Goal: Task Accomplishment & Management: Manage account settings

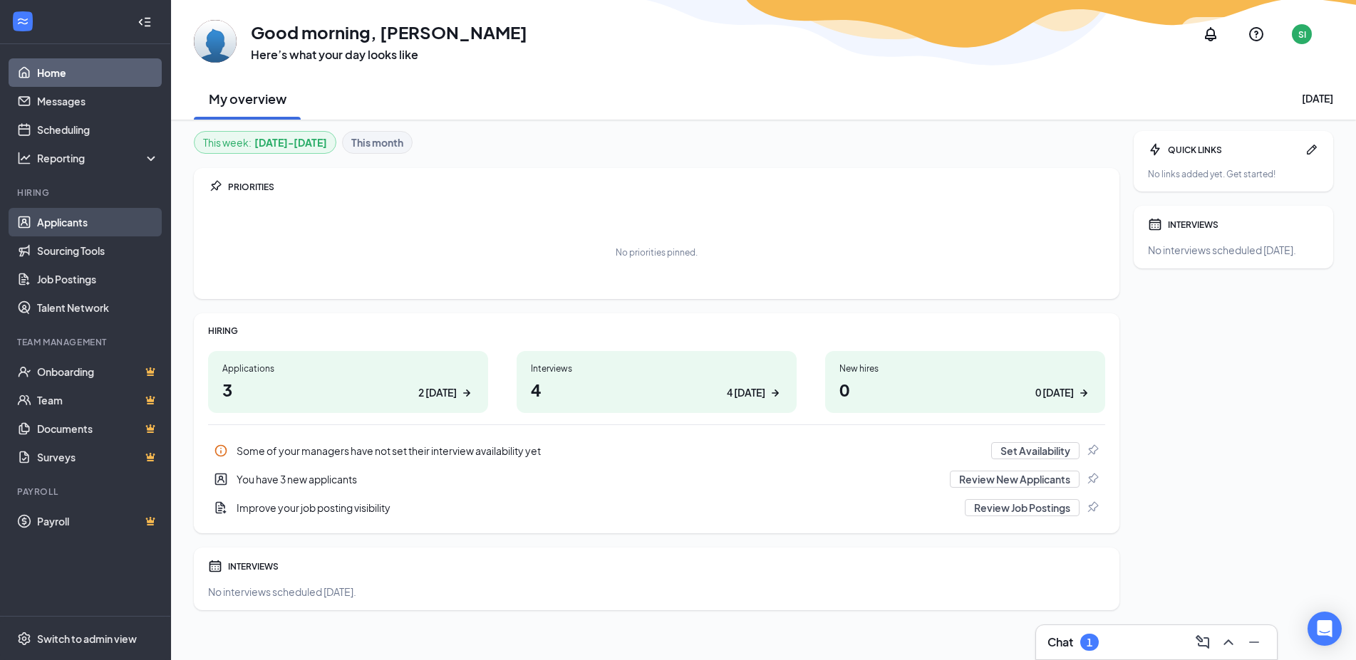
click at [85, 219] on link "Applicants" at bounding box center [98, 222] width 122 height 28
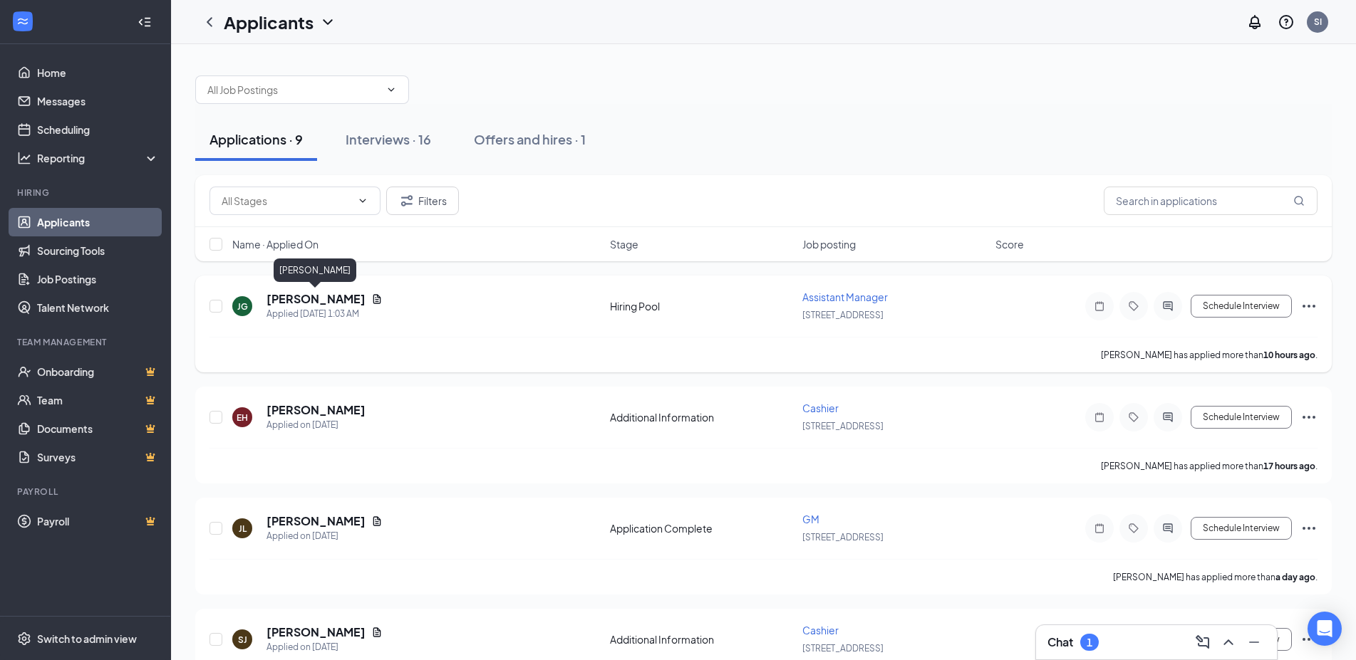
click at [355, 302] on h5 "[PERSON_NAME]" at bounding box center [315, 299] width 99 height 16
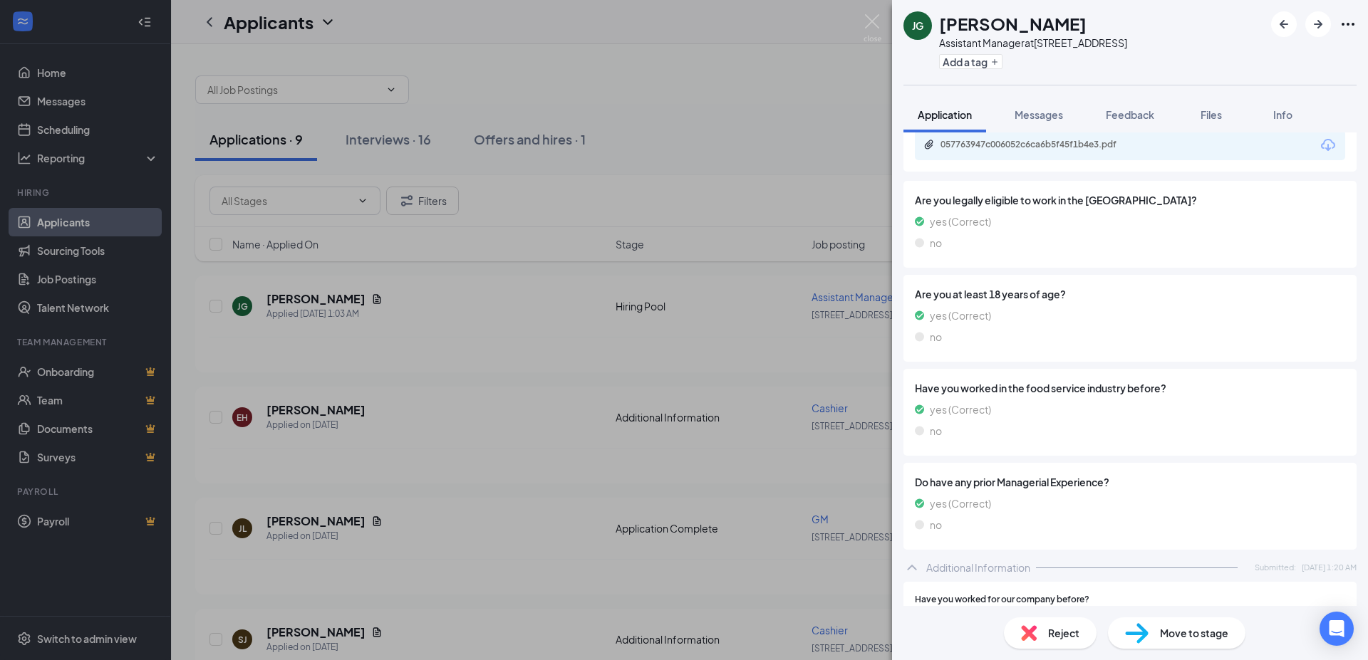
scroll to position [51, 0]
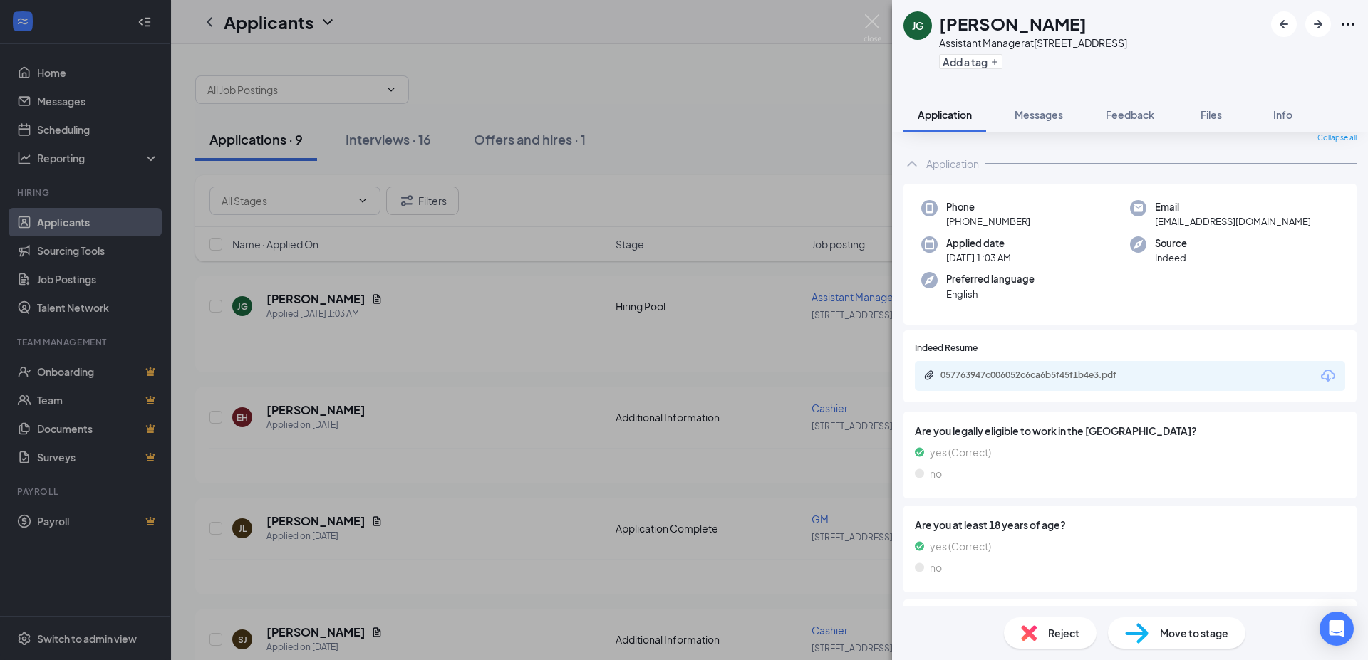
click at [1070, 373] on div "057763947c006052c6ca6b5f45f1b4e3.pdf" at bounding box center [1039, 375] width 199 height 11
click at [869, 25] on img at bounding box center [872, 28] width 18 height 28
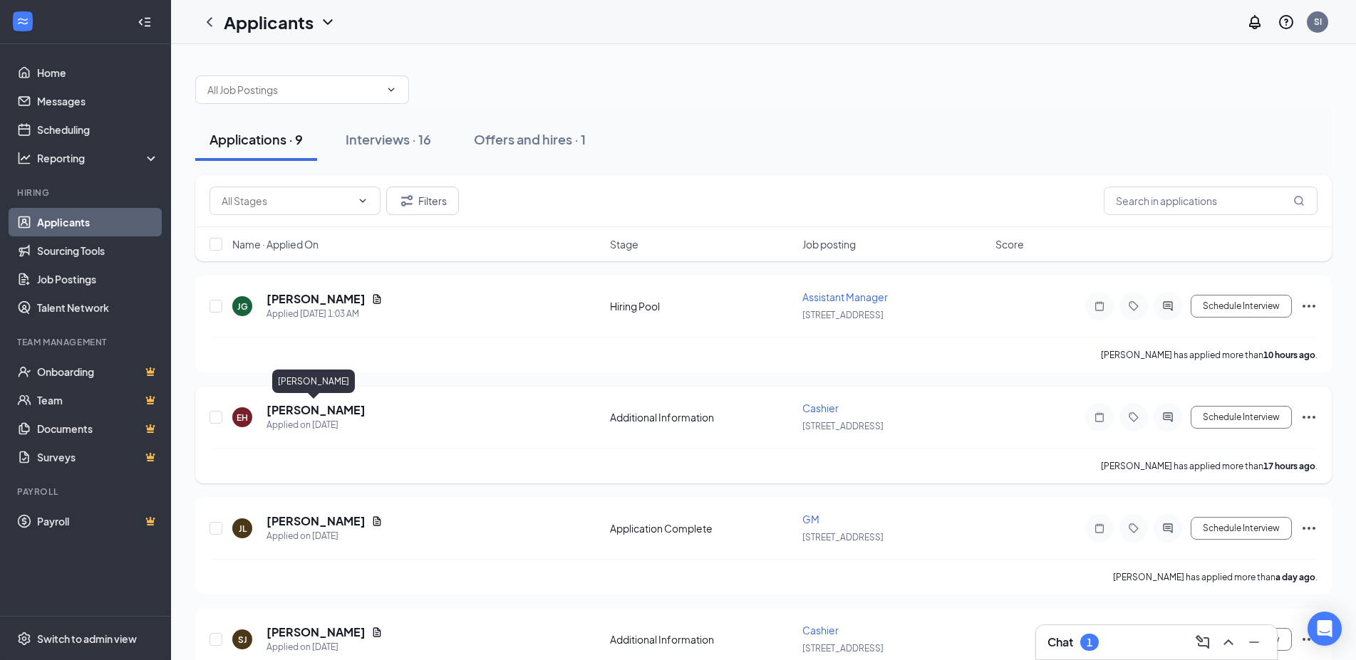
click at [333, 411] on h5 "[PERSON_NAME]" at bounding box center [315, 410] width 99 height 16
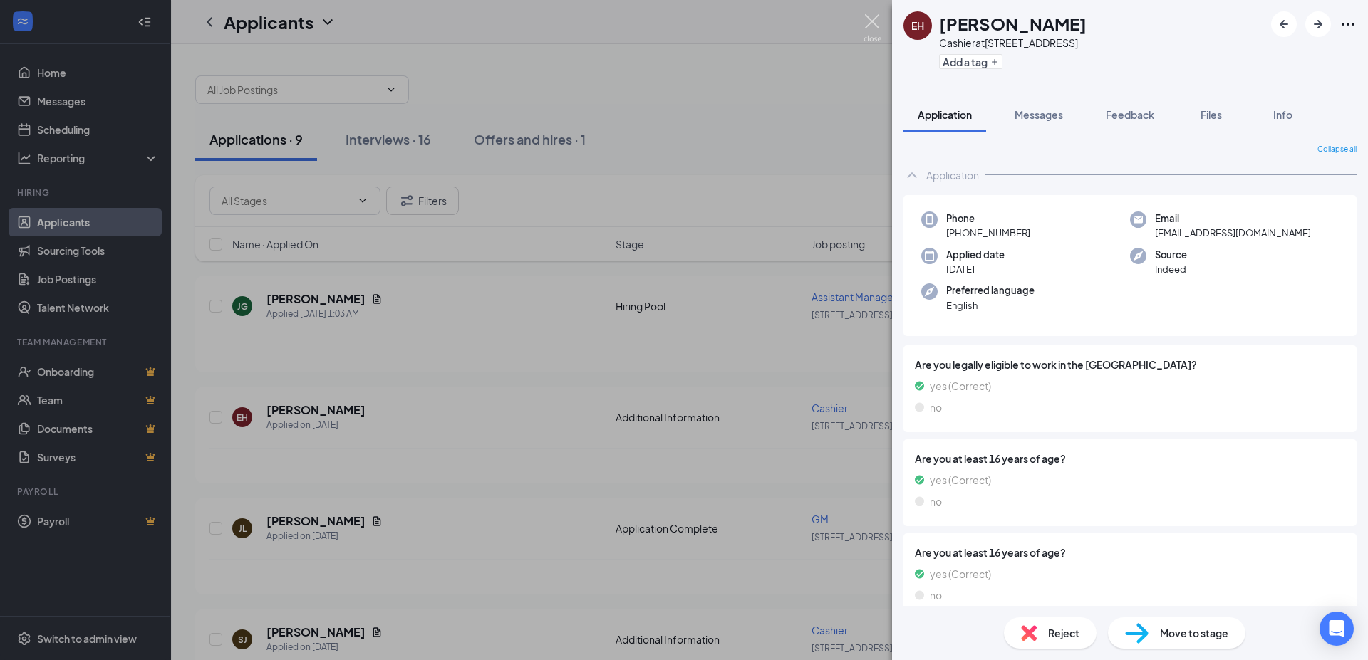
click at [876, 18] on img at bounding box center [872, 28] width 18 height 28
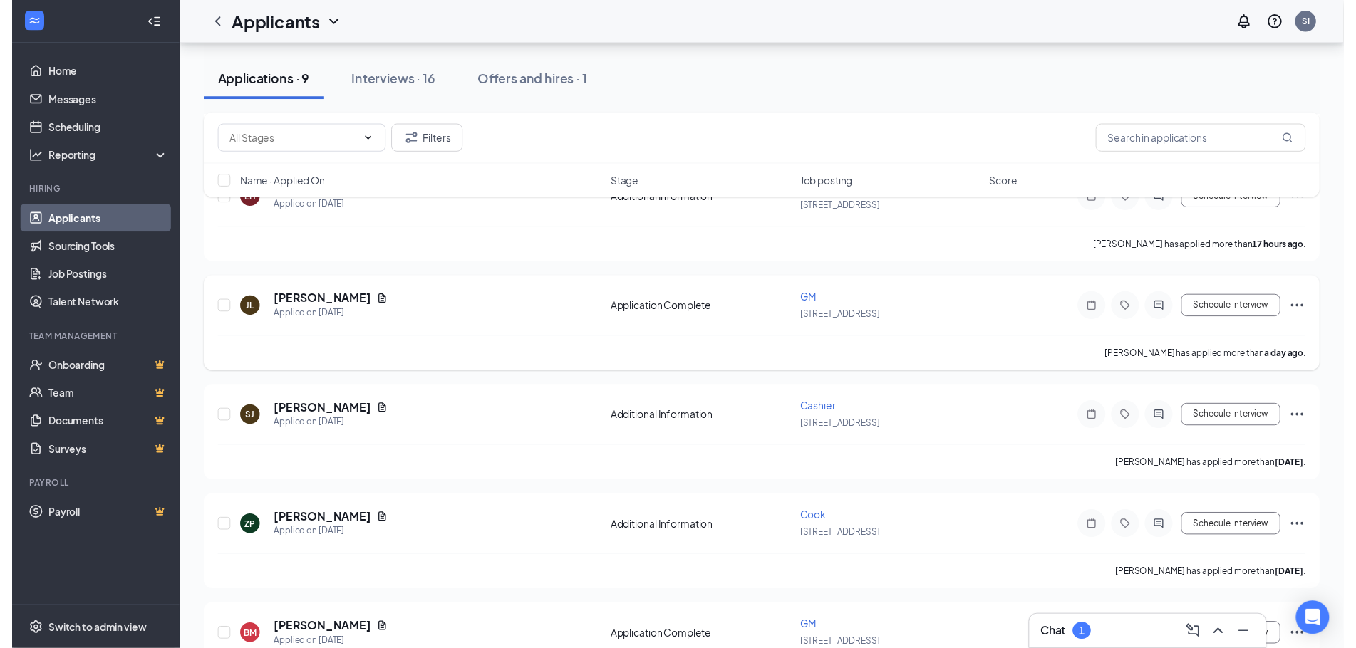
scroll to position [218, 0]
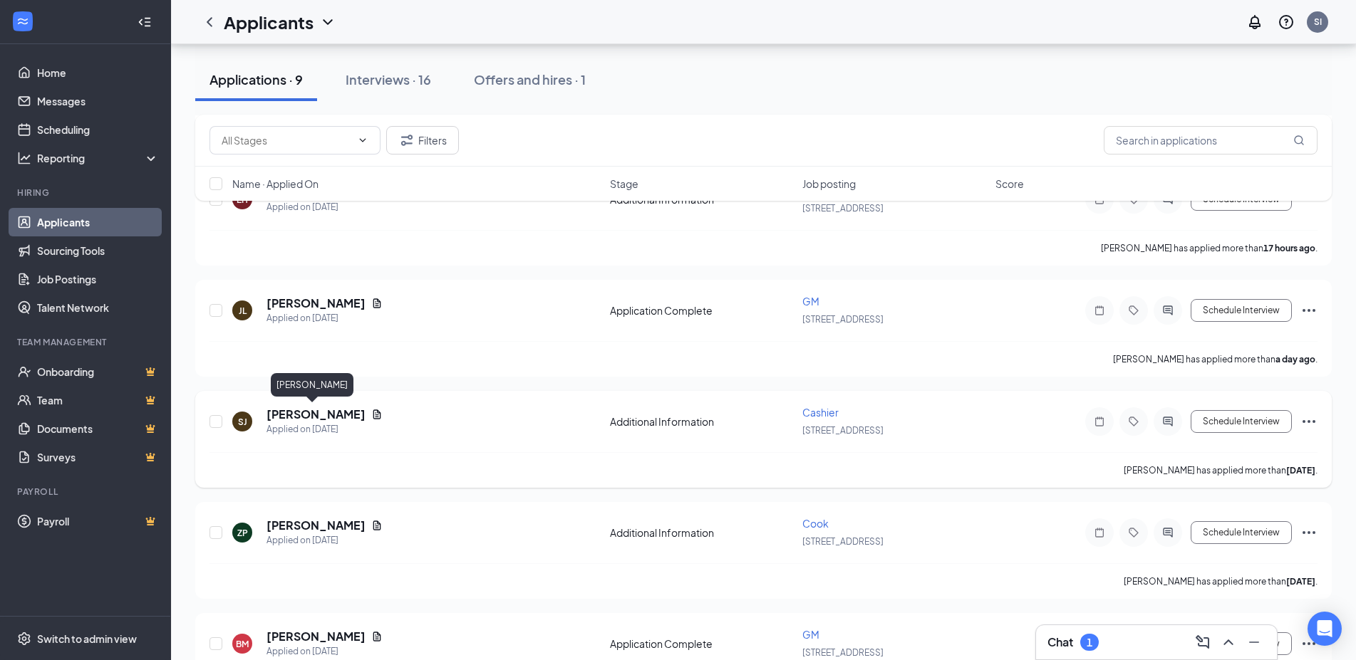
click at [333, 414] on h5 "[PERSON_NAME]" at bounding box center [315, 415] width 99 height 16
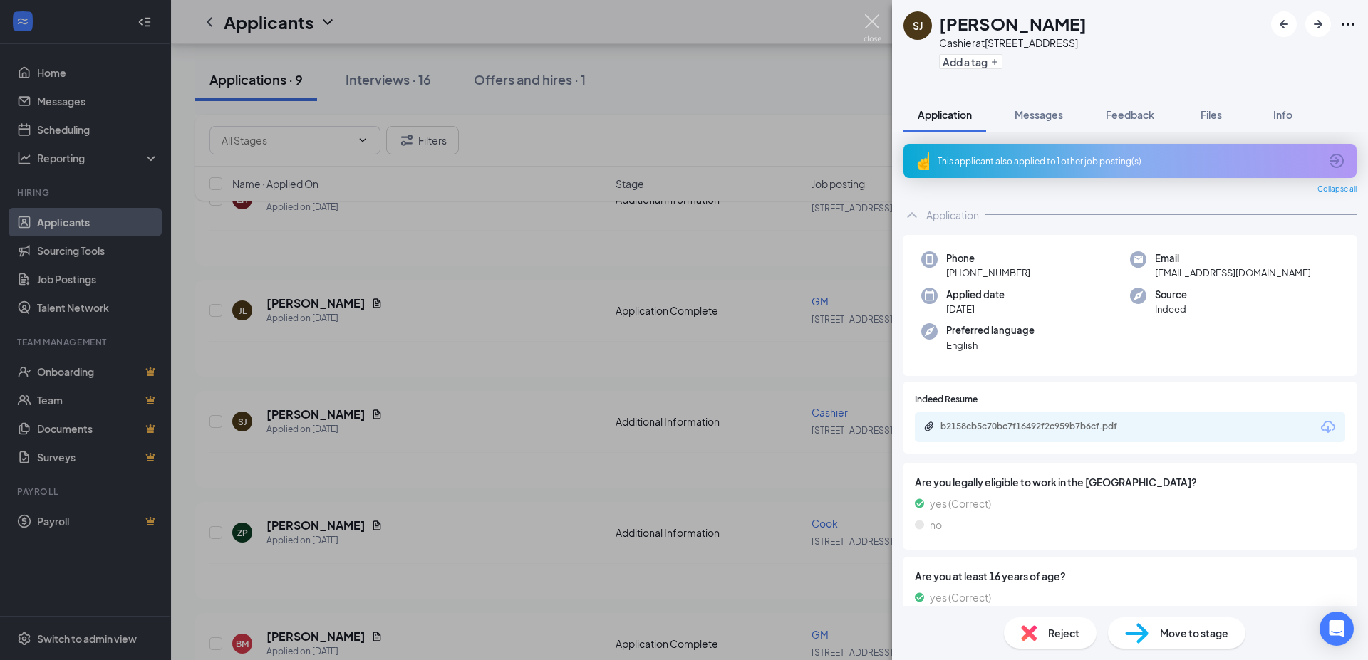
click at [873, 34] on img at bounding box center [872, 28] width 18 height 28
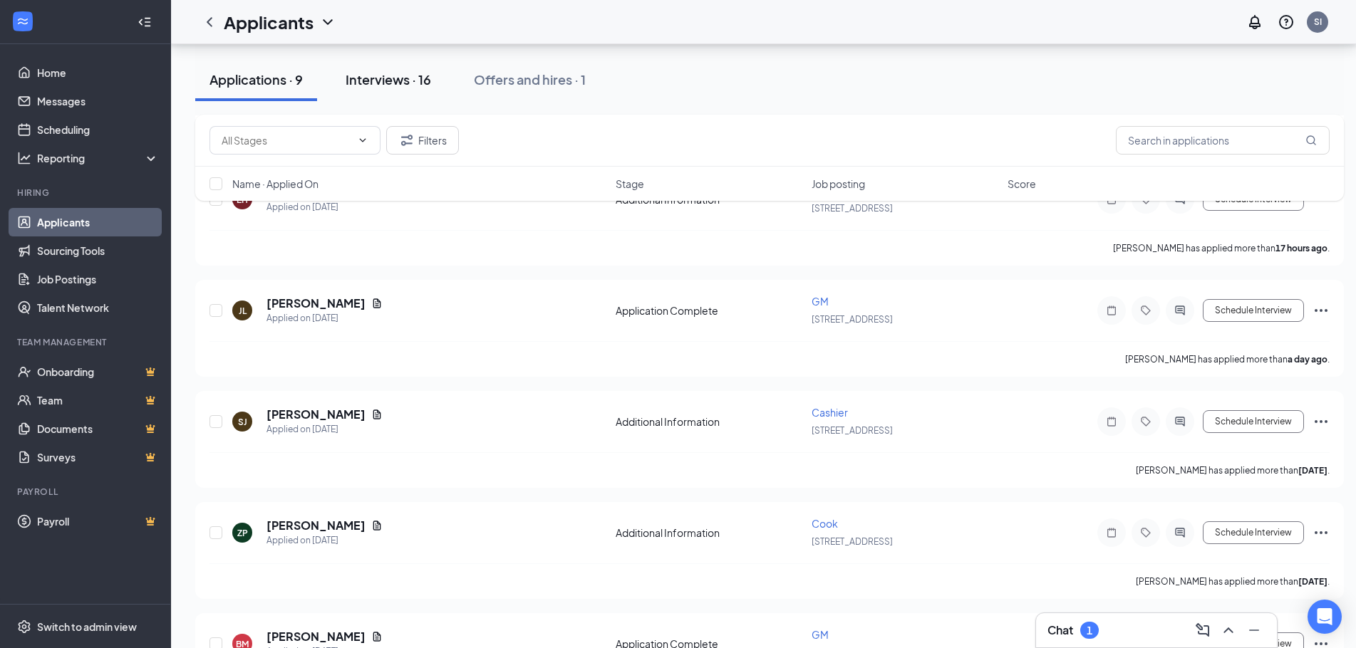
click at [382, 78] on div "Interviews · 16" at bounding box center [388, 80] width 85 height 18
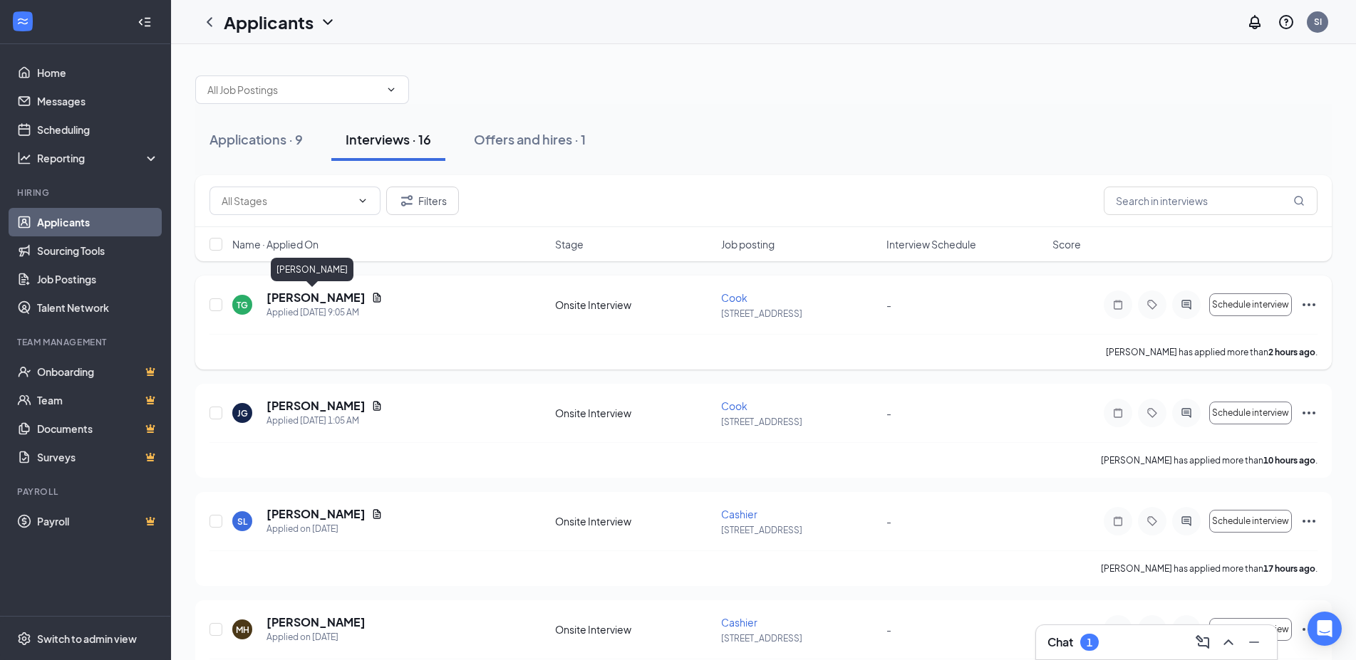
click at [332, 295] on h5 "[PERSON_NAME]" at bounding box center [315, 298] width 99 height 16
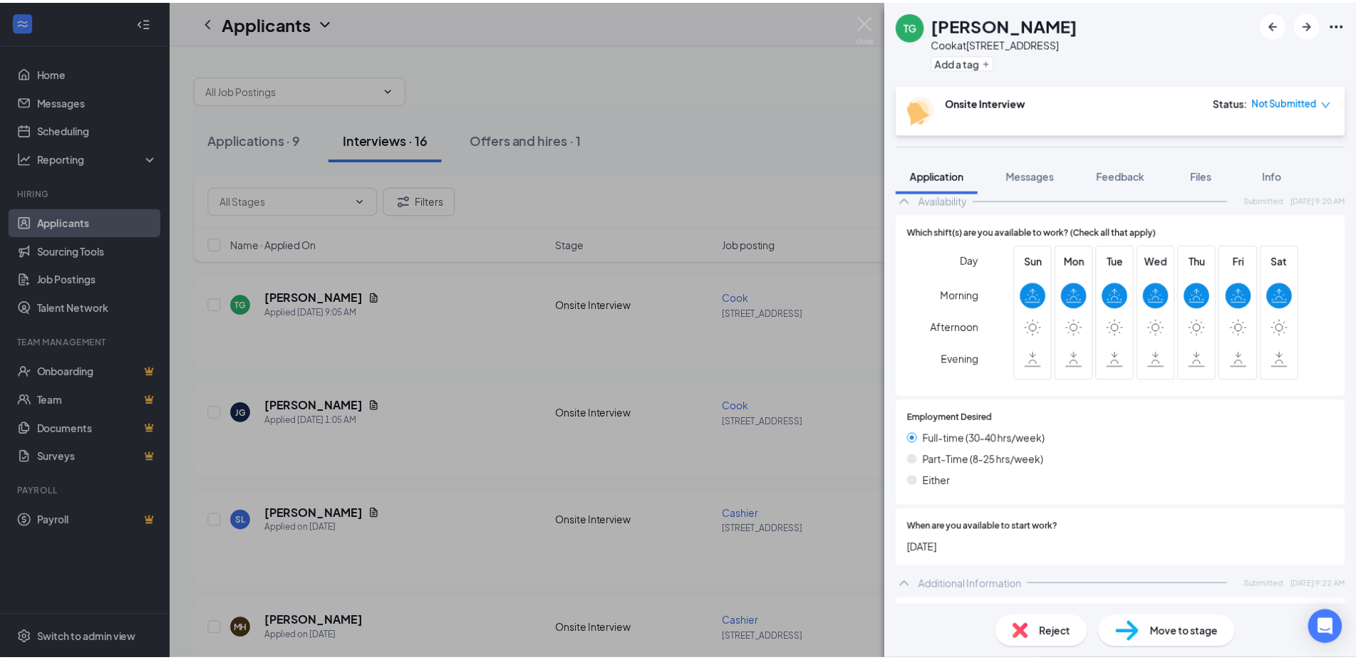
scroll to position [98, 0]
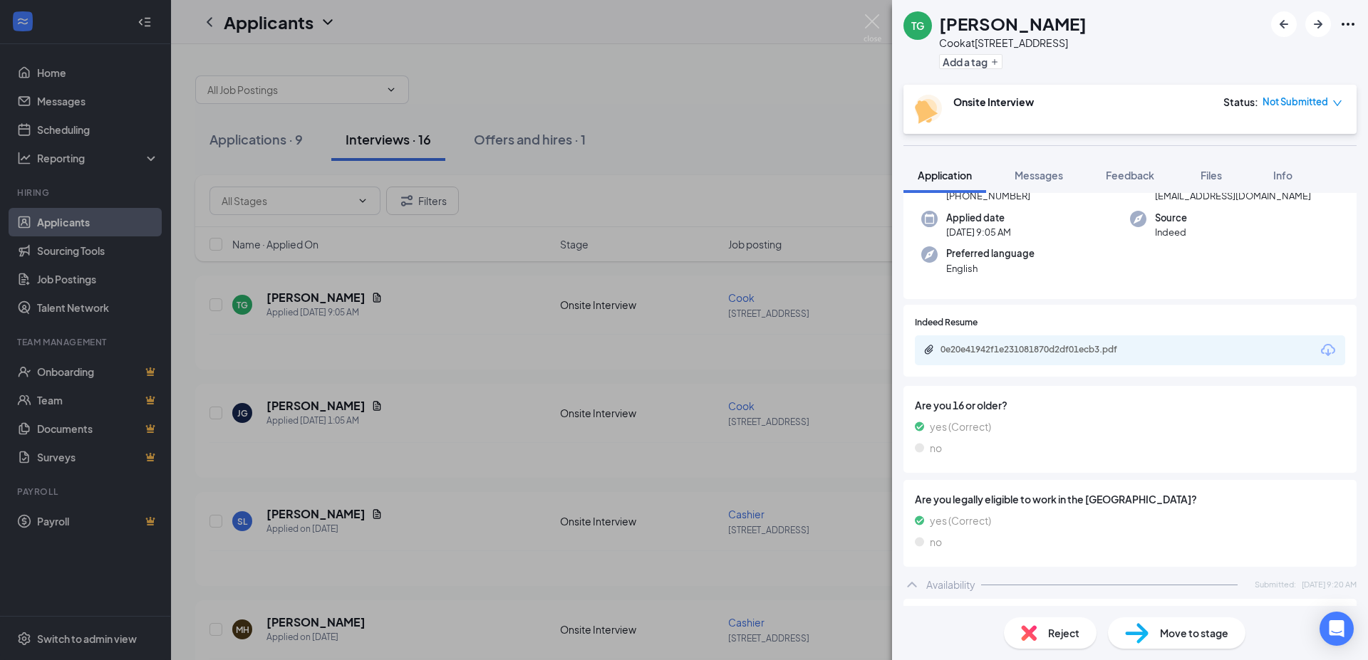
click at [1064, 355] on div "0e20e41942f1e231081870d2df01ecb3.pdf" at bounding box center [1038, 351] width 231 height 14
click at [879, 10] on div "TG [PERSON_NAME] at [STREET_ADDRESS] Add a tag Onsite Interview Status : Not Su…" at bounding box center [684, 330] width 1368 height 660
click at [878, 26] on div "Applicants SI" at bounding box center [769, 22] width 1197 height 44
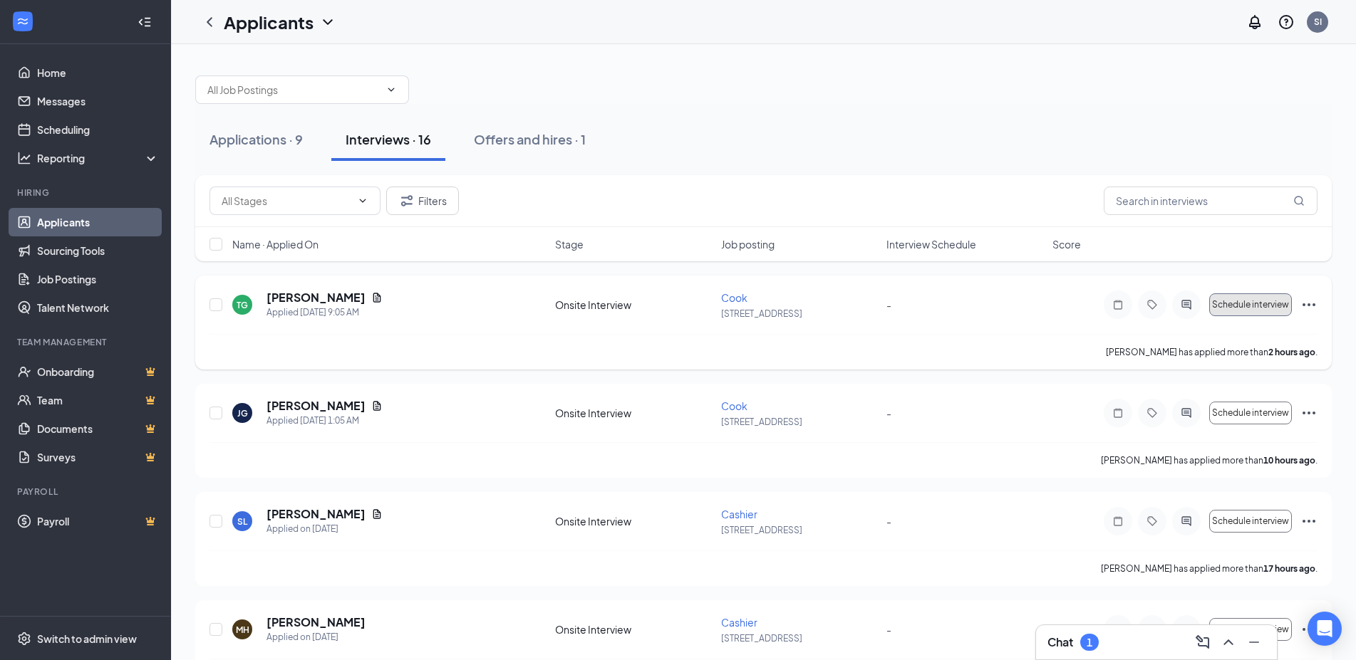
click at [1252, 298] on button "Schedule interview" at bounding box center [1250, 305] width 83 height 23
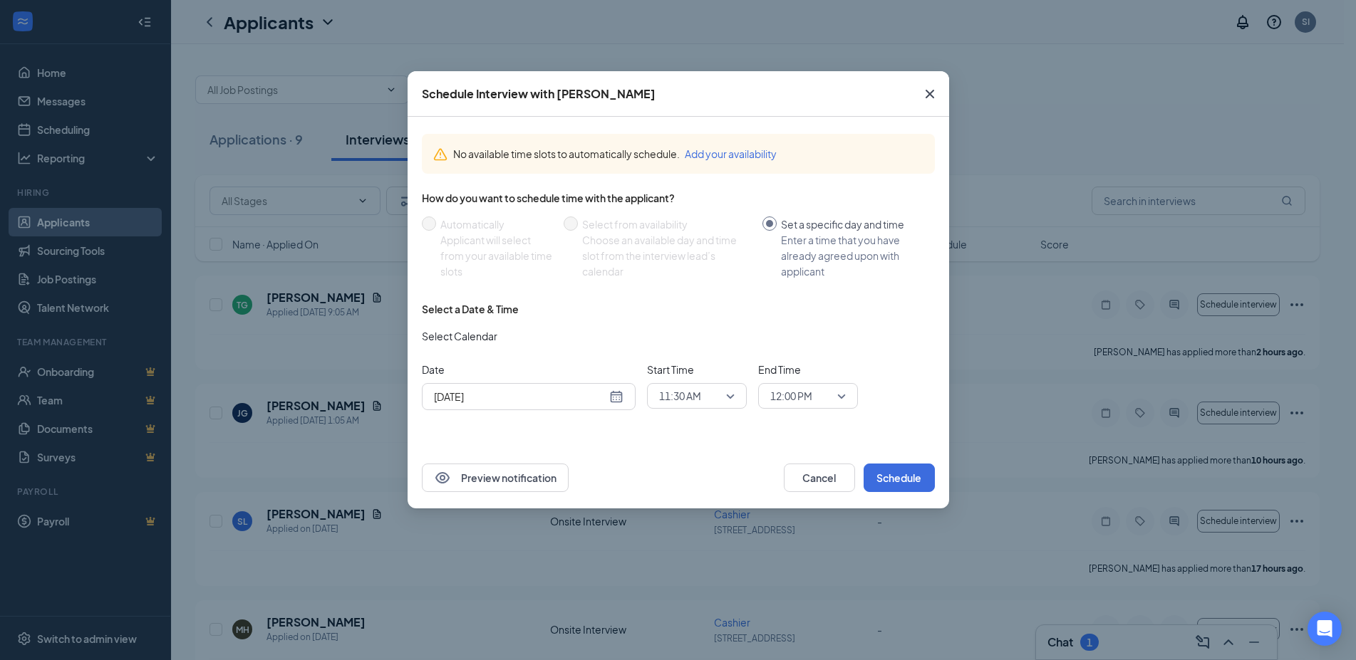
click at [616, 398] on div "[DATE]" at bounding box center [528, 397] width 189 height 16
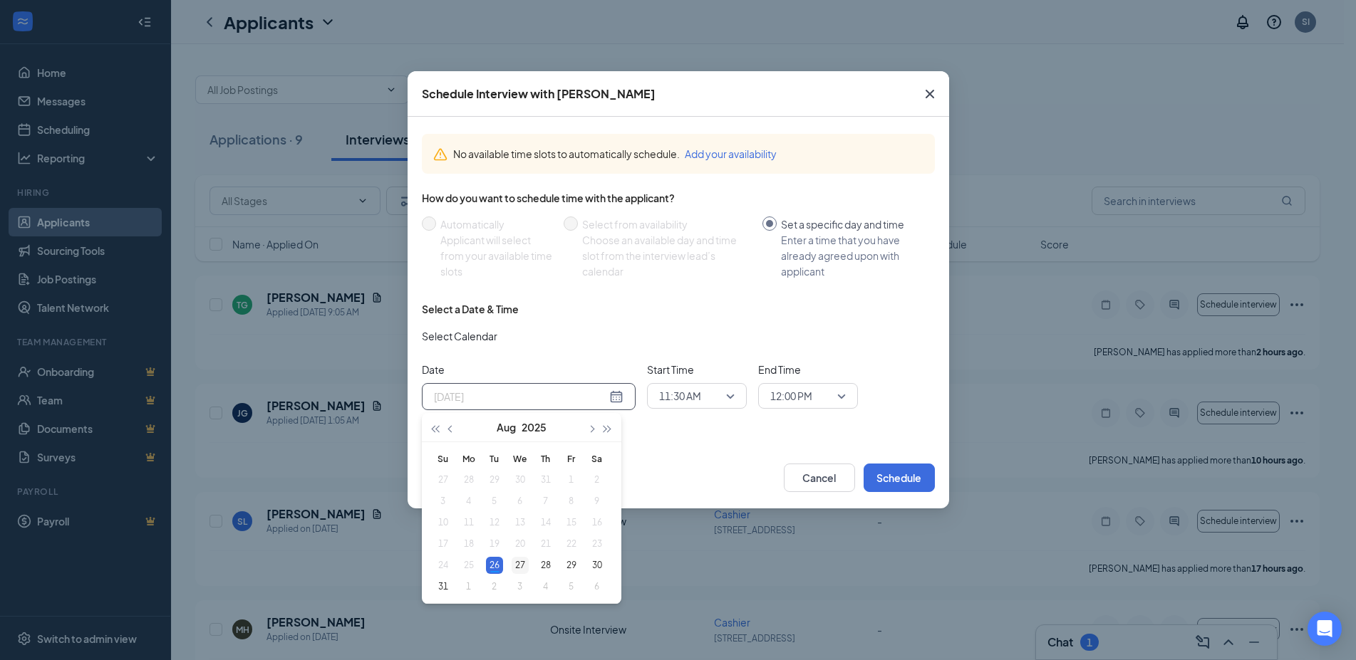
type input "[DATE]"
click at [519, 562] on div "27" at bounding box center [519, 565] width 17 height 17
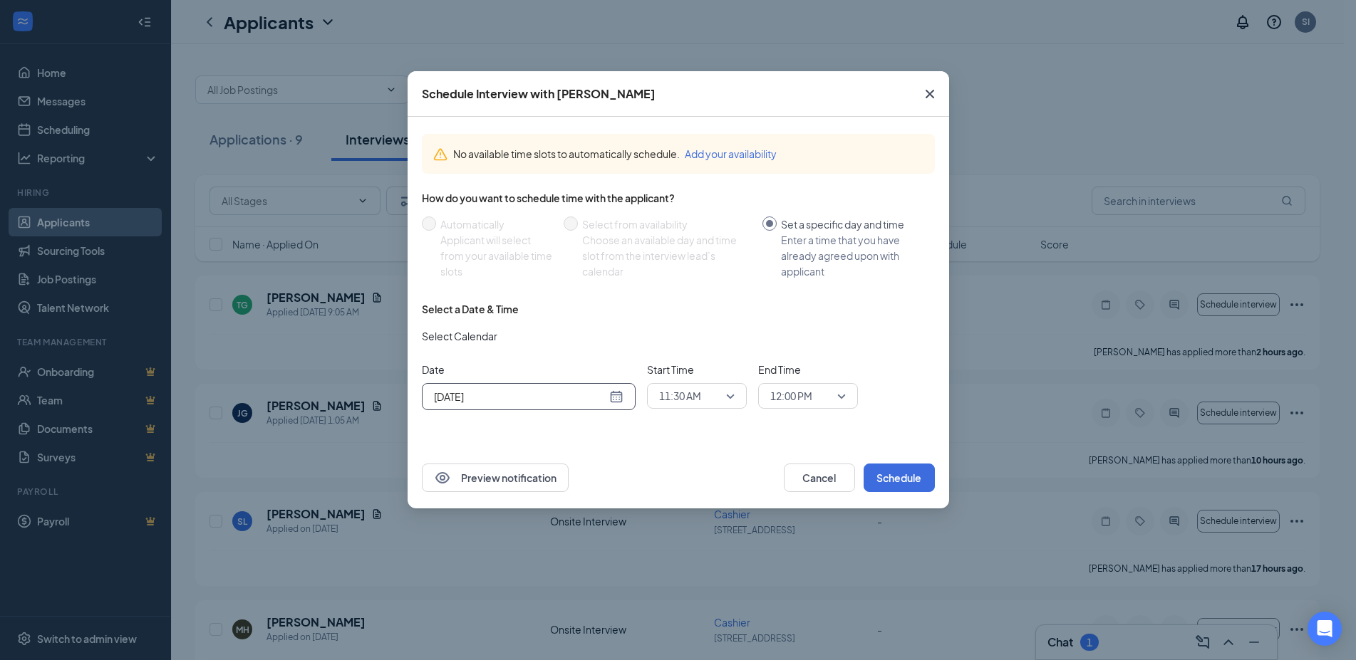
click at [732, 395] on span "11:30 AM" at bounding box center [697, 395] width 76 height 21
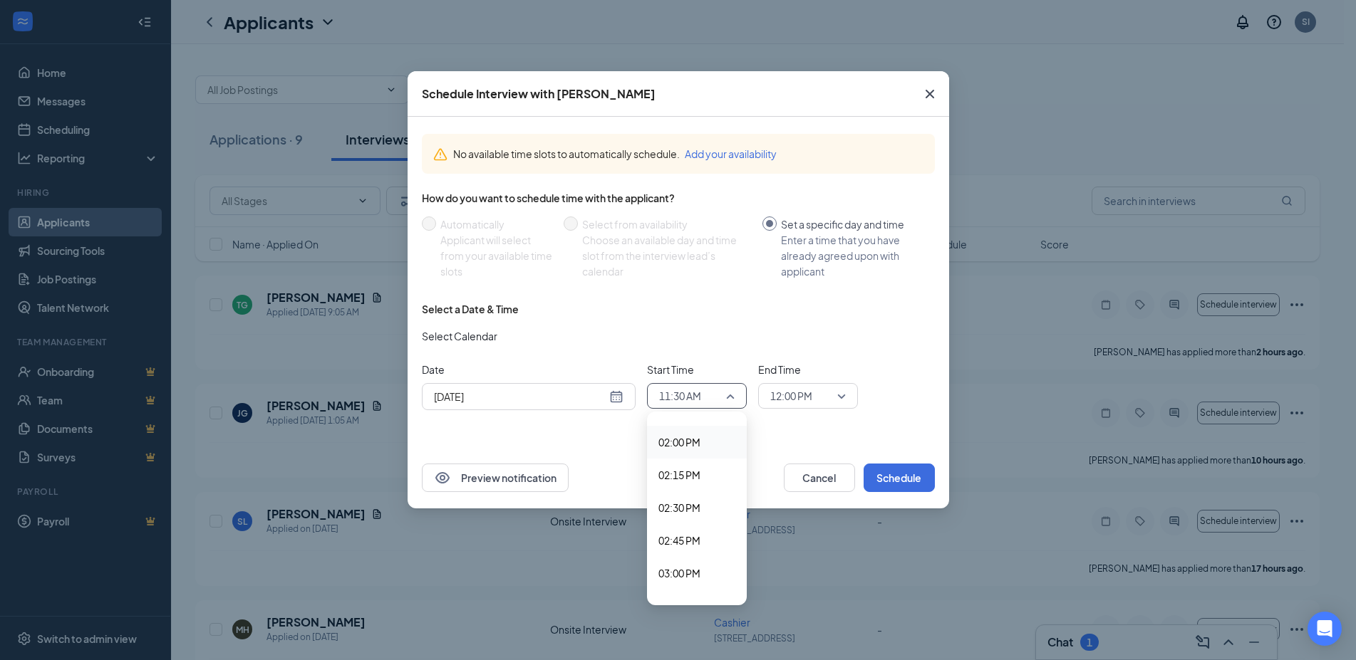
scroll to position [1975, 0]
click at [694, 432] on span "03:00 PM" at bounding box center [679, 427] width 42 height 16
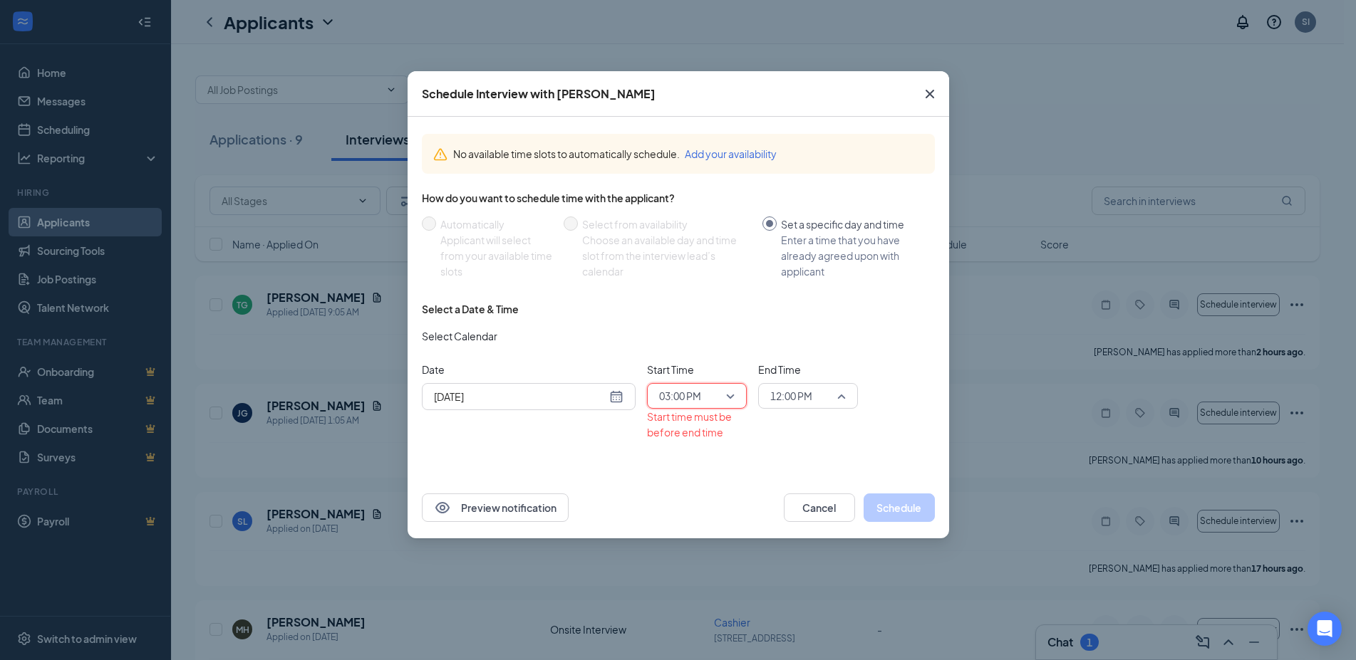
click at [833, 395] on span "12:00 PM" at bounding box center [808, 395] width 76 height 21
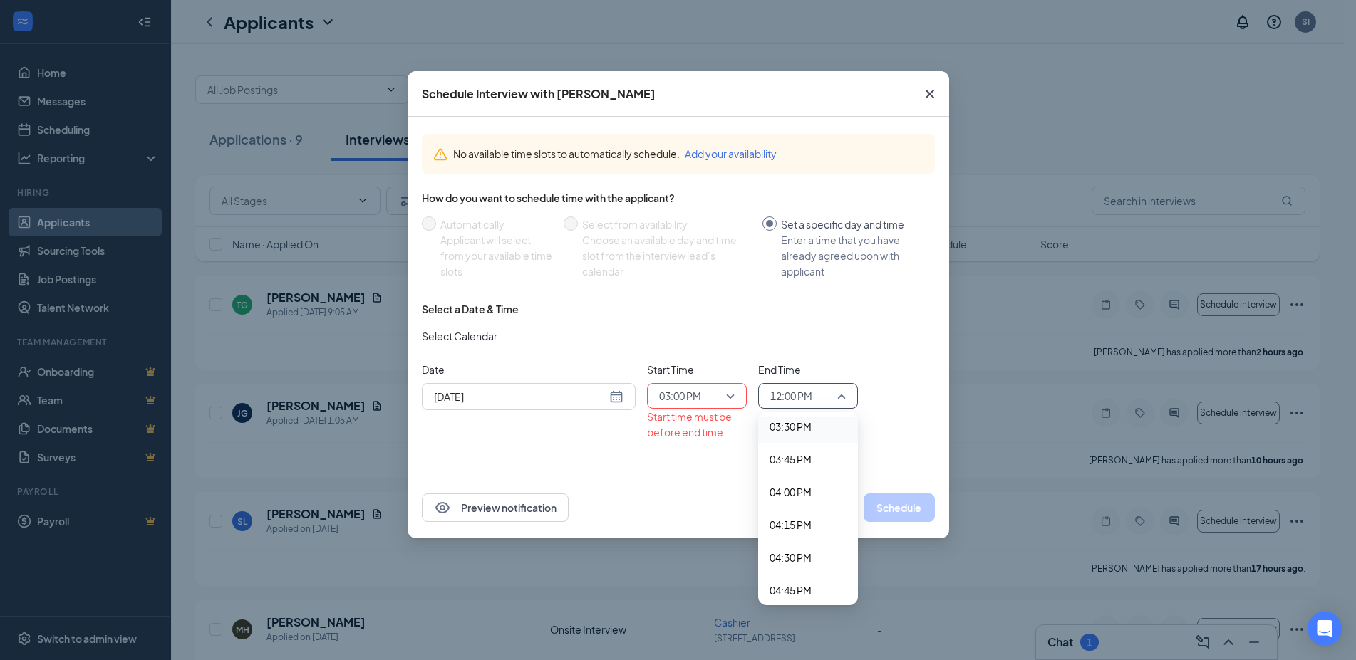
scroll to position [1963, 0]
click at [801, 462] on div "03:15 PM" at bounding box center [808, 471] width 100 height 33
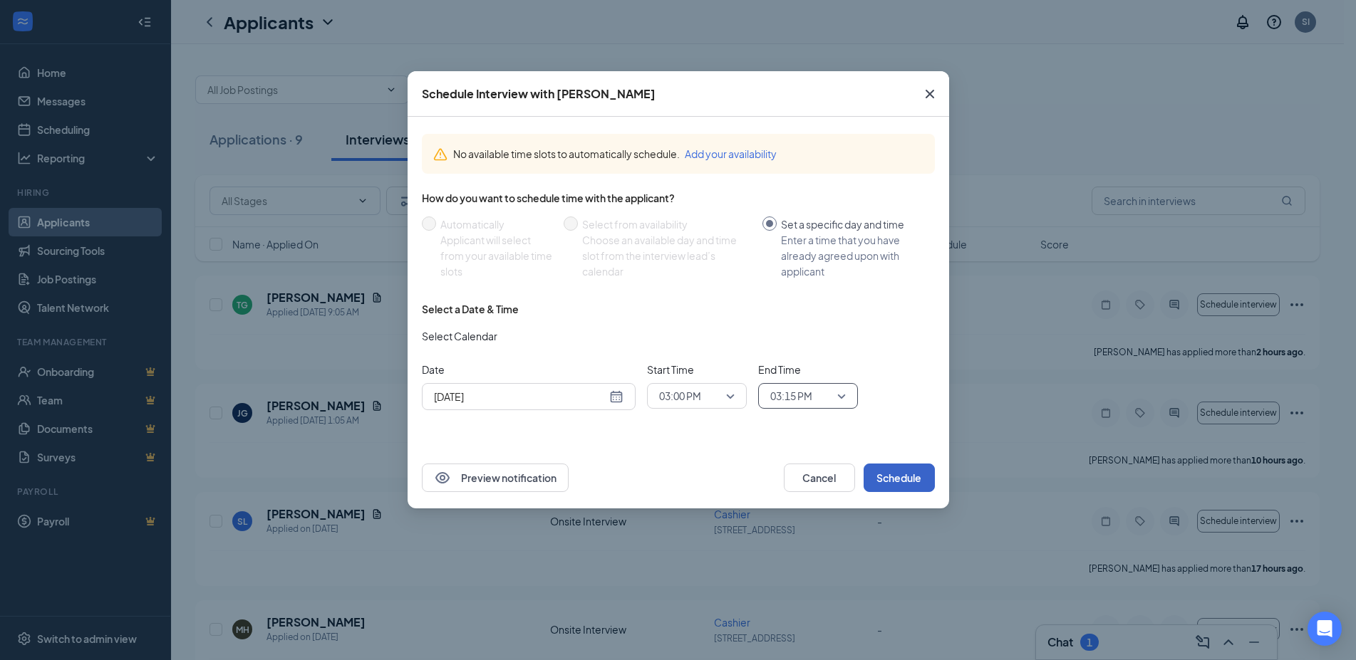
click at [899, 477] on button "Schedule" at bounding box center [898, 478] width 71 height 28
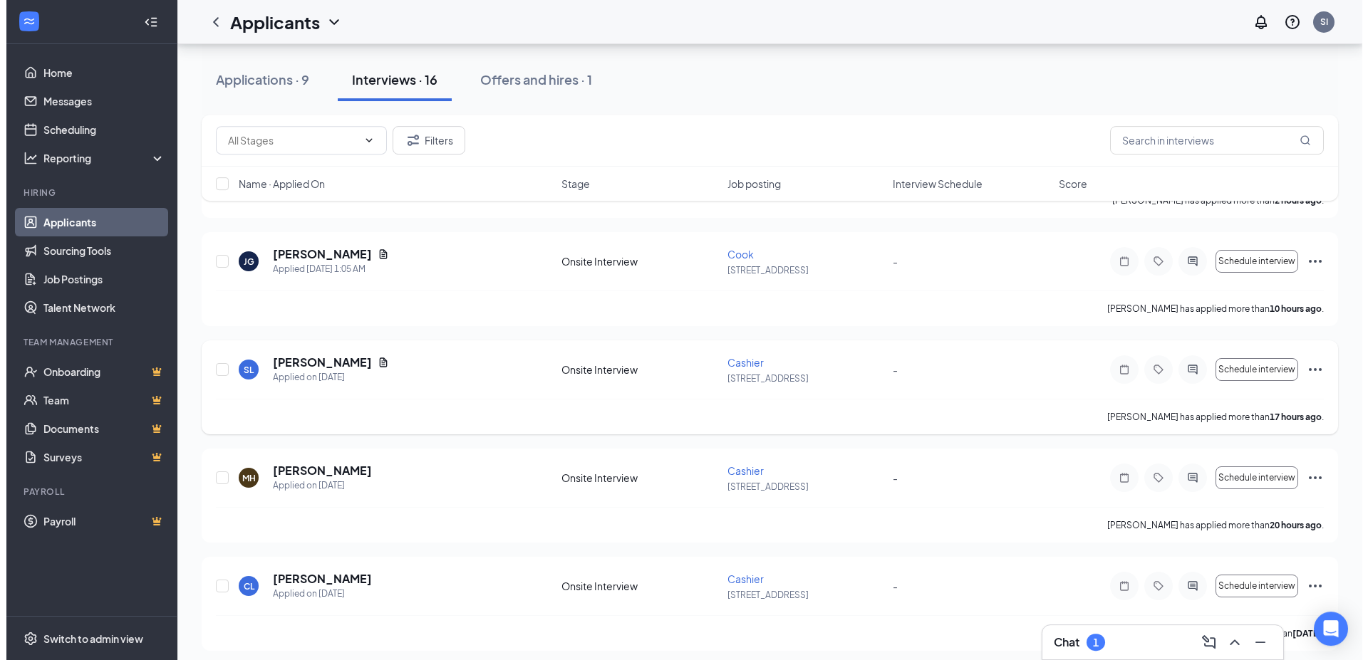
scroll to position [218, 0]
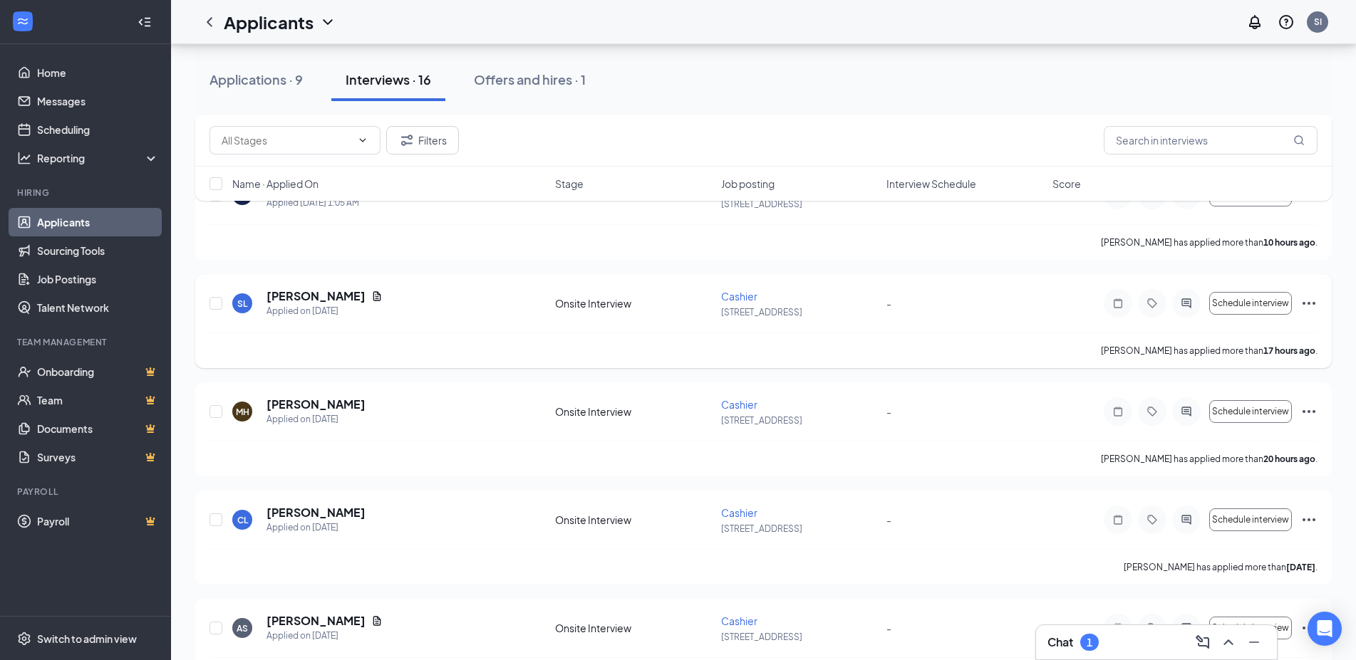
click at [316, 300] on h5 "[PERSON_NAME]" at bounding box center [315, 297] width 99 height 16
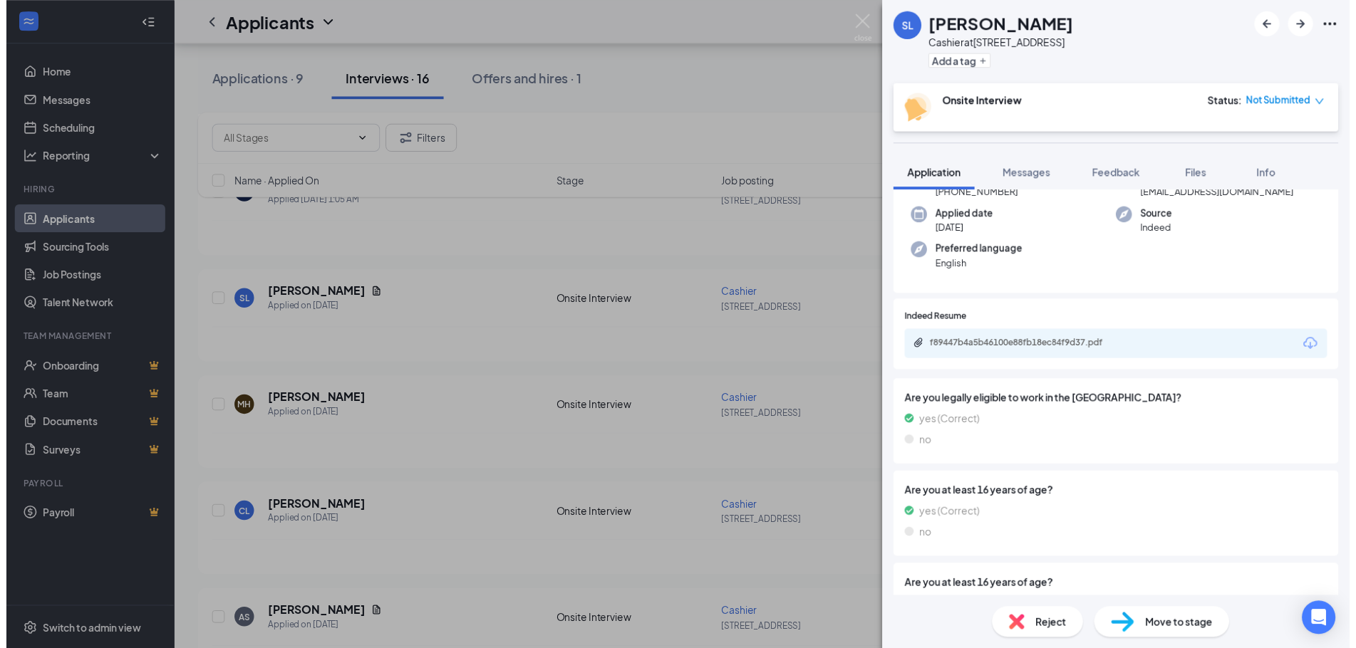
scroll to position [89, 0]
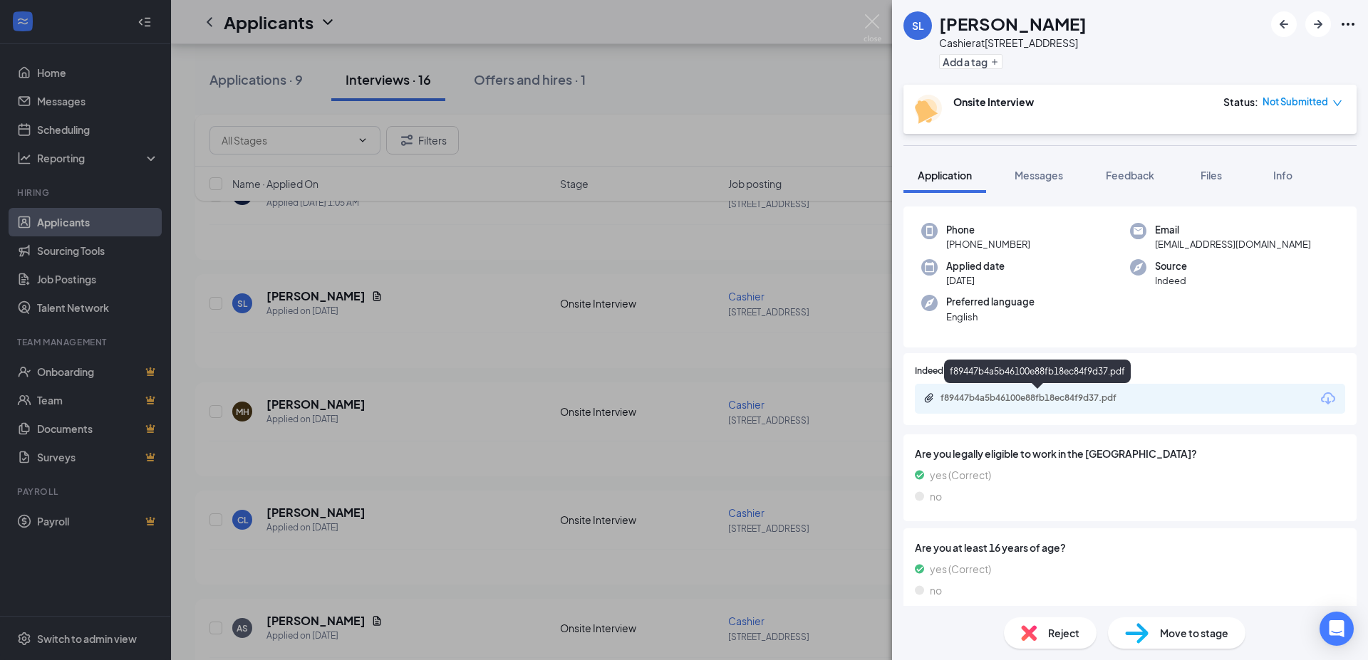
click at [1093, 399] on div "f89447b4a5b46100e88fb18ec84f9d37.pdf" at bounding box center [1039, 398] width 199 height 11
click at [876, 29] on img at bounding box center [872, 28] width 18 height 28
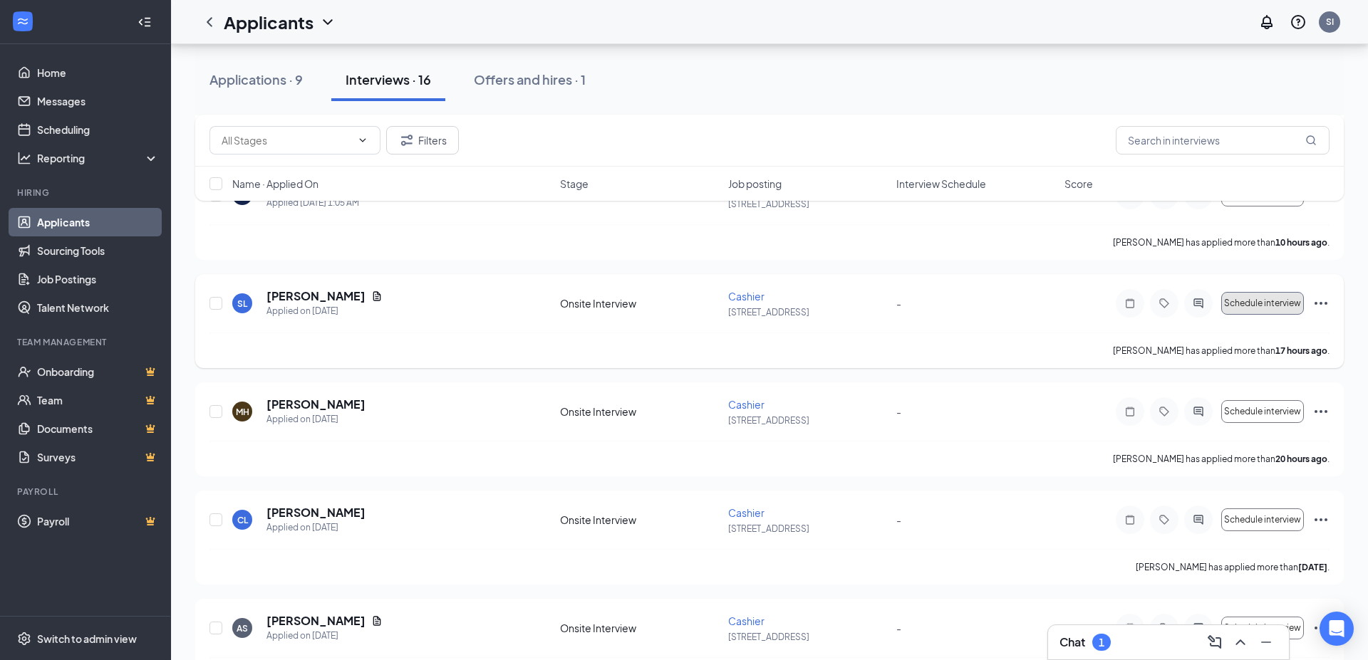
click at [1249, 296] on button "Schedule interview" at bounding box center [1262, 303] width 83 height 23
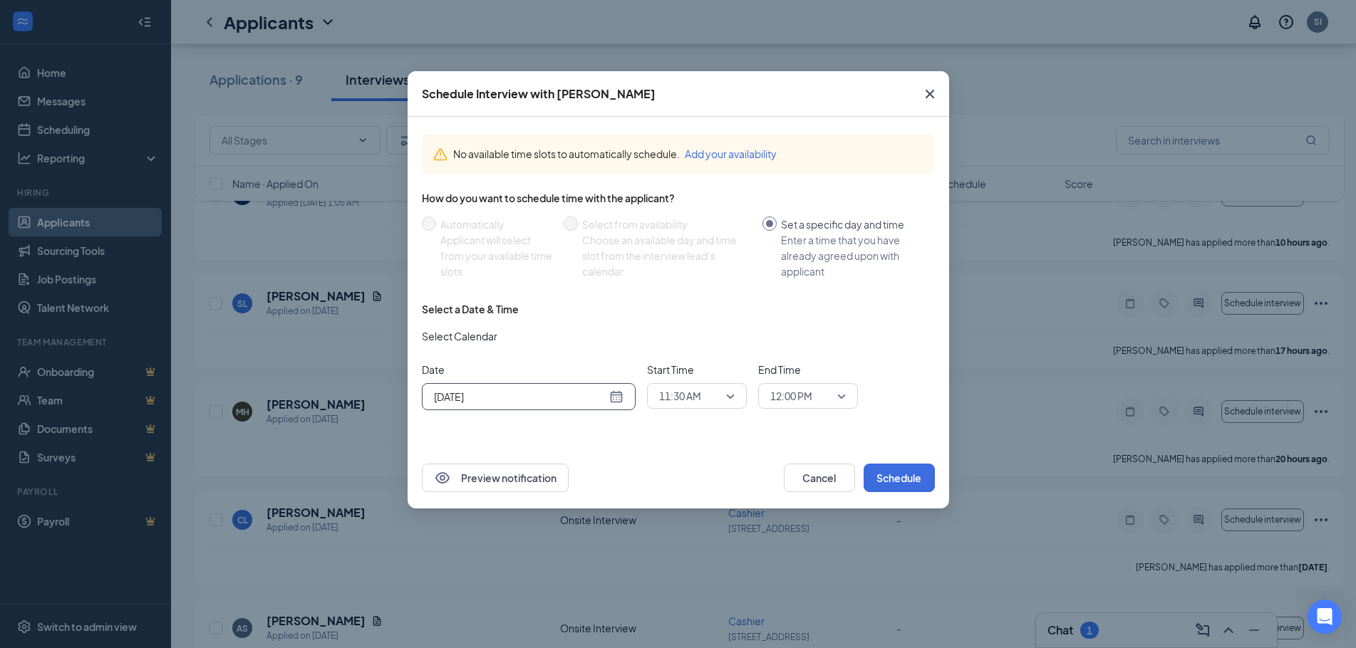
click at [623, 396] on div "[DATE]" at bounding box center [528, 397] width 189 height 16
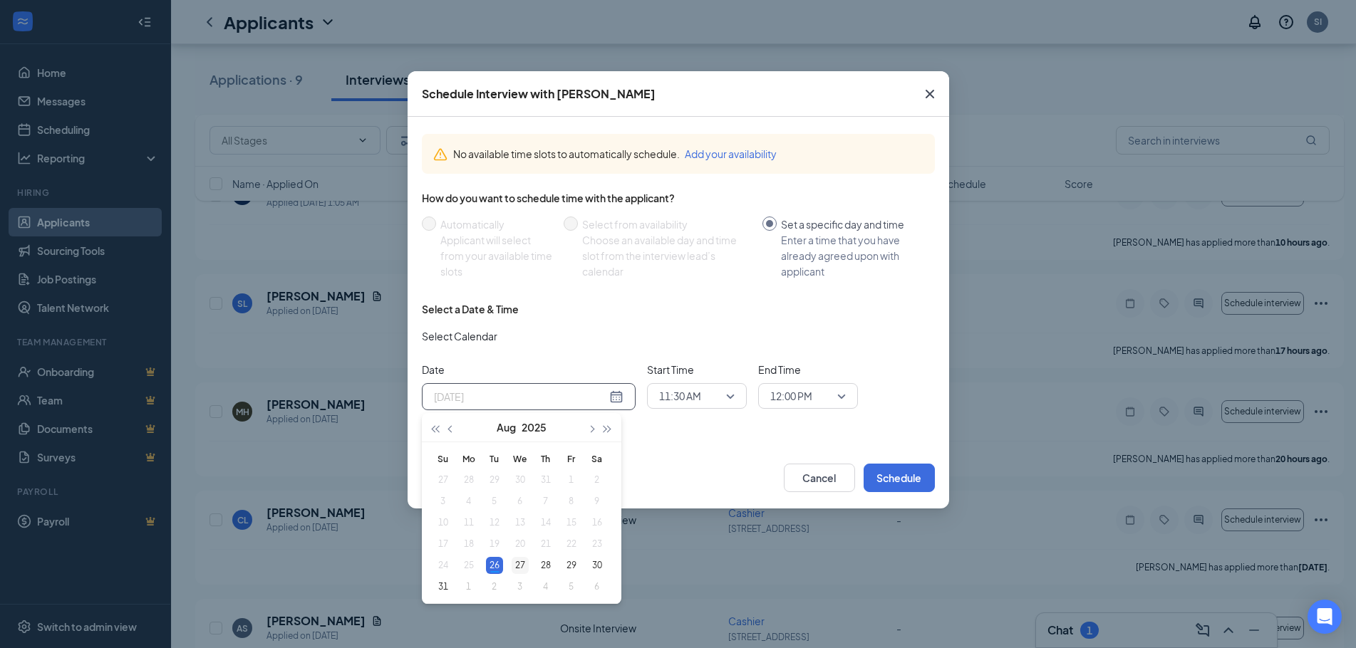
type input "[DATE]"
click at [518, 566] on div "27" at bounding box center [519, 565] width 17 height 17
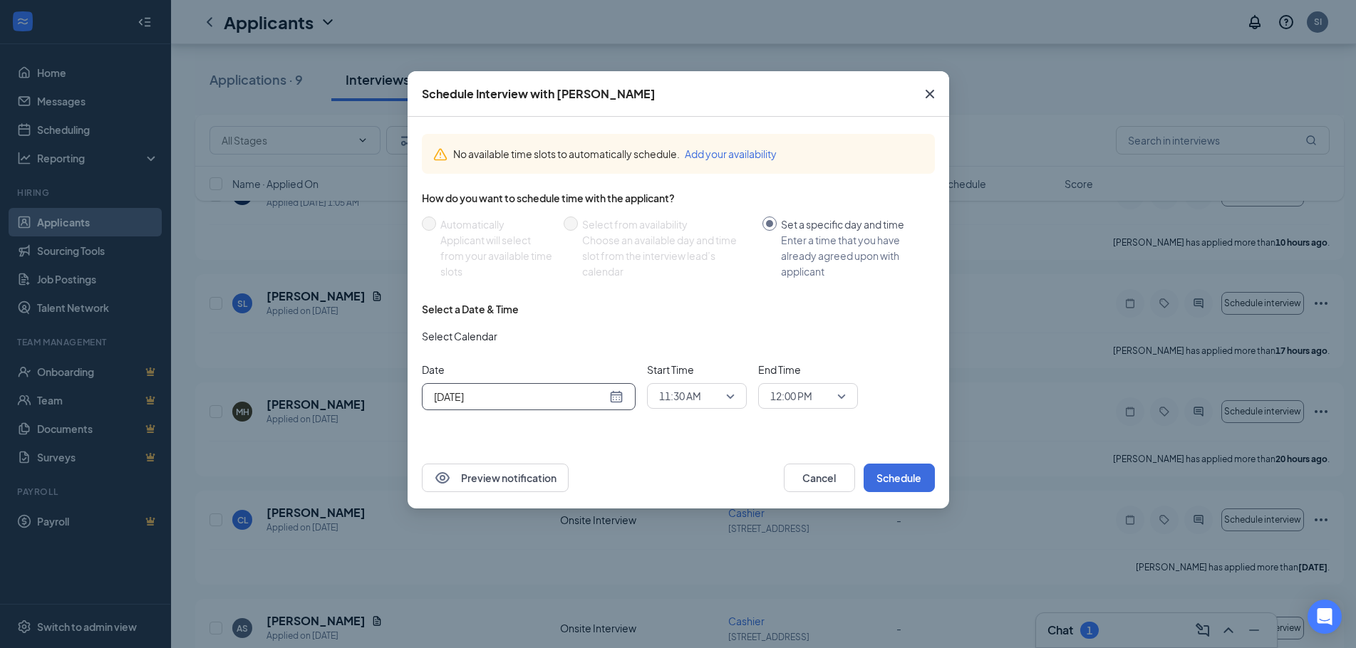
click at [732, 396] on span "11:30 AM" at bounding box center [697, 395] width 76 height 21
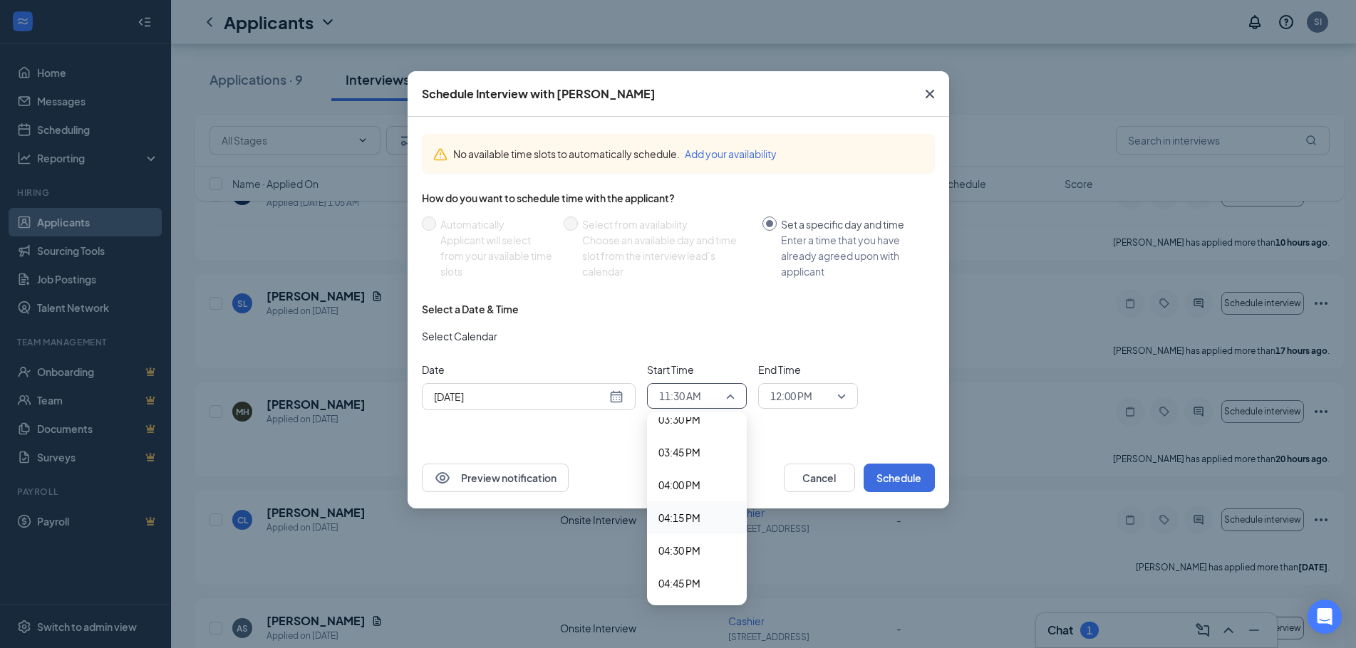
scroll to position [2052, 0]
click at [700, 487] on span "04:00 PM" at bounding box center [679, 481] width 42 height 16
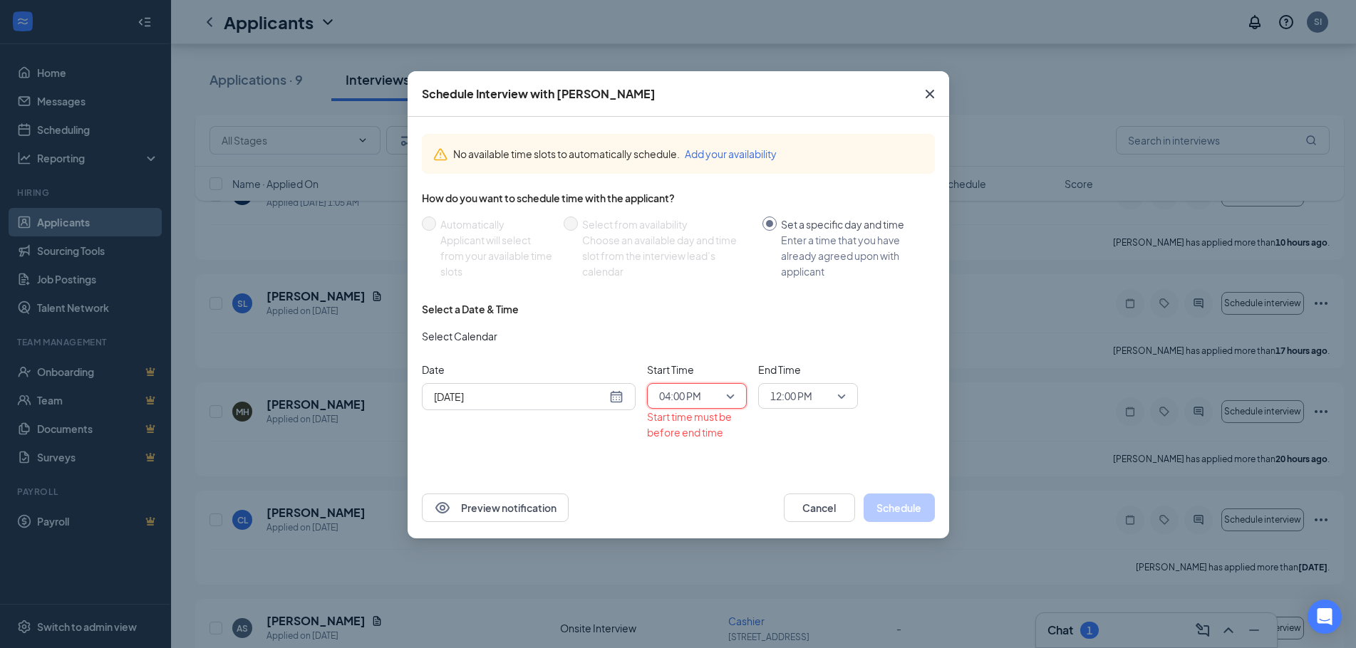
click at [830, 397] on span "12:00 PM" at bounding box center [801, 395] width 63 height 21
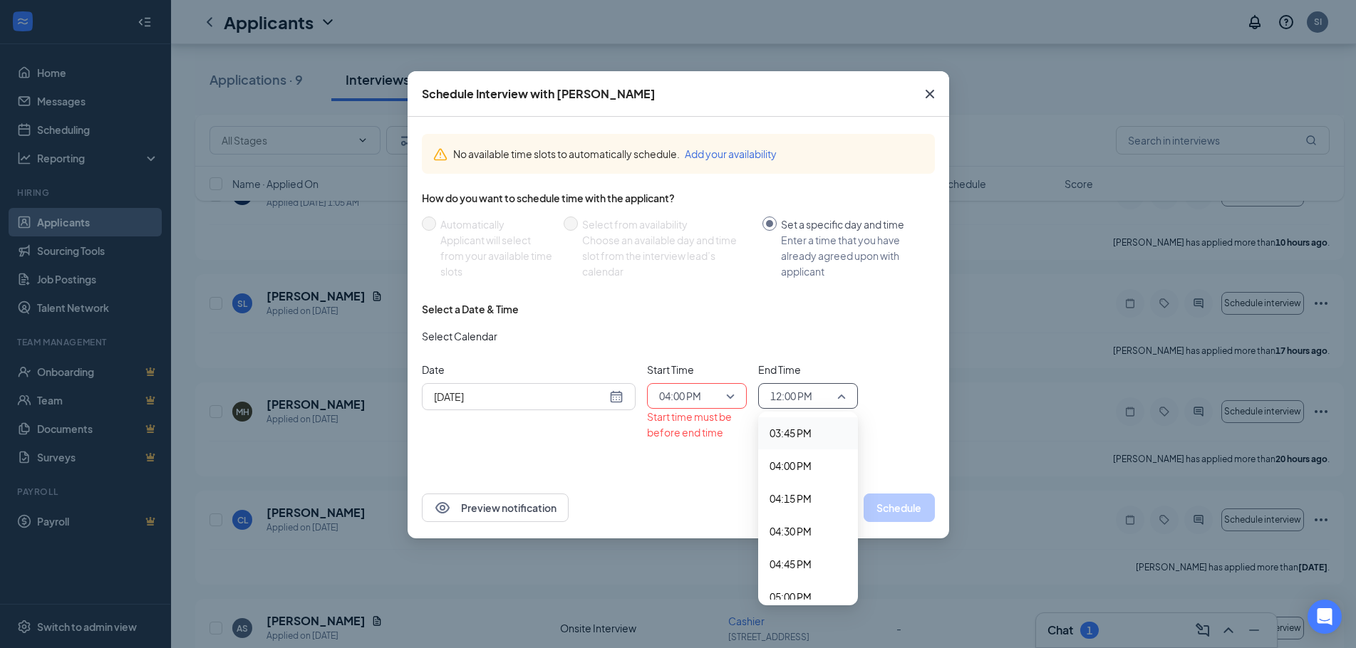
scroll to position [2040, 0]
click at [791, 519] on span "04:15 PM" at bounding box center [790, 525] width 42 height 16
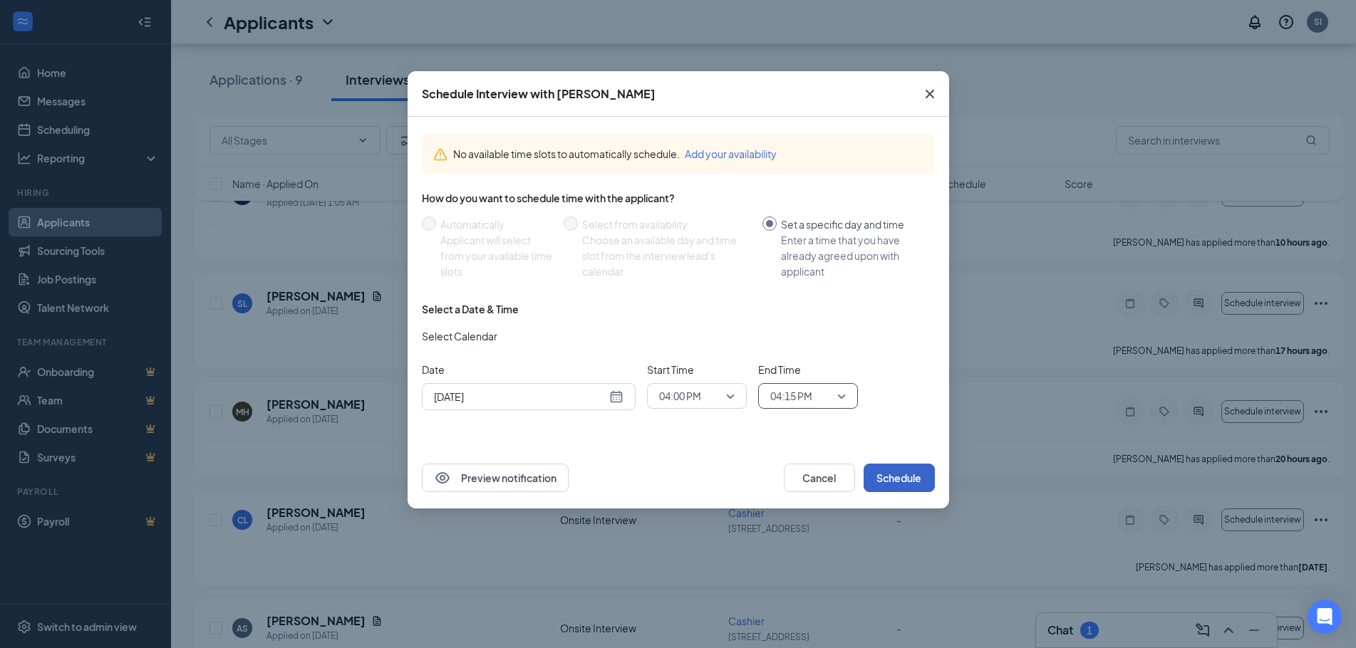
click at [892, 476] on button "Schedule" at bounding box center [898, 478] width 71 height 28
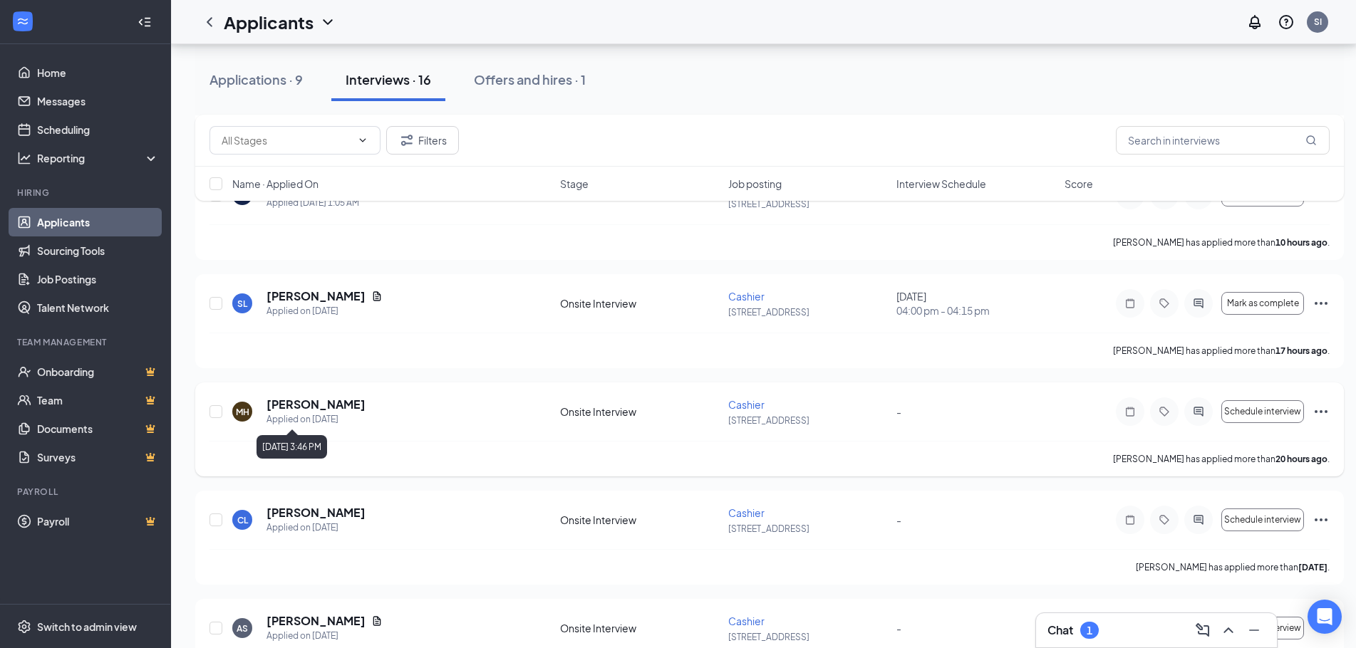
click at [335, 414] on div "Applied on [DATE]" at bounding box center [315, 419] width 99 height 14
click at [340, 405] on h5 "[PERSON_NAME]" at bounding box center [315, 405] width 99 height 16
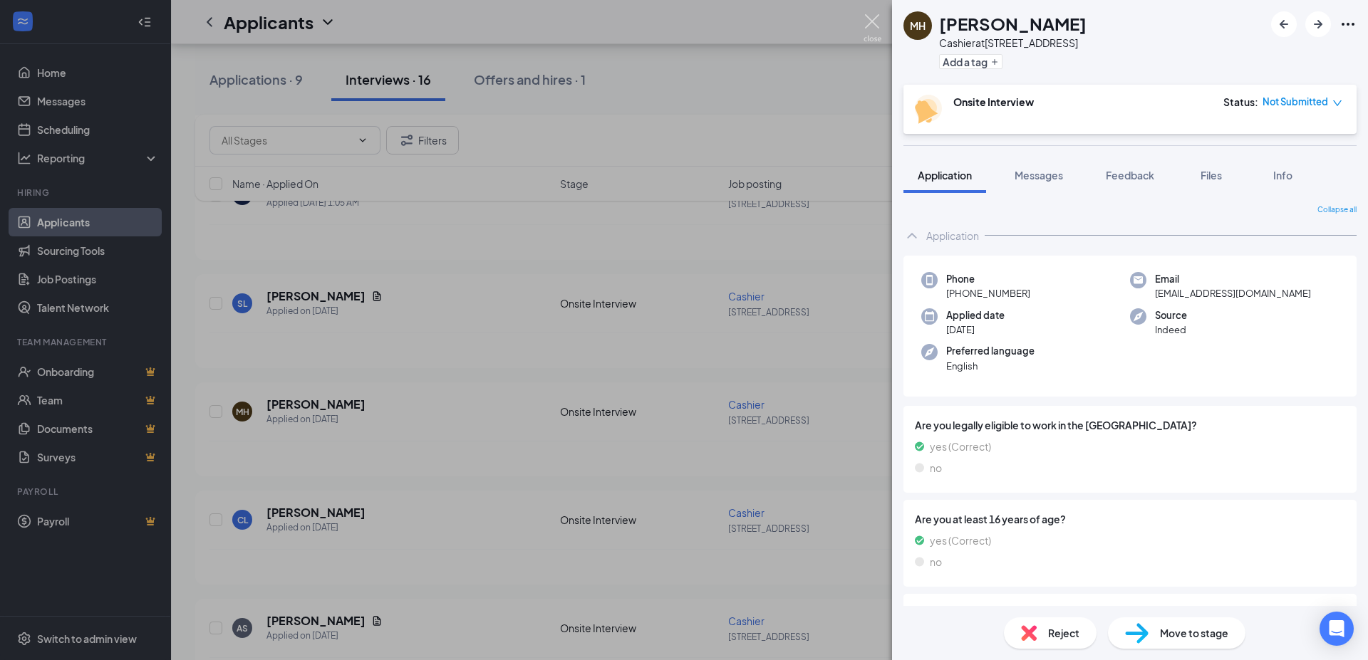
click at [868, 22] on img at bounding box center [872, 28] width 18 height 28
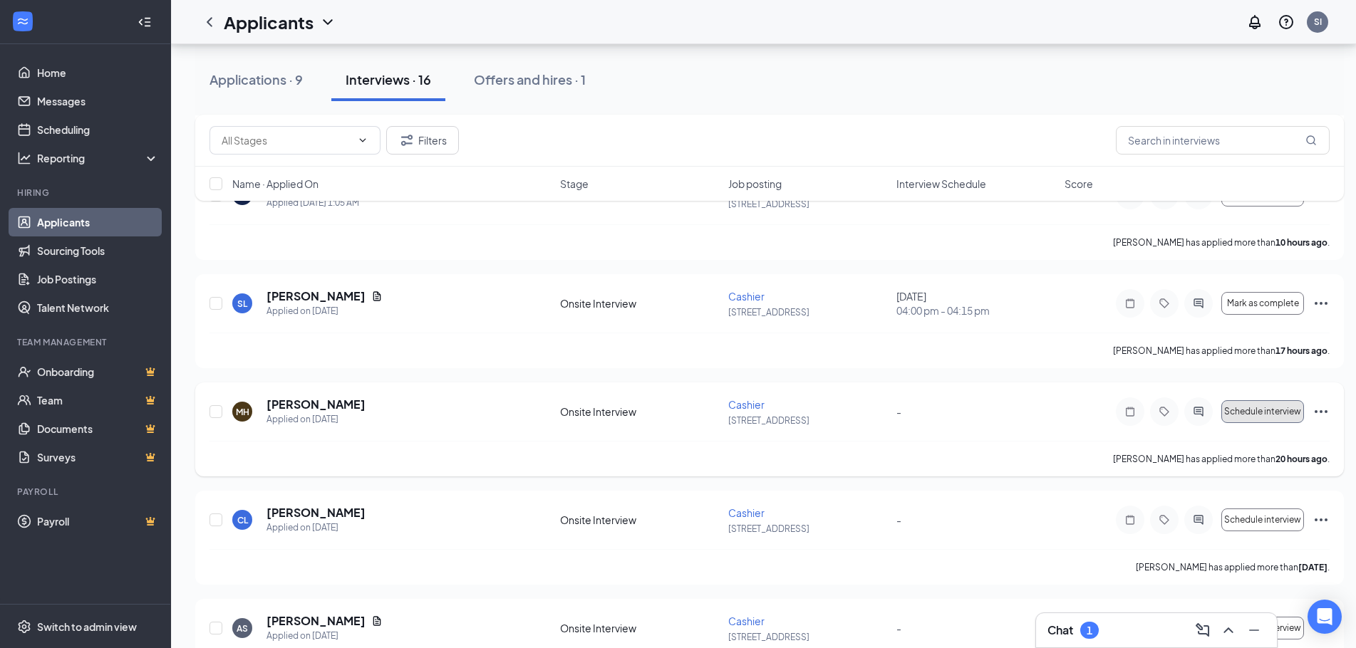
click at [1274, 415] on span "Schedule interview" at bounding box center [1262, 412] width 77 height 10
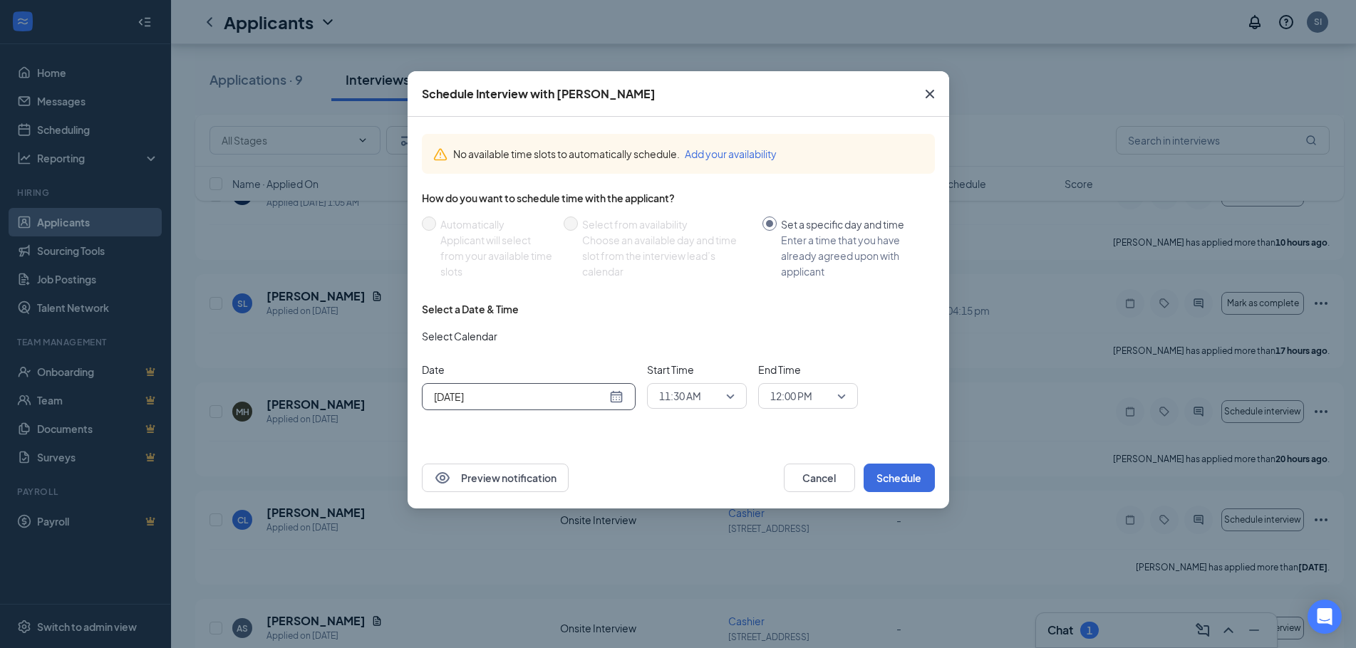
click at [615, 398] on div "[DATE]" at bounding box center [528, 397] width 189 height 16
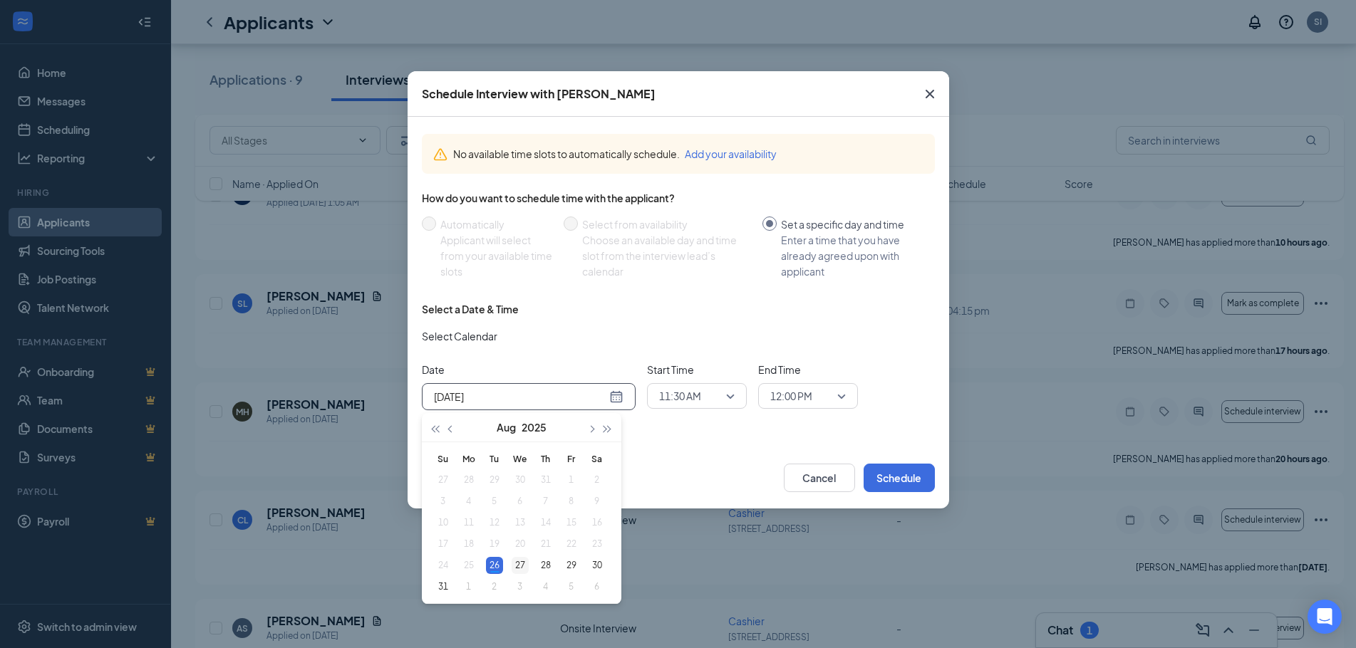
type input "[DATE]"
click at [520, 565] on div "27" at bounding box center [519, 565] width 17 height 17
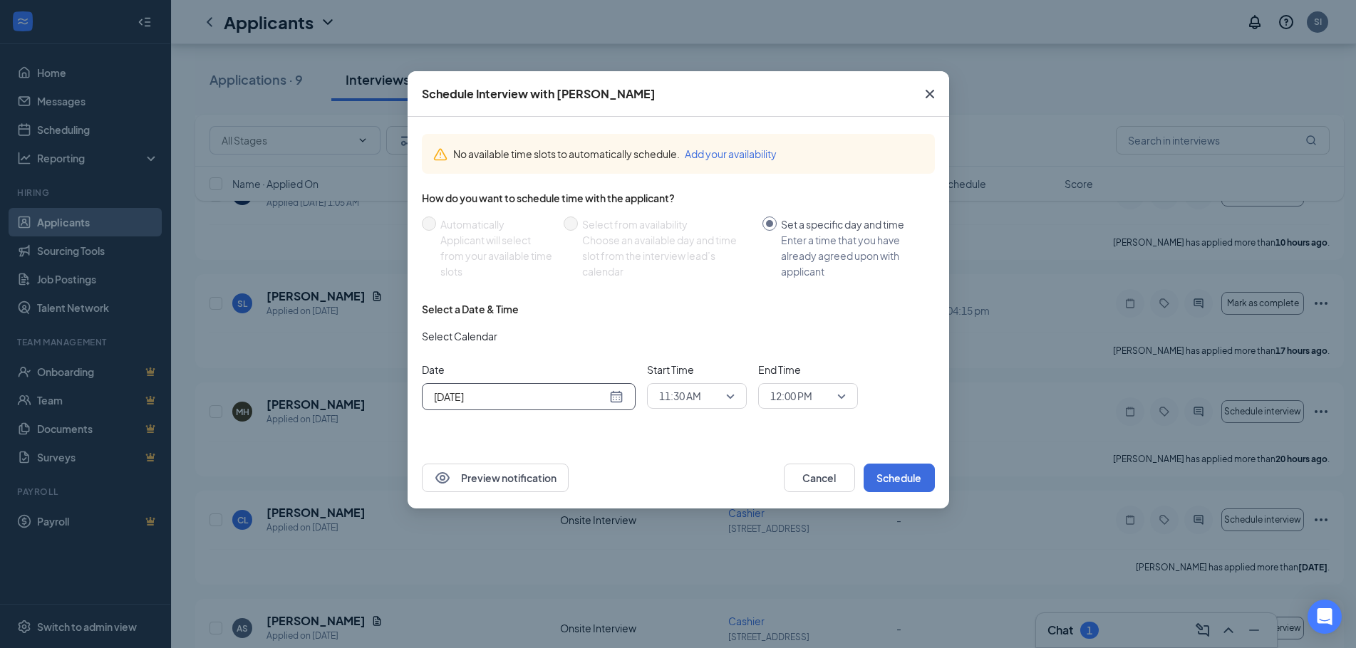
click at [724, 401] on span "11:30 AM" at bounding box center [697, 395] width 76 height 21
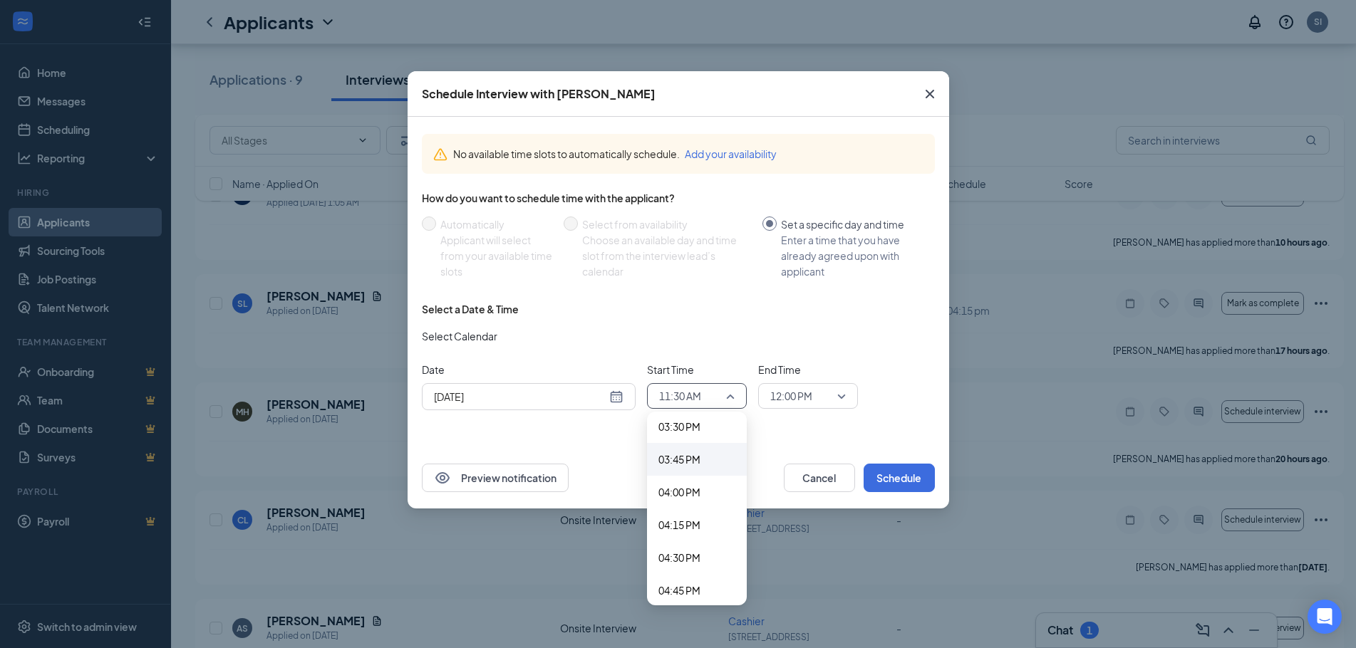
scroll to position [2052, 0]
click at [700, 515] on span "04:15 PM" at bounding box center [679, 514] width 42 height 16
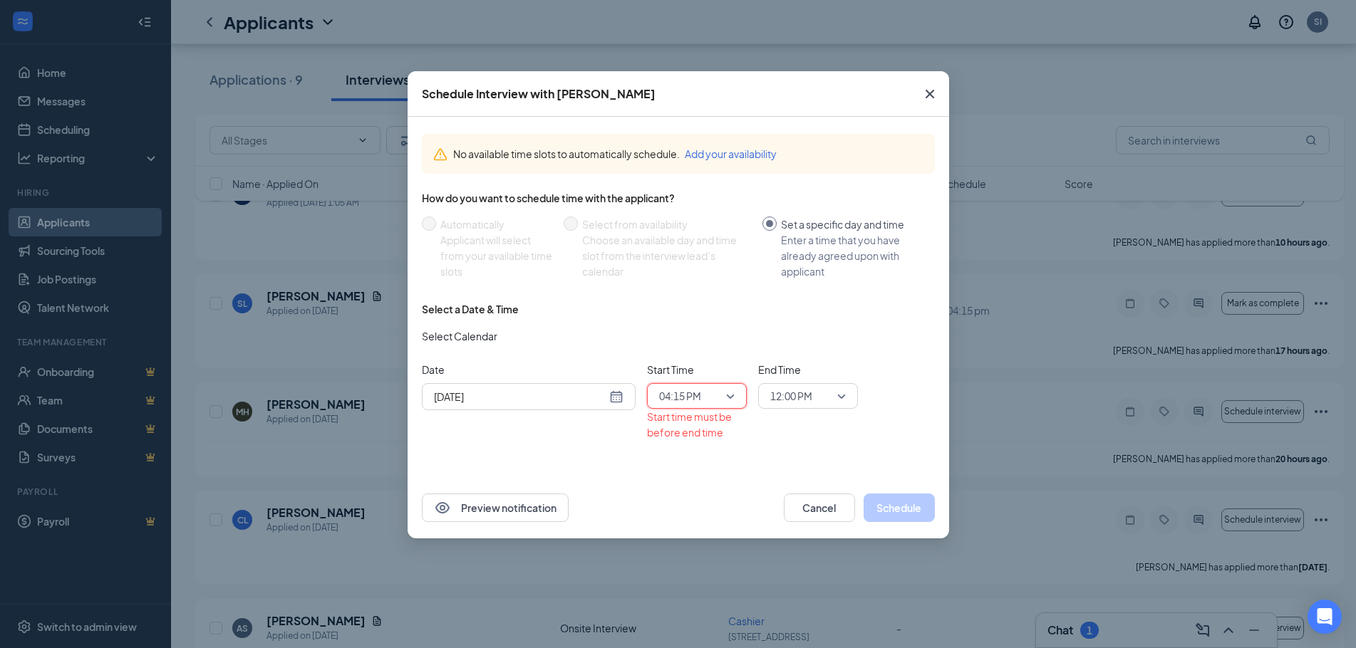
click at [843, 393] on span "12:00 PM" at bounding box center [808, 395] width 76 height 21
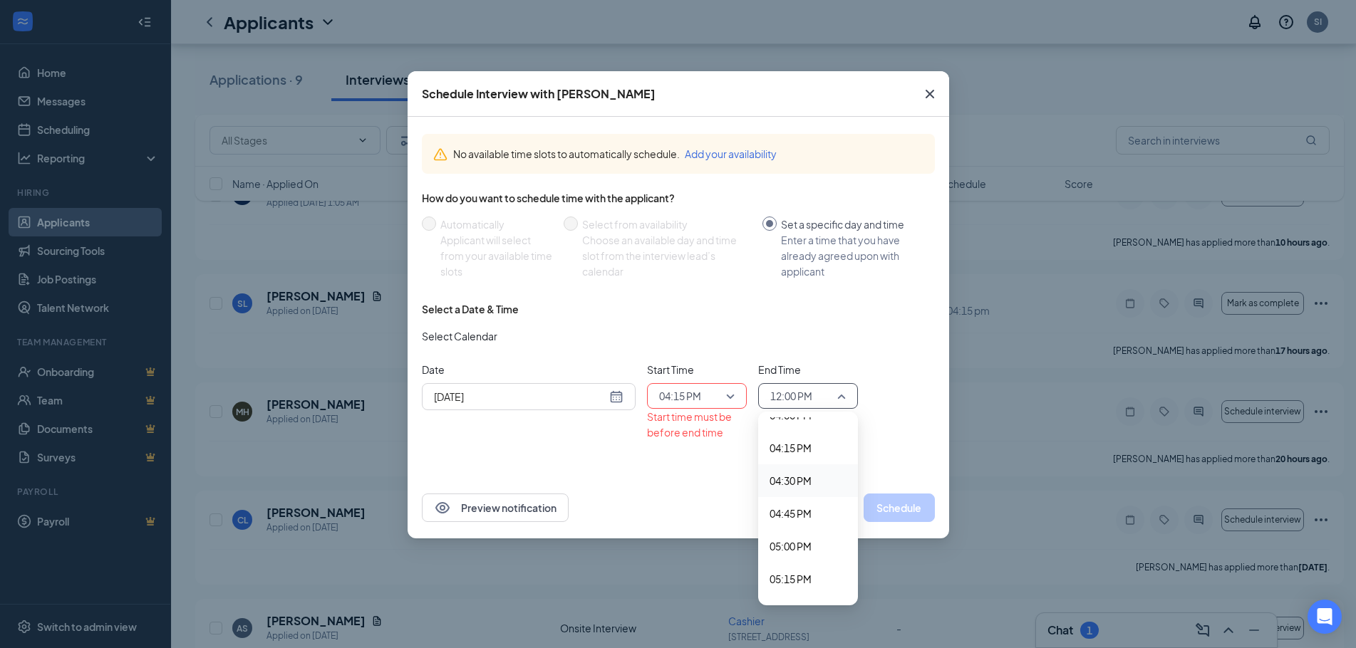
click at [807, 485] on span "04:30 PM" at bounding box center [790, 481] width 42 height 16
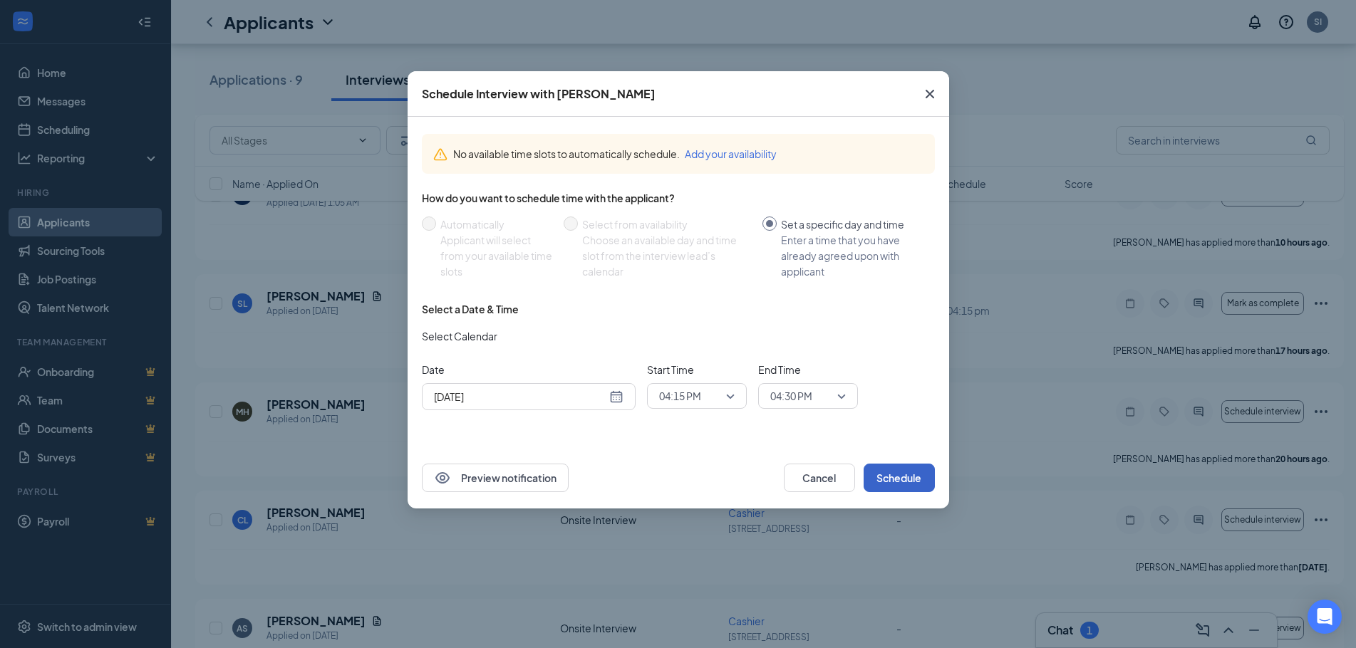
click at [917, 490] on button "Schedule" at bounding box center [898, 478] width 71 height 28
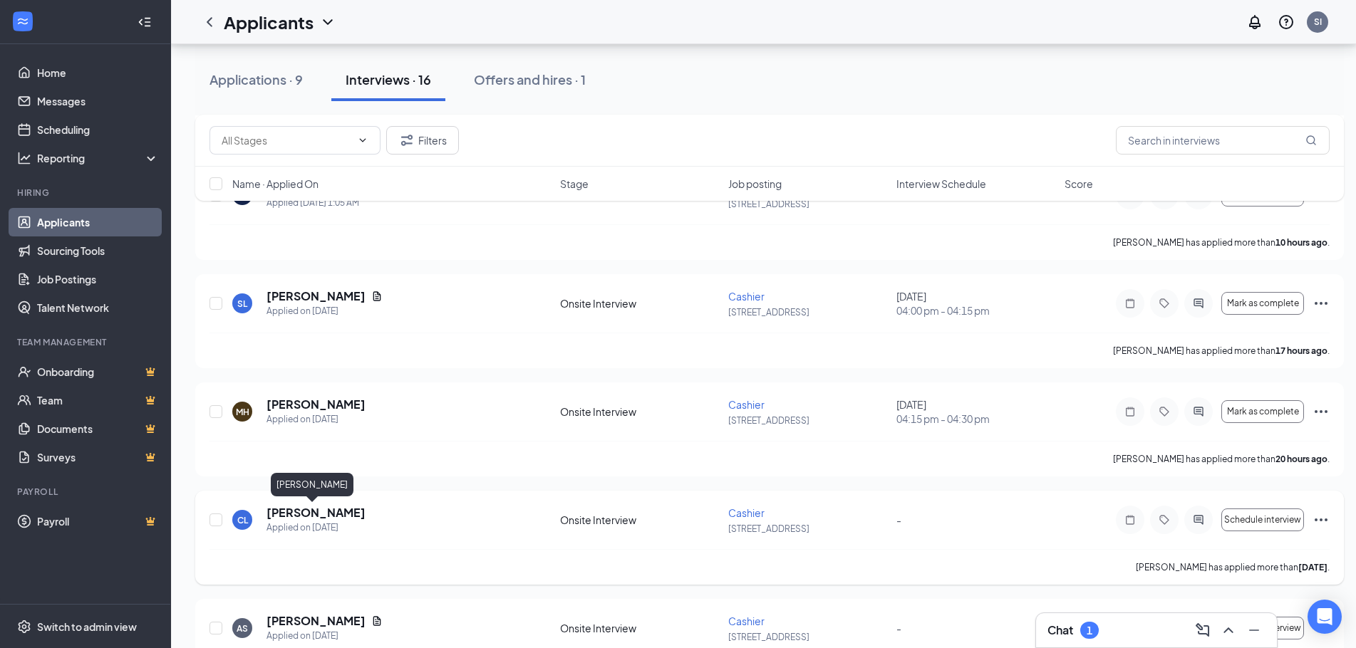
click at [319, 517] on h5 "[PERSON_NAME]" at bounding box center [315, 513] width 99 height 16
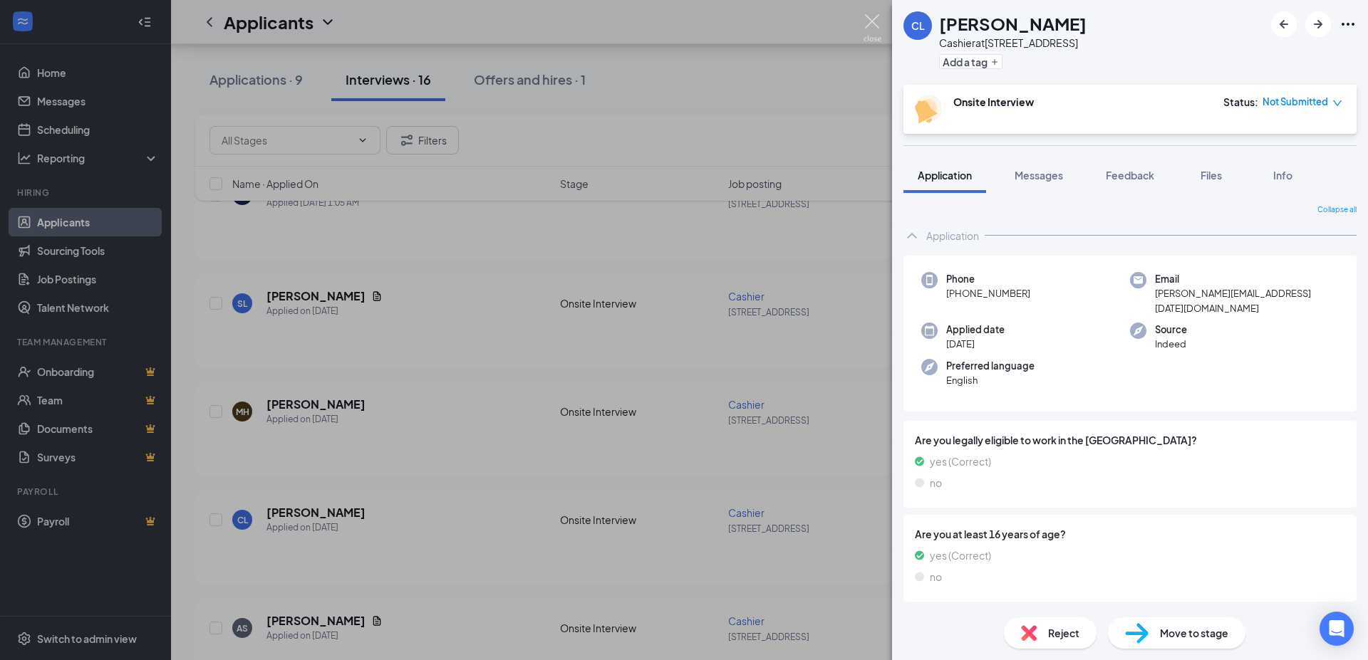
click at [867, 15] on img at bounding box center [872, 28] width 18 height 28
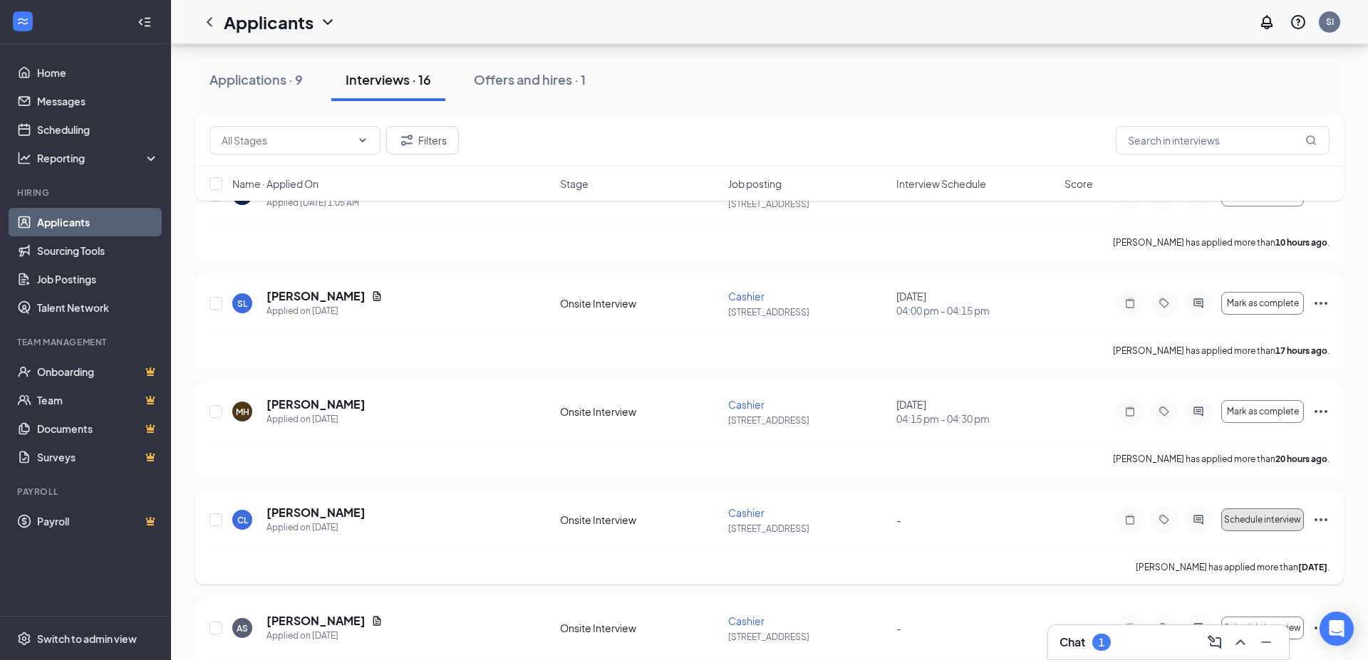
click at [1246, 517] on span "Schedule interview" at bounding box center [1262, 520] width 77 height 10
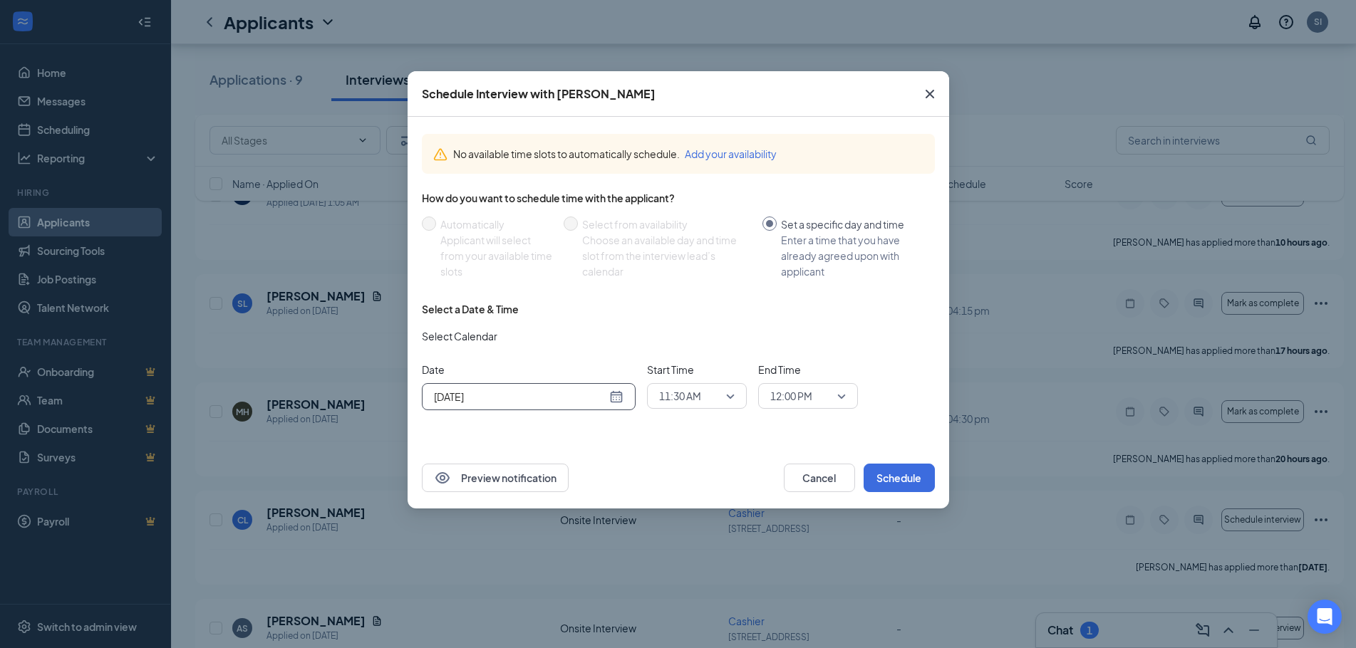
click at [616, 403] on div "[DATE]" at bounding box center [528, 397] width 189 height 16
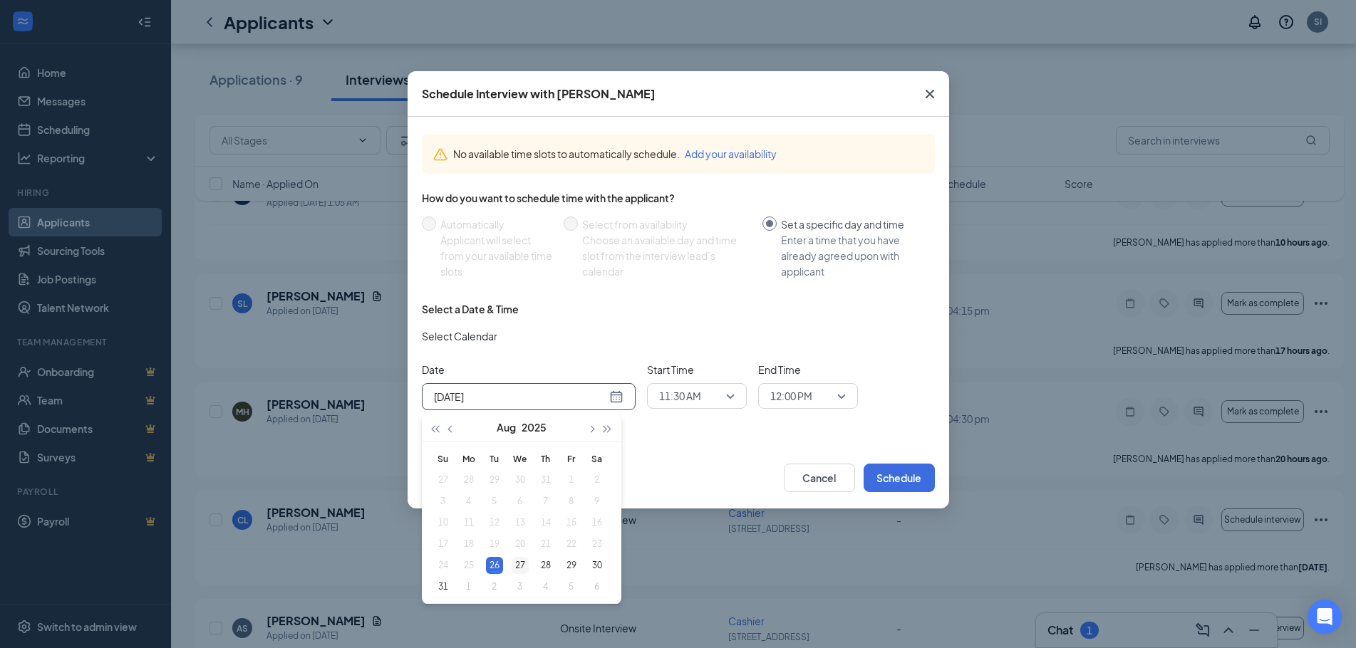
type input "[DATE]"
click at [521, 564] on div "27" at bounding box center [519, 565] width 17 height 17
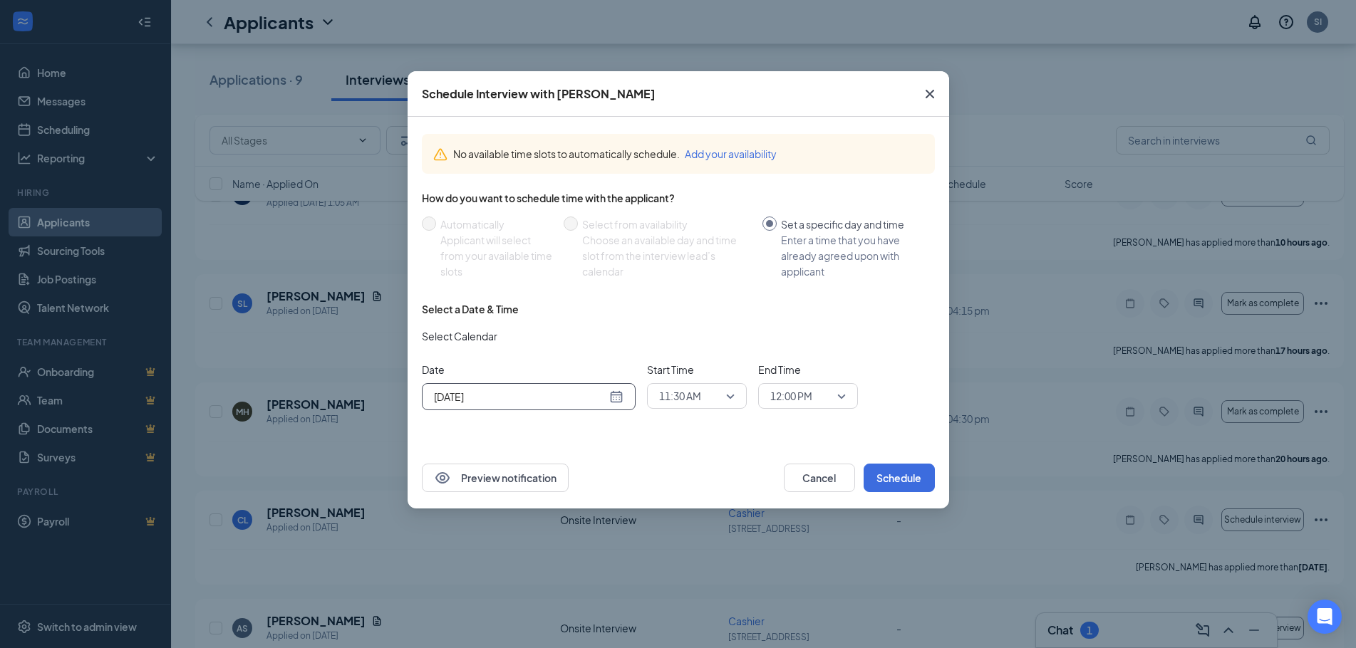
click at [732, 395] on span "11:30 AM" at bounding box center [697, 395] width 76 height 21
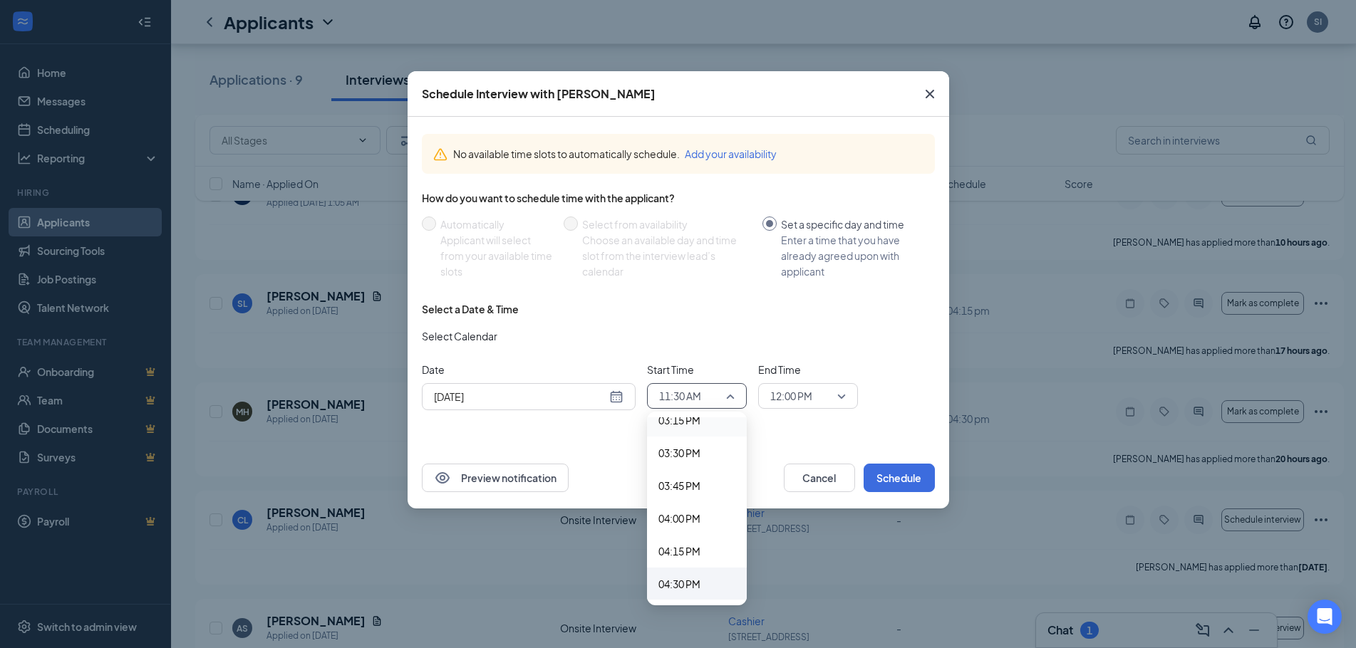
scroll to position [2052, 0]
click at [687, 541] on span "04:30 PM" at bounding box center [679, 547] width 42 height 16
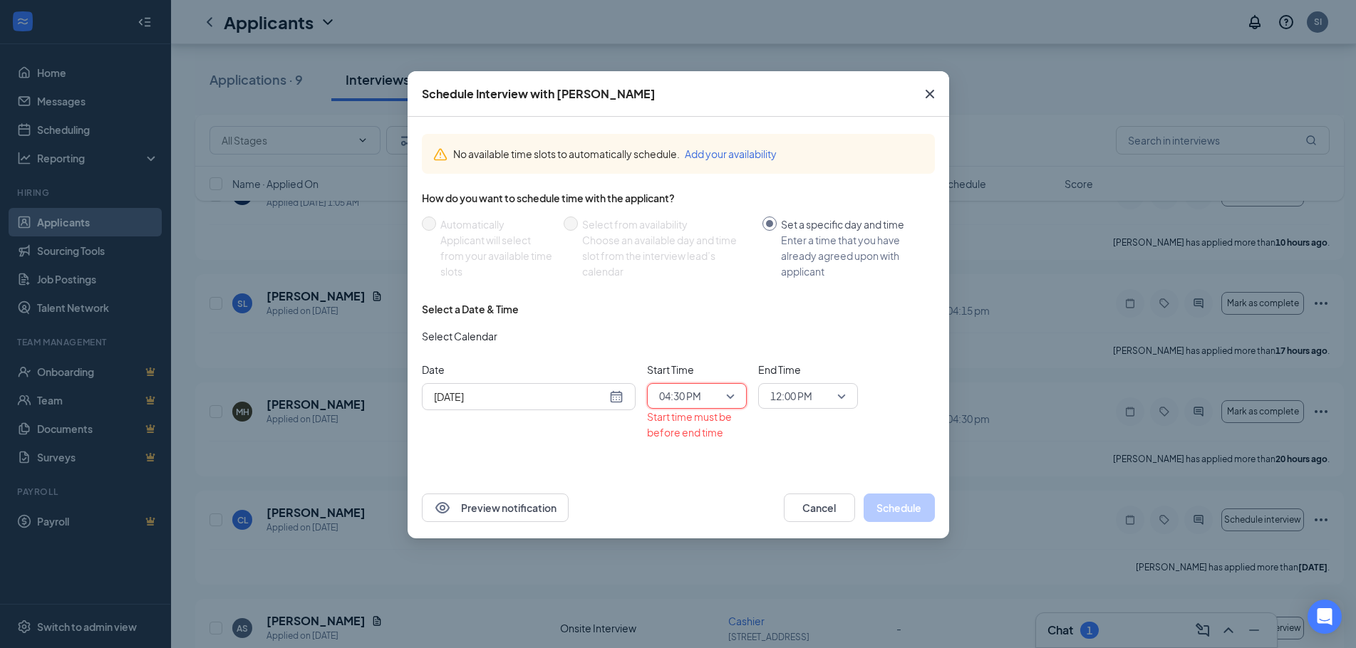
click at [841, 396] on span "12:00 PM" at bounding box center [808, 395] width 76 height 21
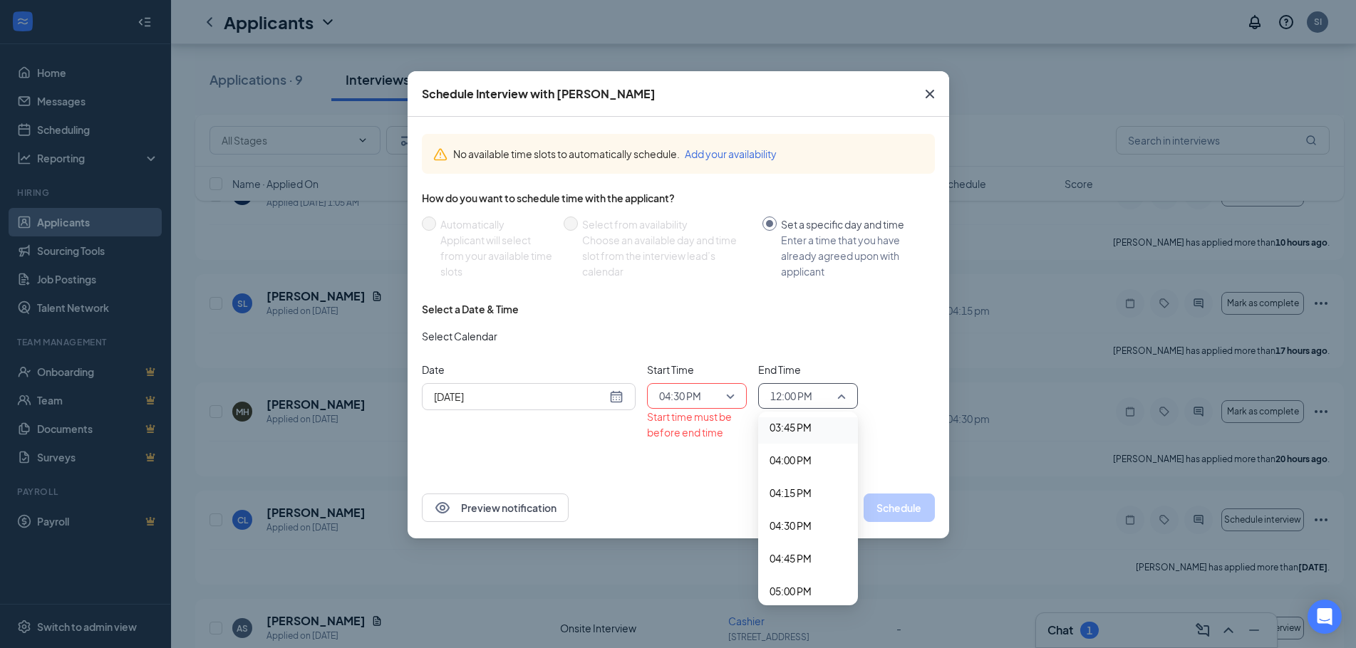
scroll to position [2117, 0]
click at [806, 519] on span "04:45 PM" at bounding box center [790, 514] width 42 height 16
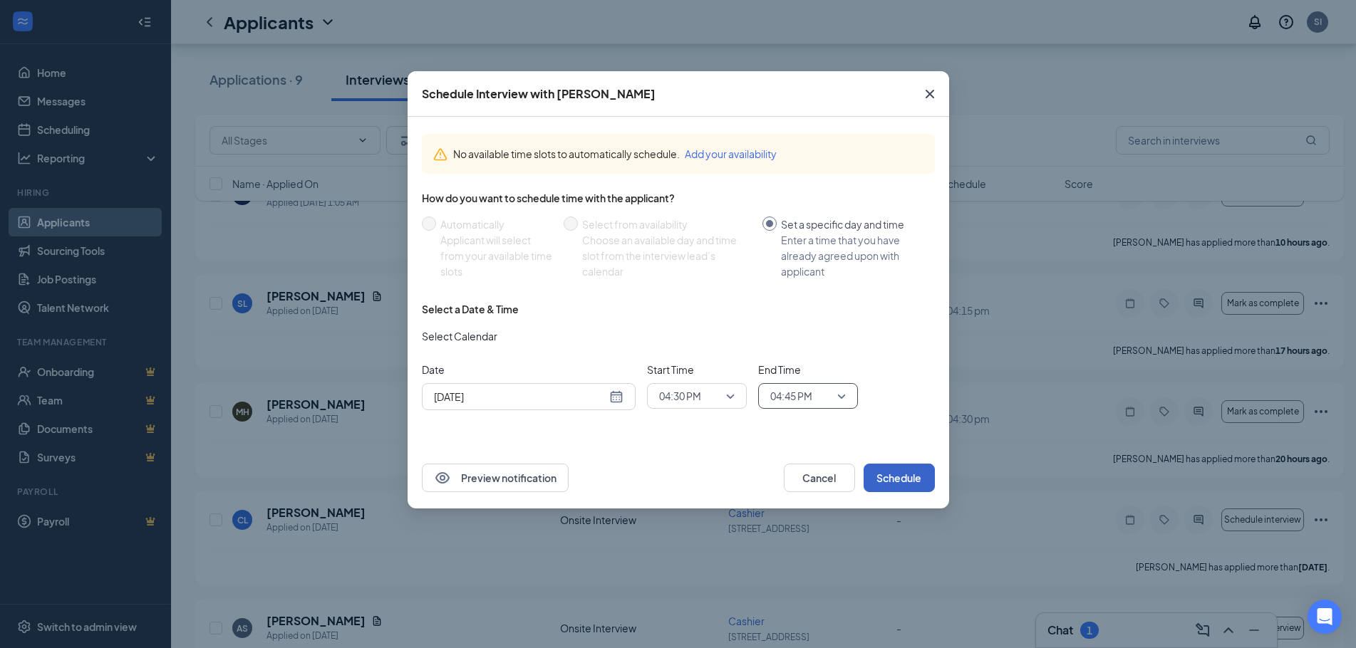
click at [903, 481] on button "Schedule" at bounding box center [898, 478] width 71 height 28
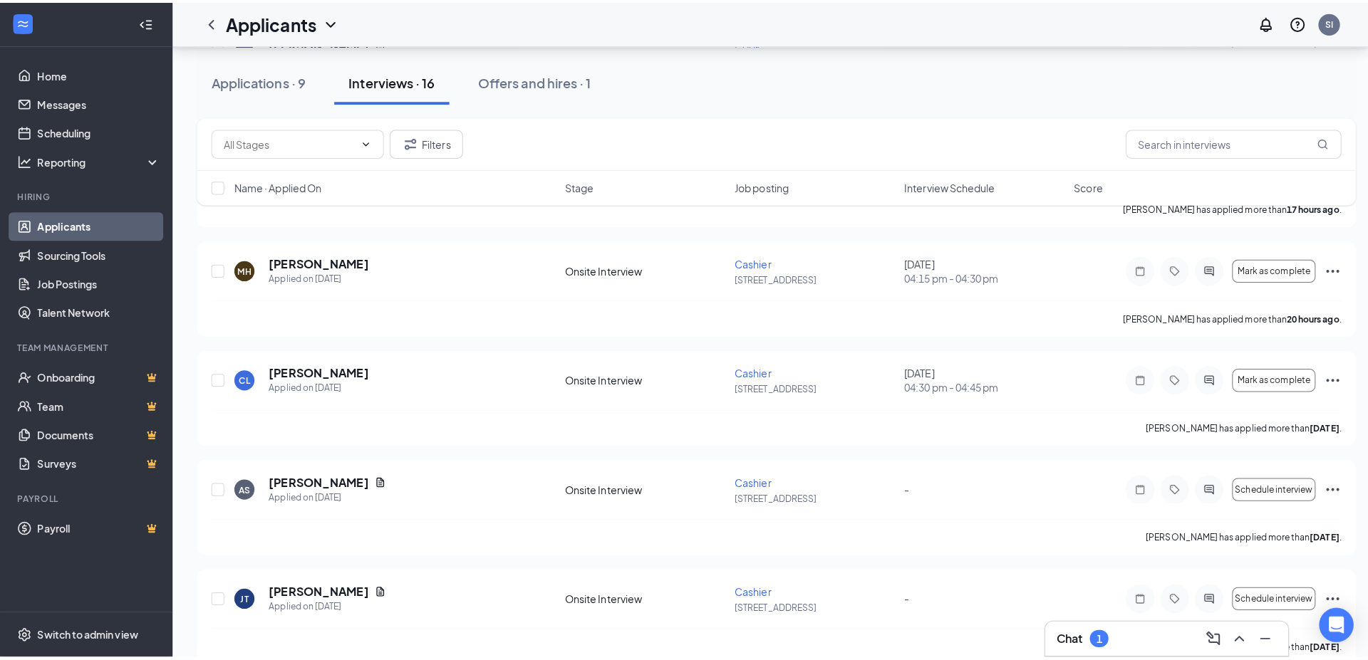
scroll to position [509, 0]
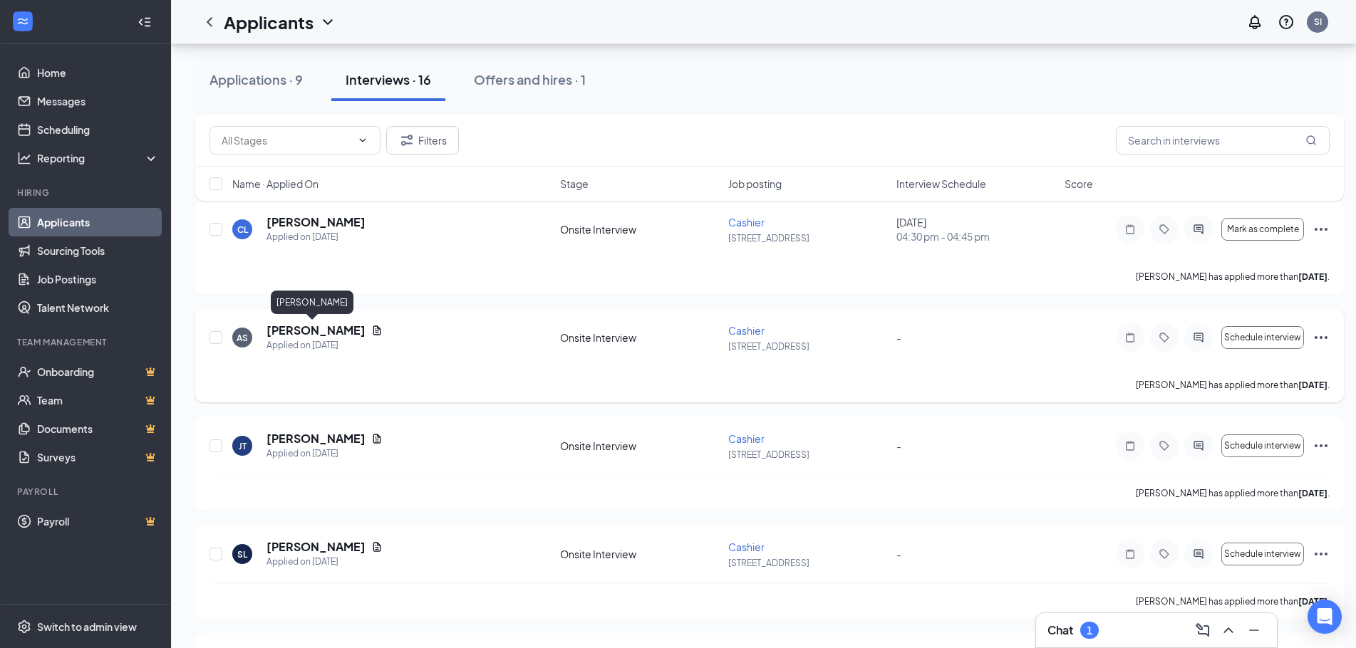
click at [324, 326] on h5 "[PERSON_NAME]" at bounding box center [315, 331] width 99 height 16
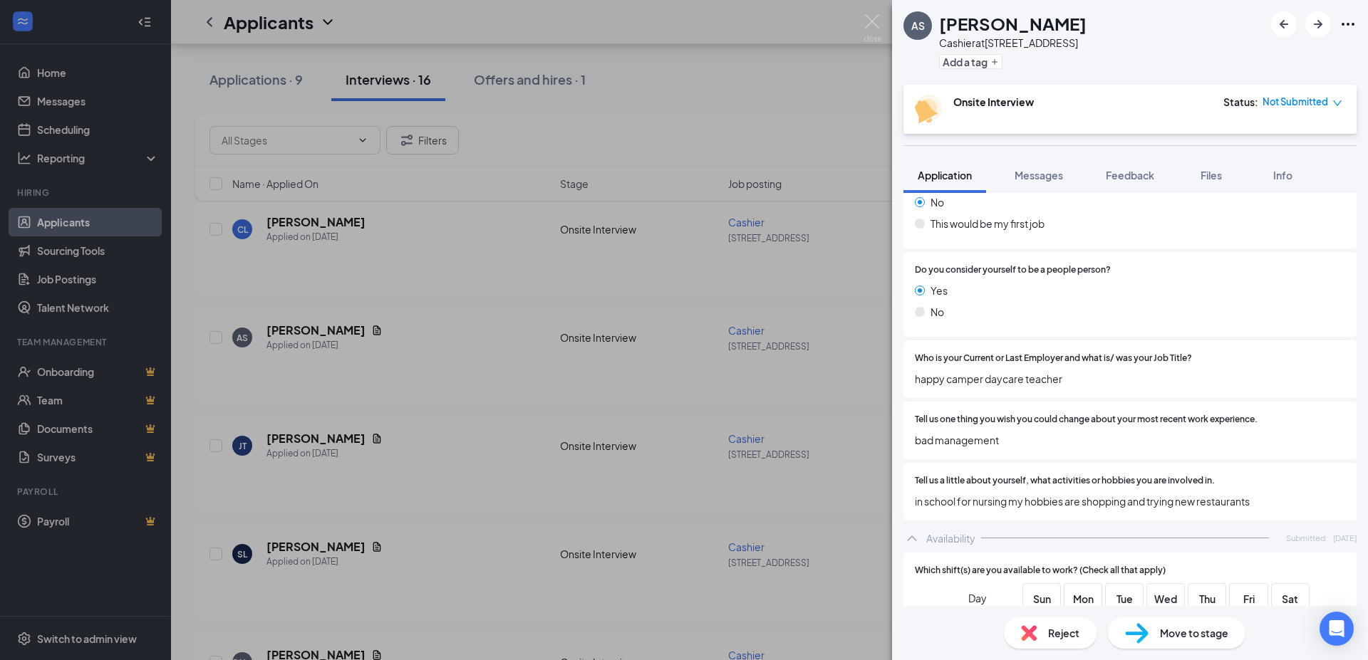
scroll to position [1000, 0]
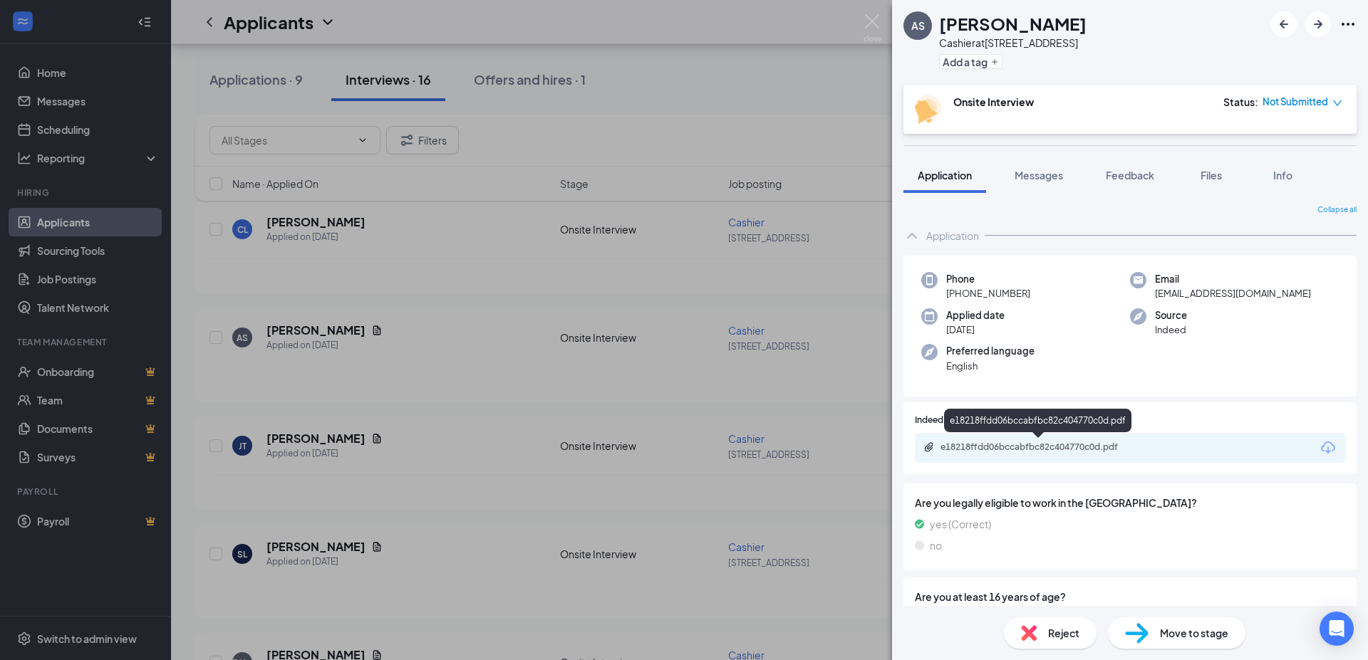
click at [1061, 442] on div "e18218ffdd06bccabfbc82c404770c0d.pdf" at bounding box center [1039, 447] width 199 height 11
click at [873, 24] on img at bounding box center [872, 28] width 18 height 28
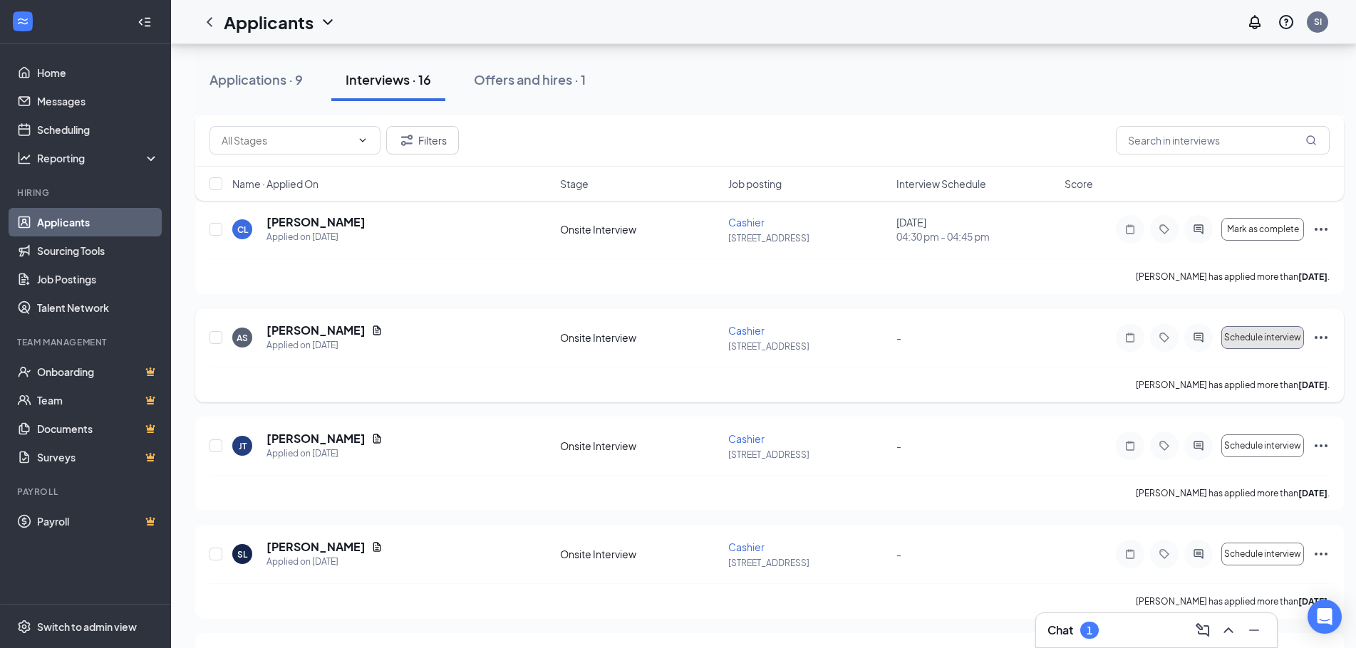
click at [1274, 338] on span "Schedule interview" at bounding box center [1262, 338] width 77 height 10
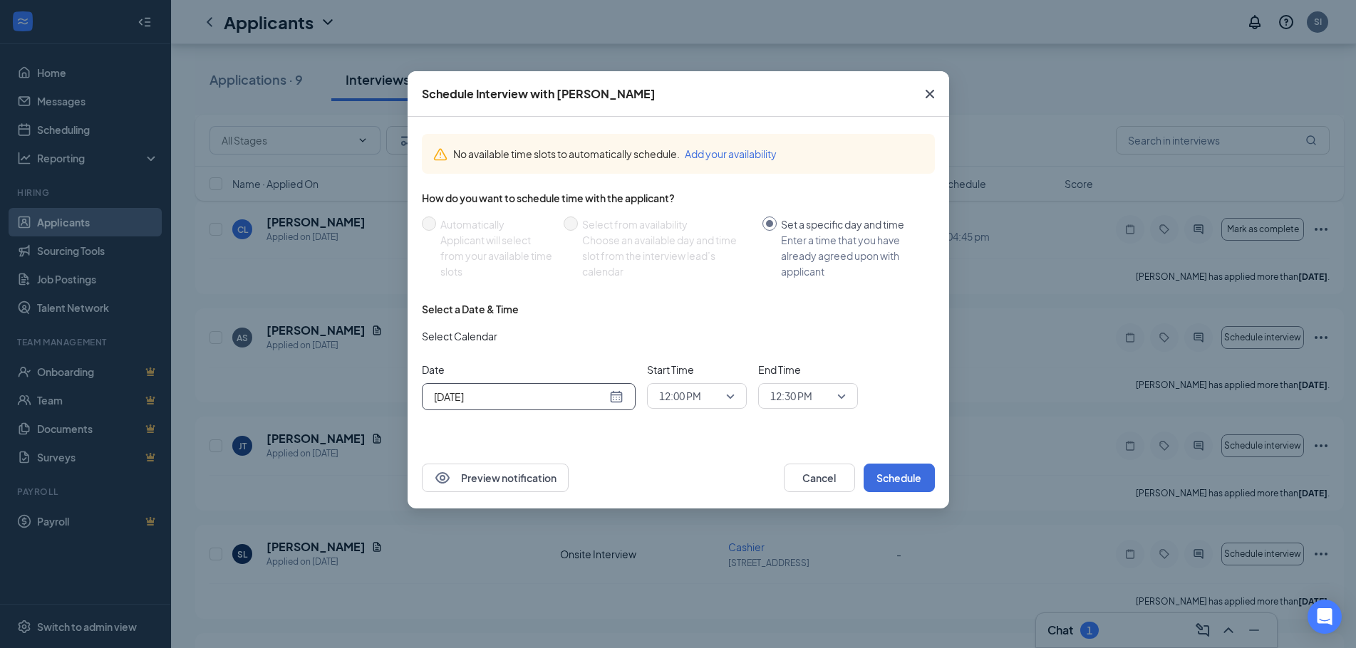
click at [623, 402] on div "[DATE]" at bounding box center [529, 396] width 214 height 27
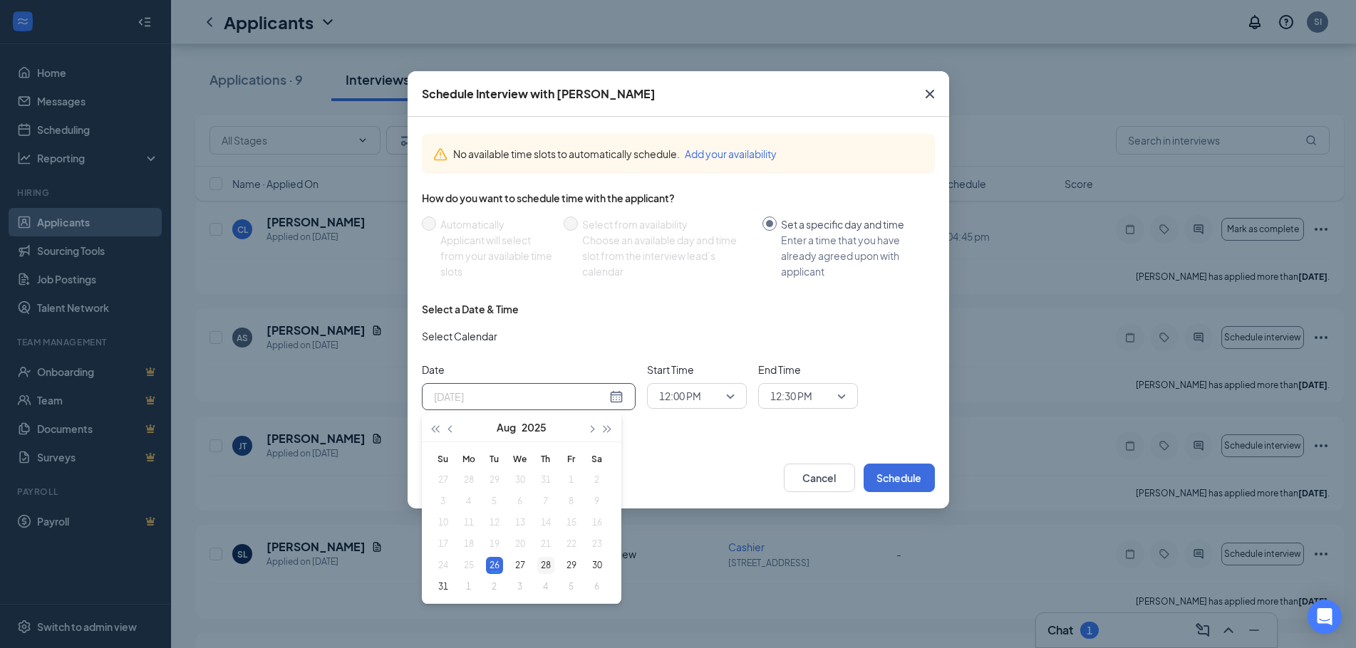
type input "Aug 28, 2025"
click at [538, 561] on div "28" at bounding box center [545, 565] width 17 height 17
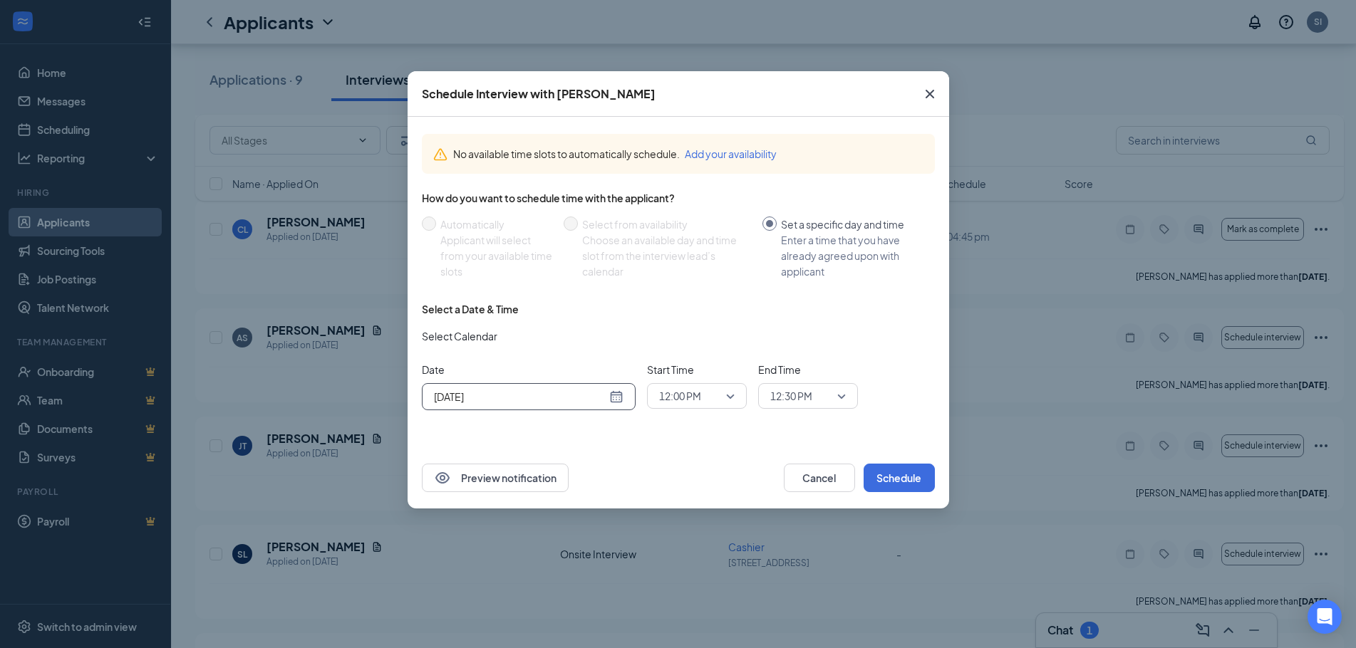
click at [732, 399] on span "12:00 PM" at bounding box center [697, 395] width 76 height 21
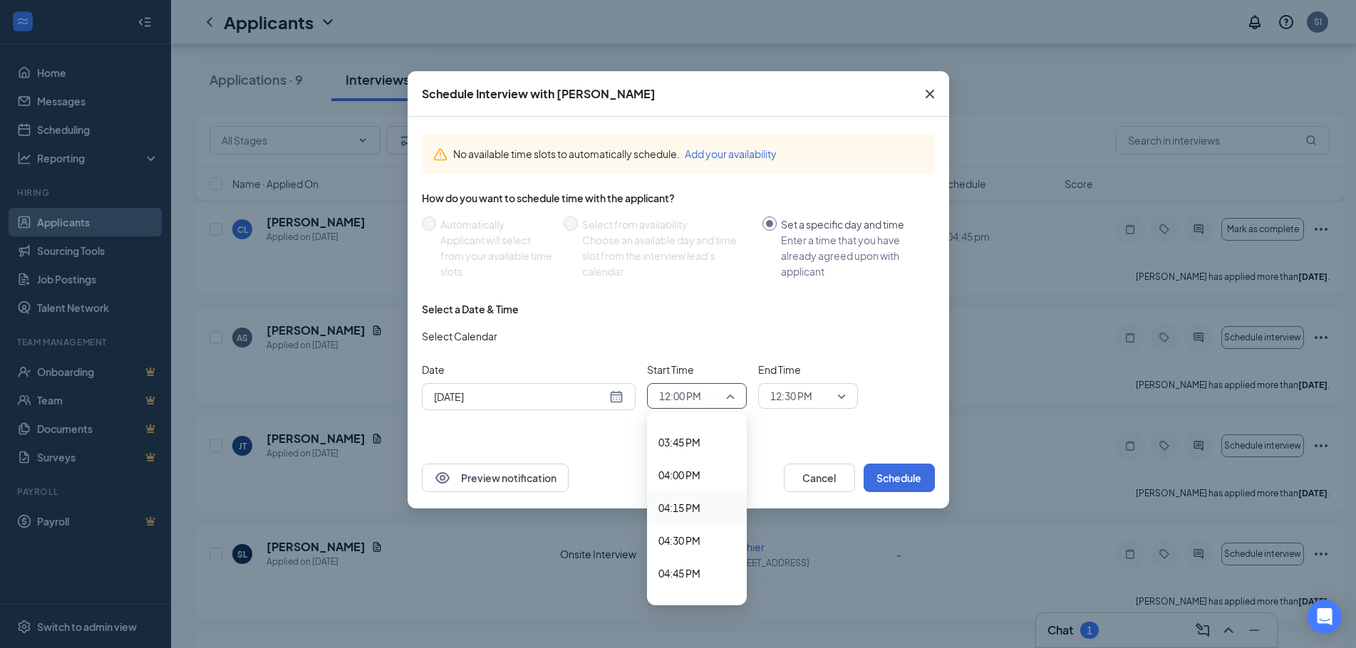
scroll to position [2040, 0]
click at [686, 484] on div "04:00 PM" at bounding box center [697, 492] width 100 height 33
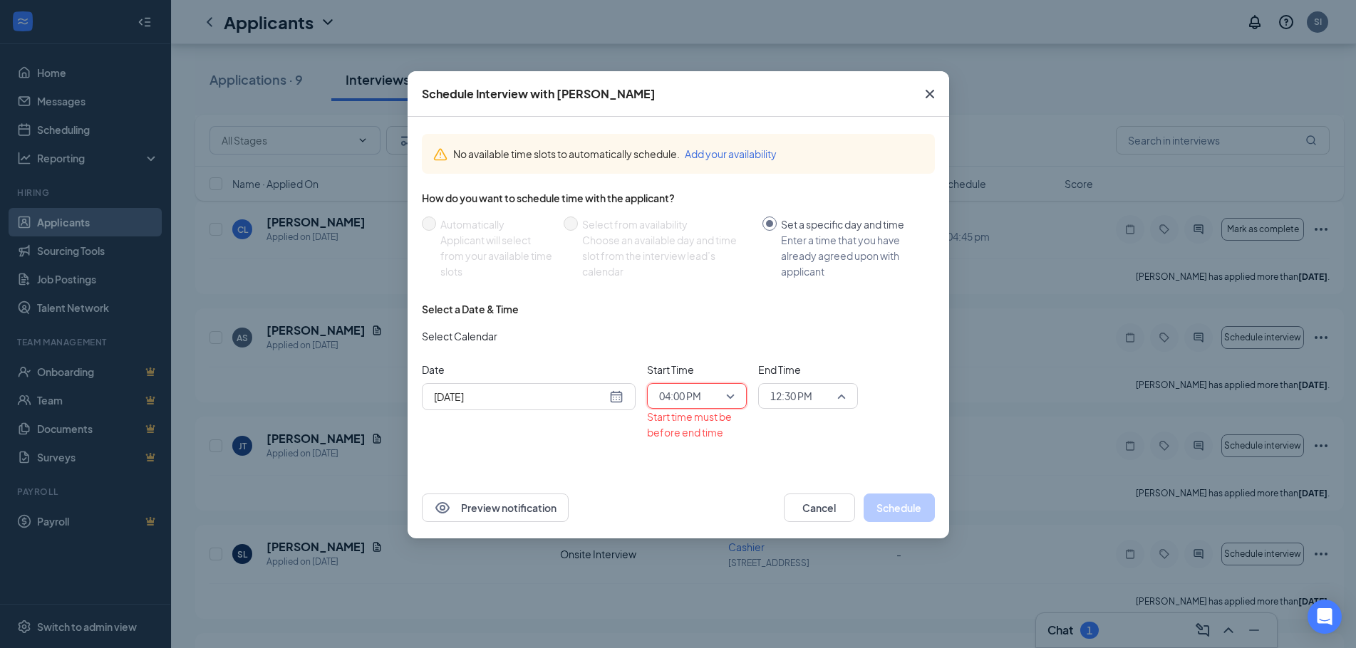
click at [836, 398] on span "12:30 PM" at bounding box center [808, 395] width 76 height 21
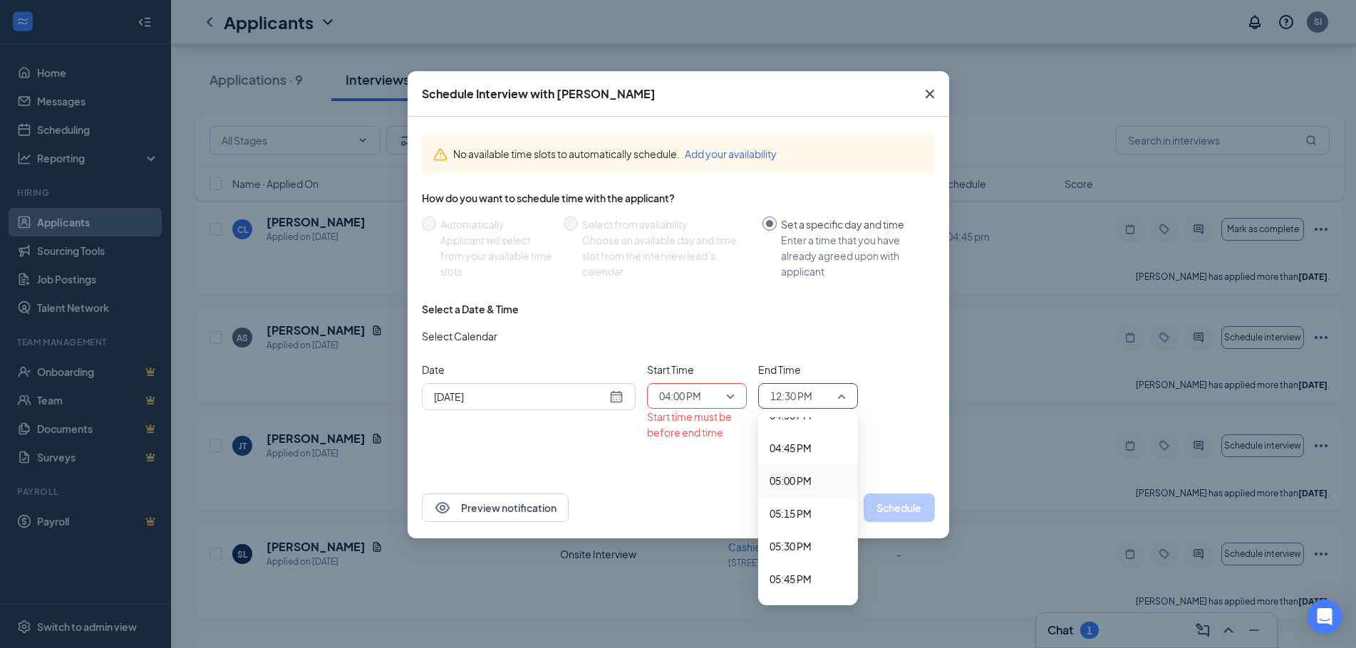
scroll to position [2106, 0]
click at [799, 468] on div "04:15 PM" at bounding box center [808, 459] width 100 height 33
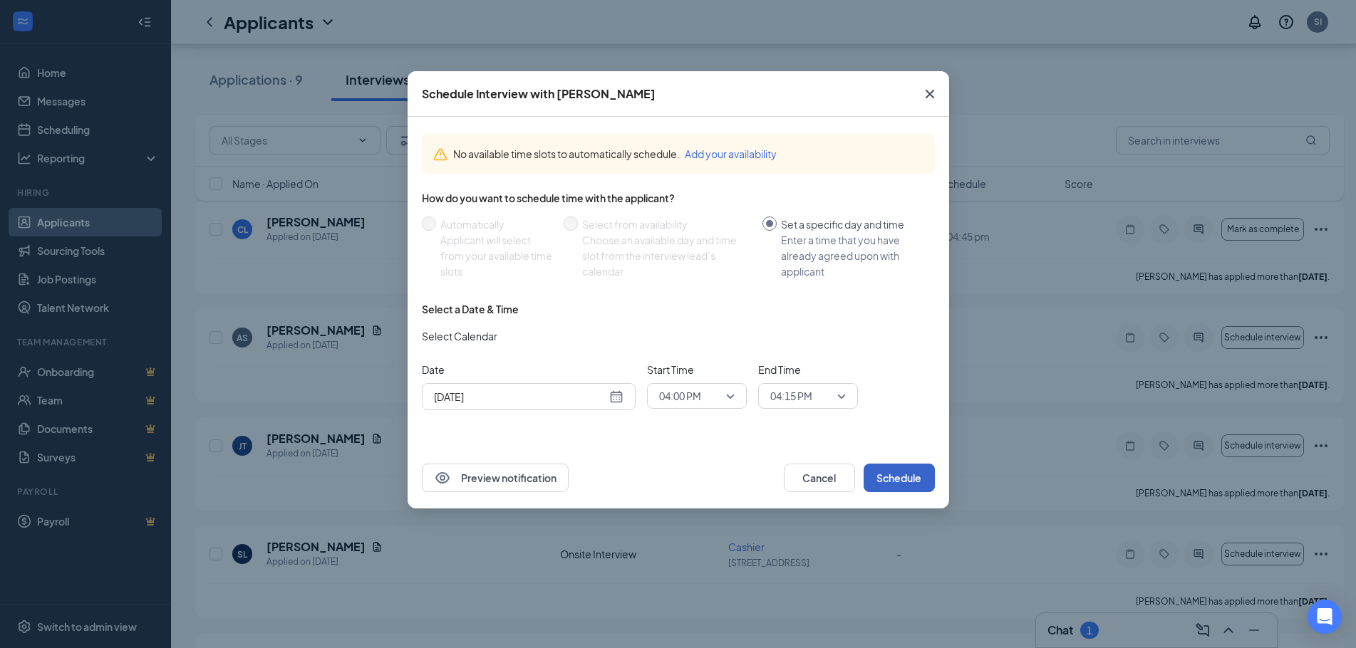
click at [906, 472] on button "Schedule" at bounding box center [898, 478] width 71 height 28
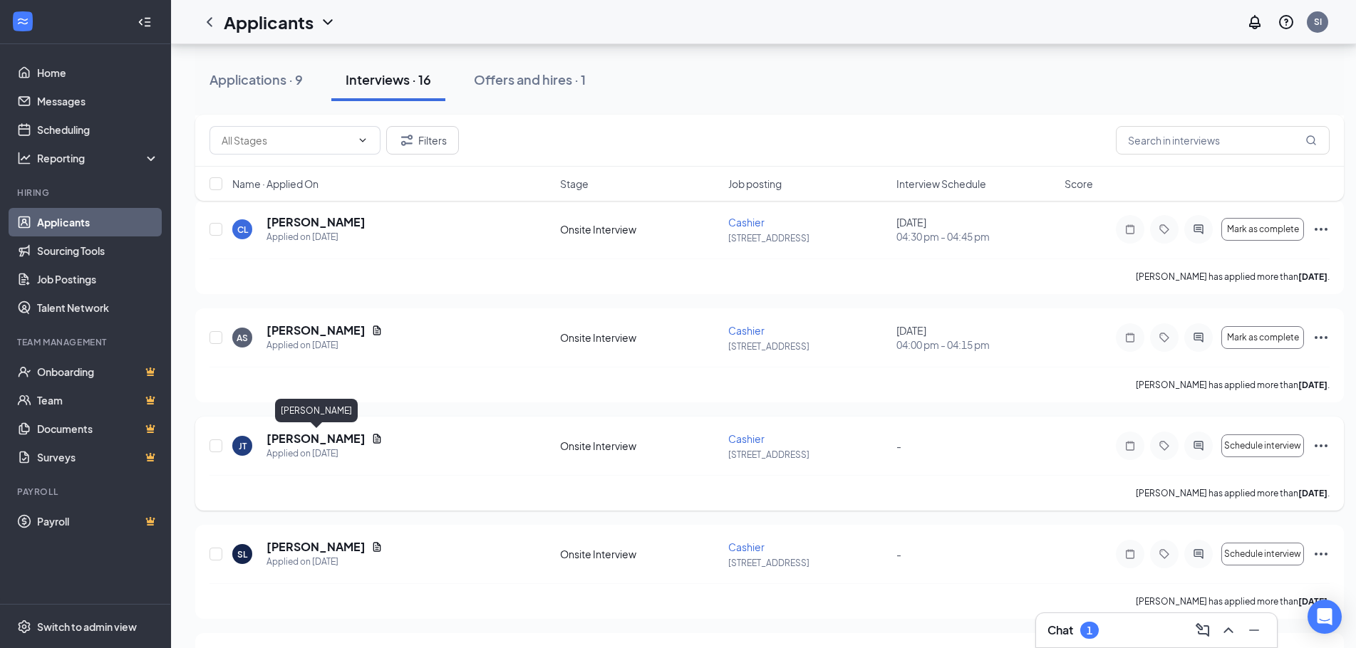
click at [336, 436] on h5 "[PERSON_NAME]" at bounding box center [315, 439] width 99 height 16
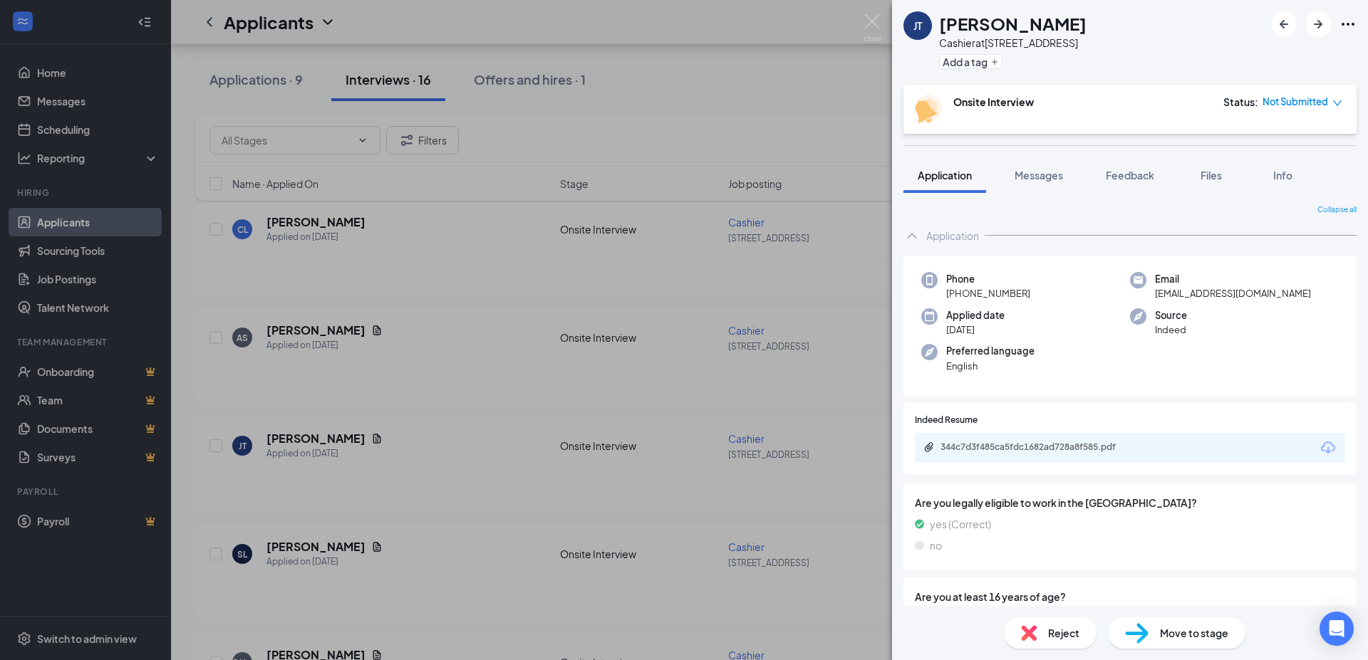
click at [1106, 440] on div "344c7d3f485ca5fdc1682ad728a8f585.pdf" at bounding box center [1130, 448] width 430 height 30
click at [1099, 447] on div "344c7d3f485ca5fdc1682ad728a8f585.pdf" at bounding box center [1039, 447] width 199 height 11
click at [868, 21] on img at bounding box center [872, 28] width 18 height 28
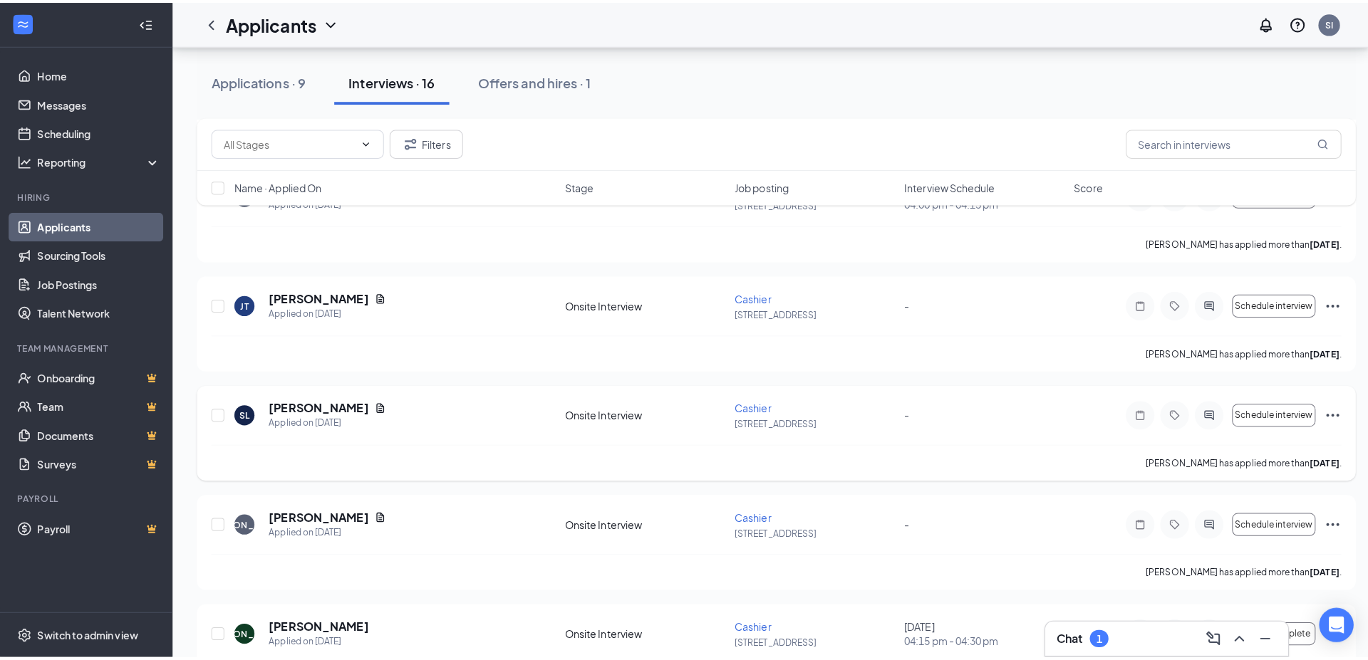
scroll to position [727, 0]
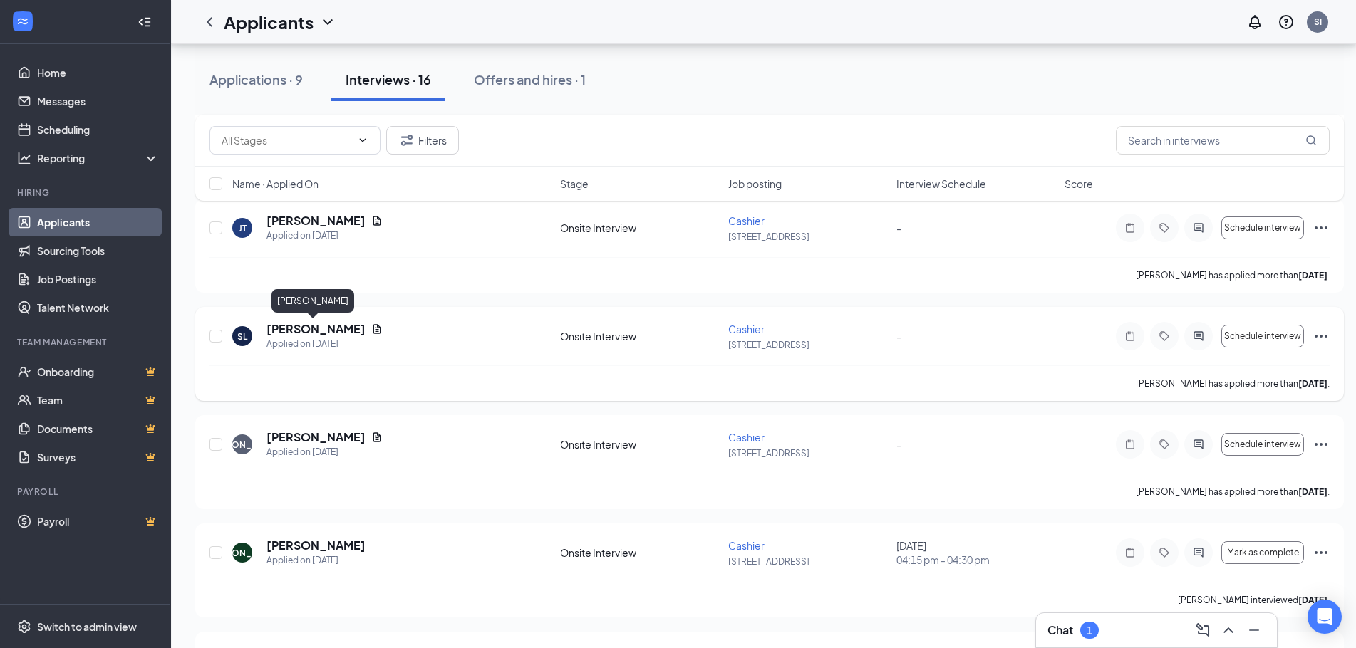
click at [308, 330] on h5 "[PERSON_NAME]" at bounding box center [315, 329] width 99 height 16
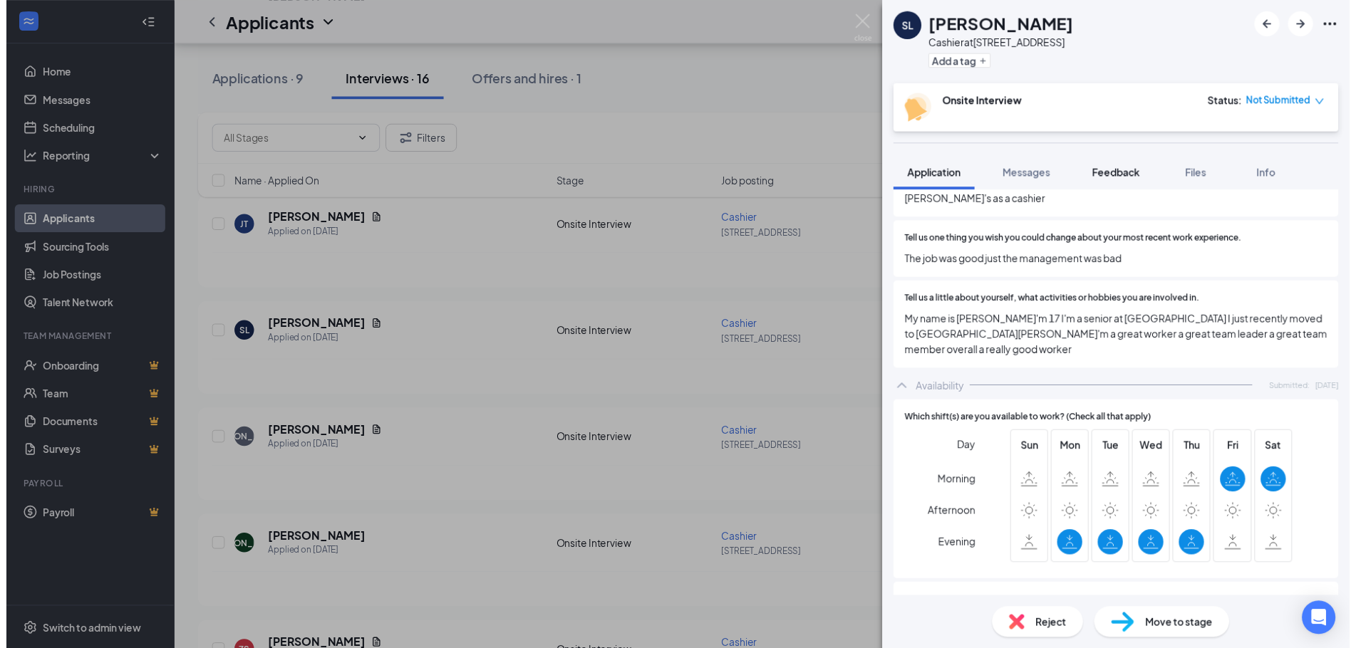
scroll to position [692, 0]
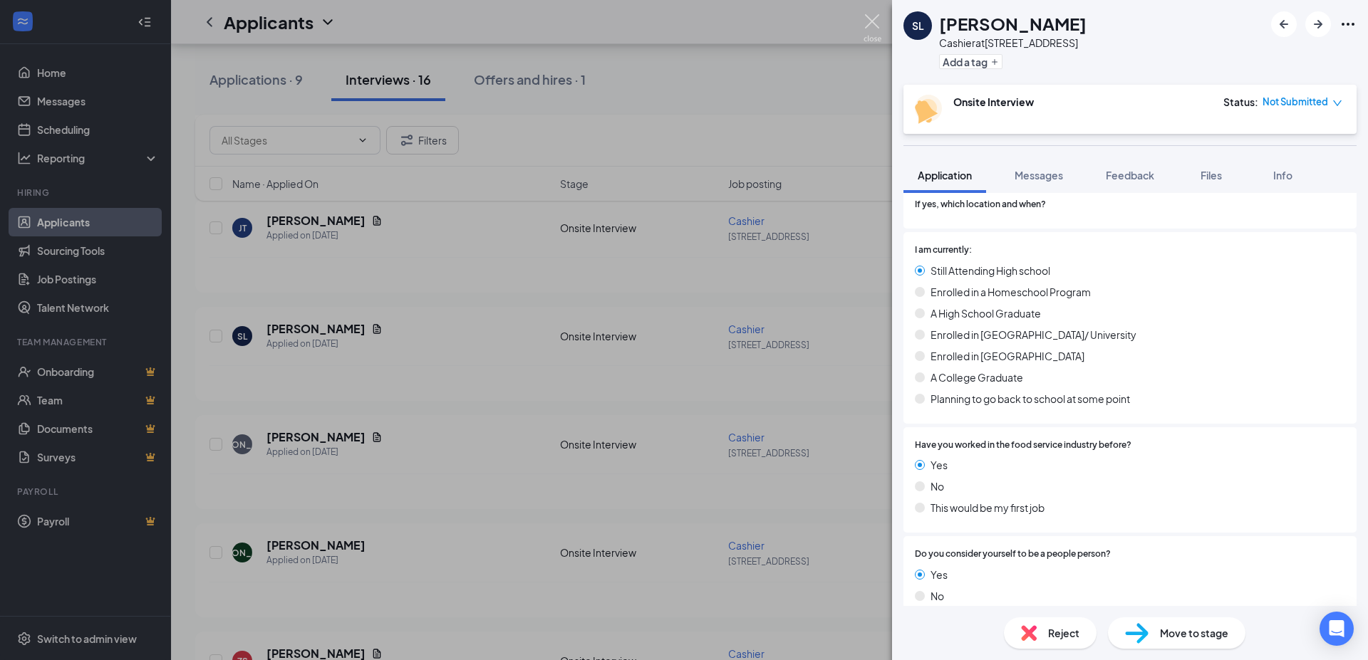
click at [881, 19] on img at bounding box center [872, 28] width 18 height 28
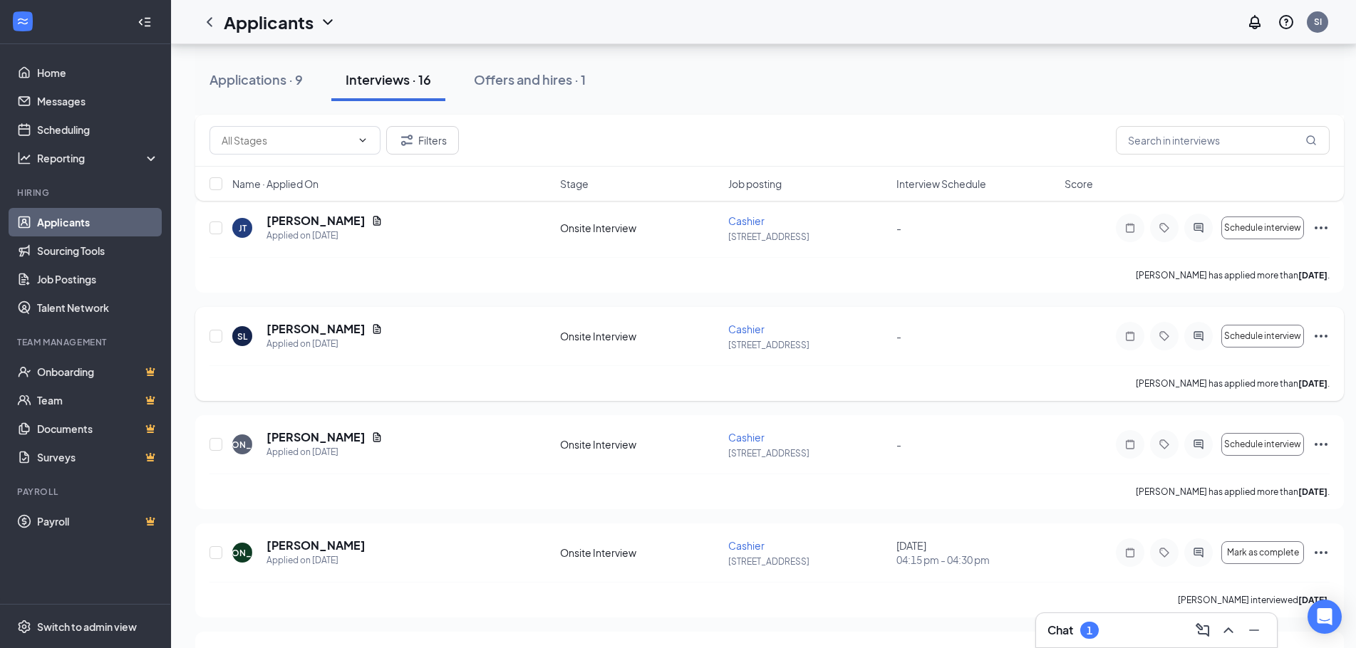
click at [1314, 337] on icon "Ellipses" at bounding box center [1320, 336] width 17 height 17
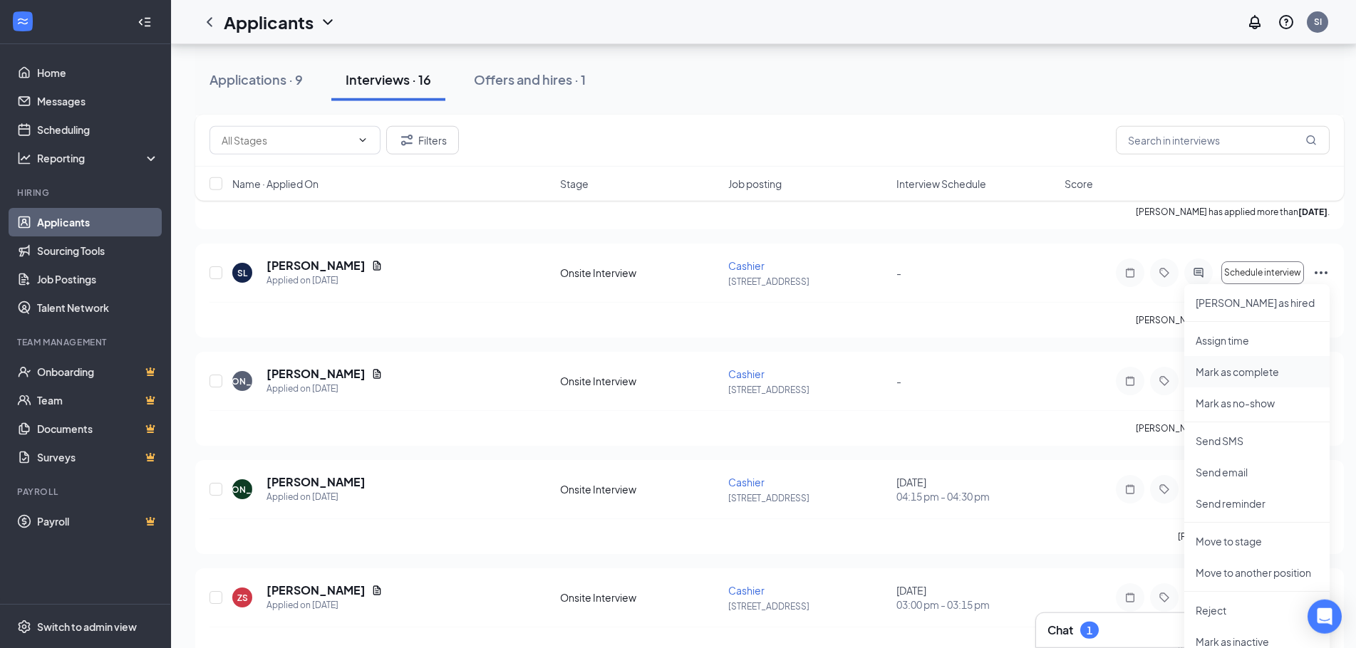
scroll to position [799, 0]
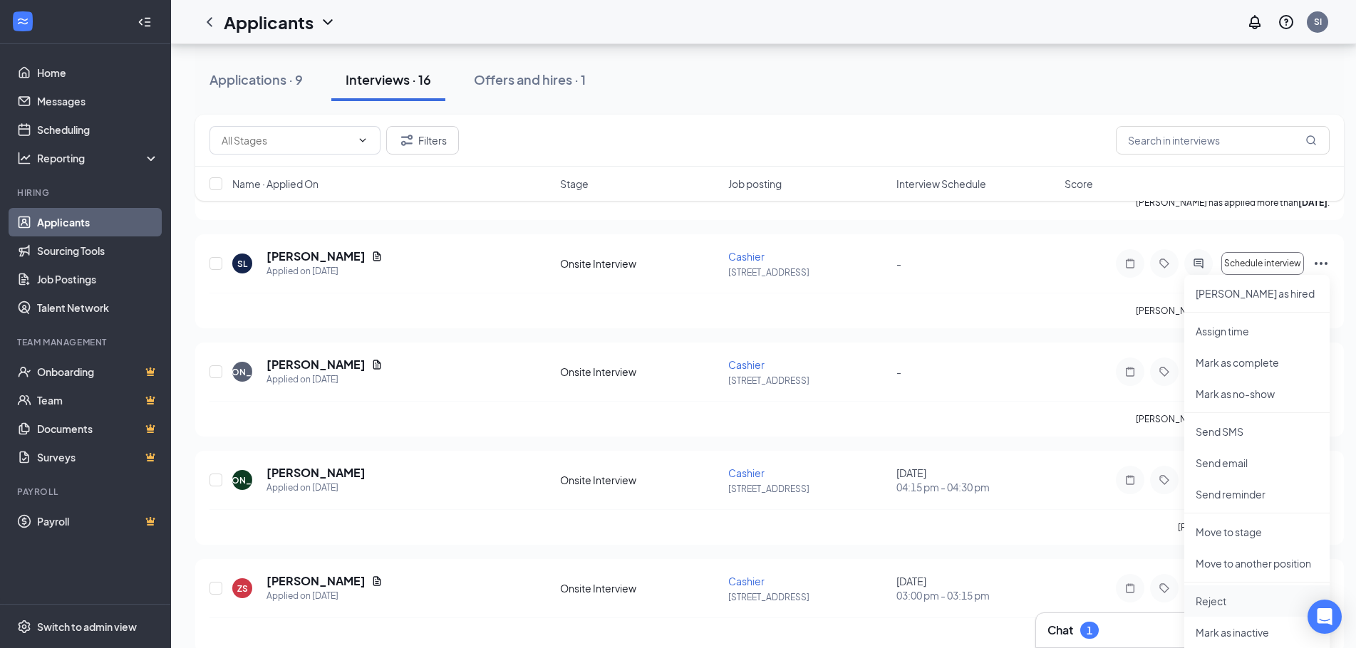
click at [1241, 603] on p "Reject" at bounding box center [1256, 601] width 123 height 14
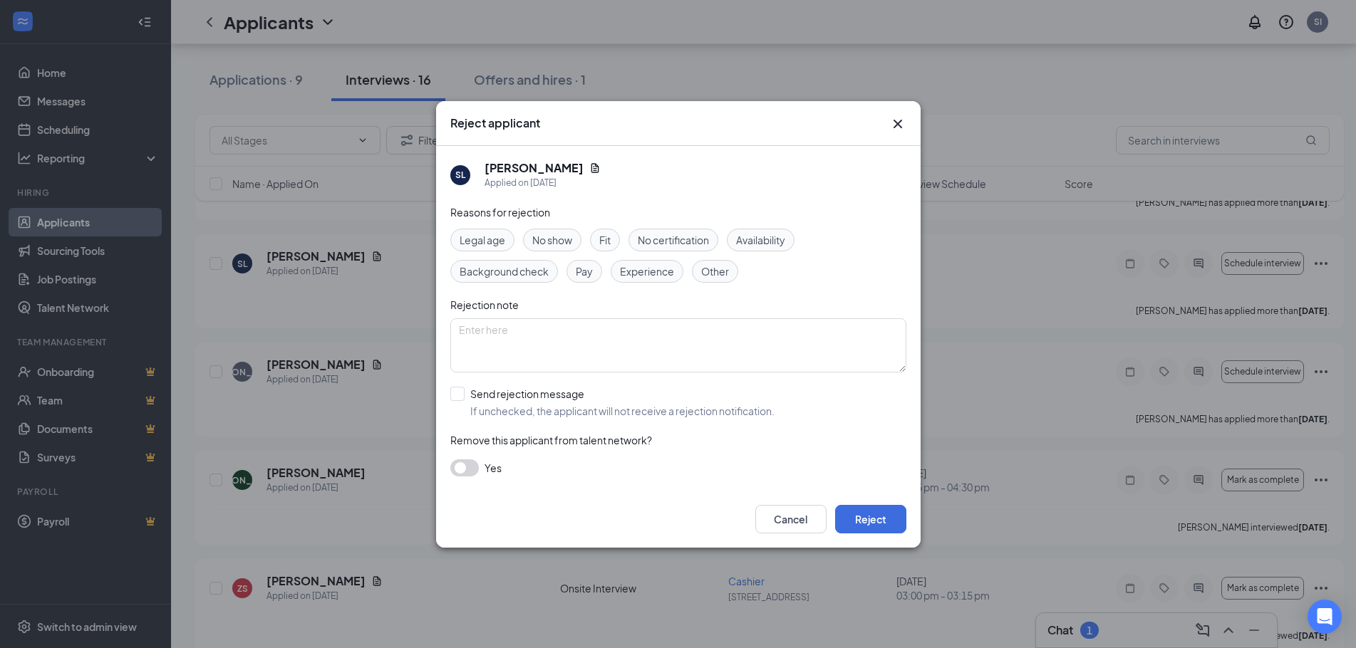
click at [767, 238] on span "Availability" at bounding box center [760, 240] width 49 height 16
click at [895, 523] on button "Reject" at bounding box center [870, 519] width 71 height 28
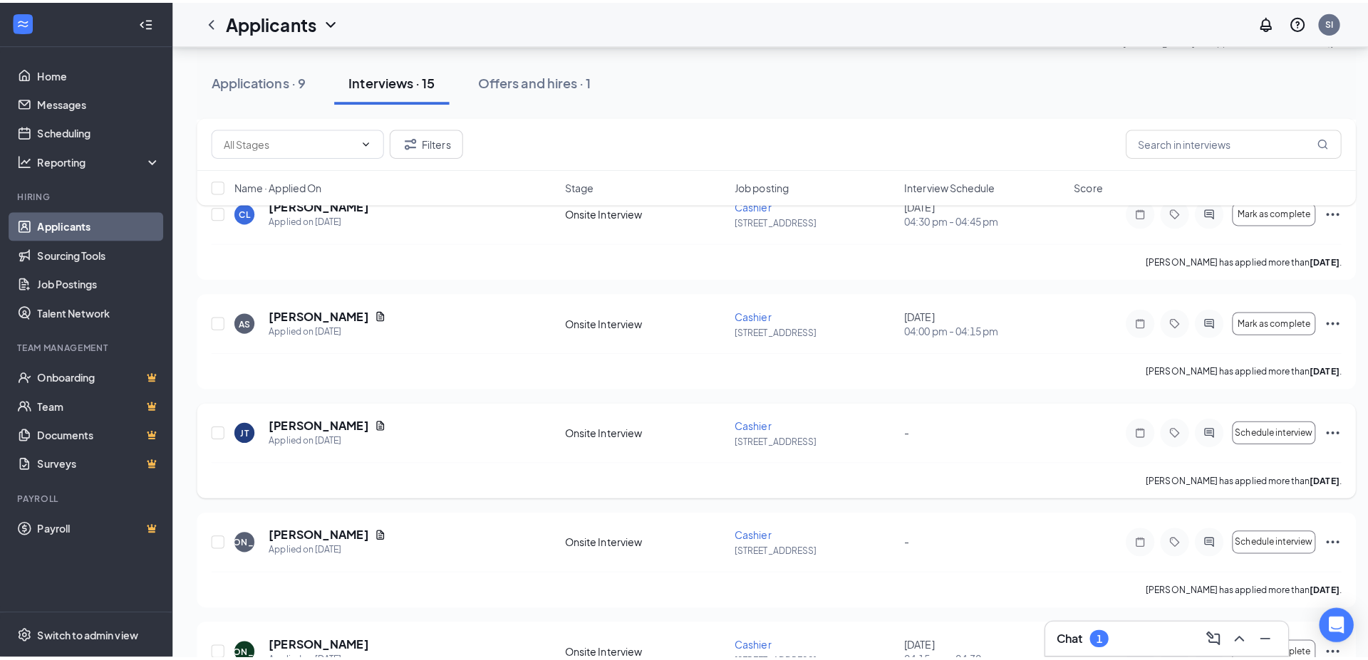
scroll to position [601, 0]
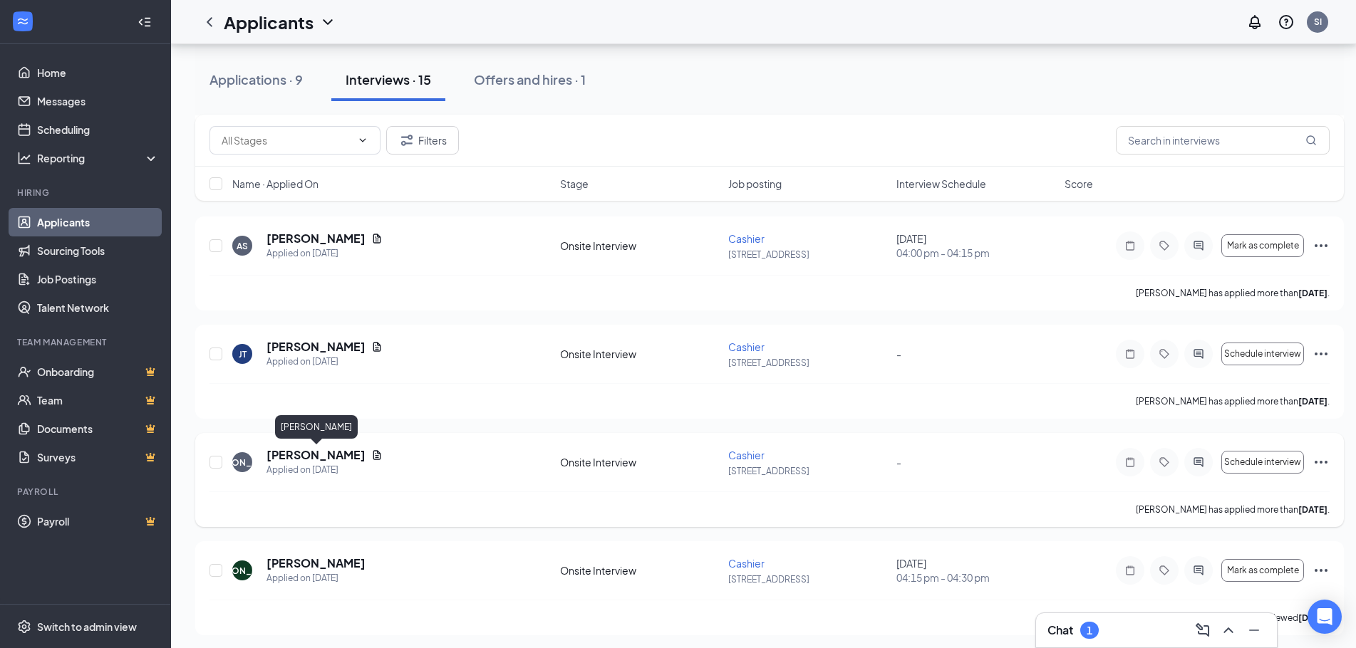
click at [352, 452] on h5 "[PERSON_NAME]" at bounding box center [315, 455] width 99 height 16
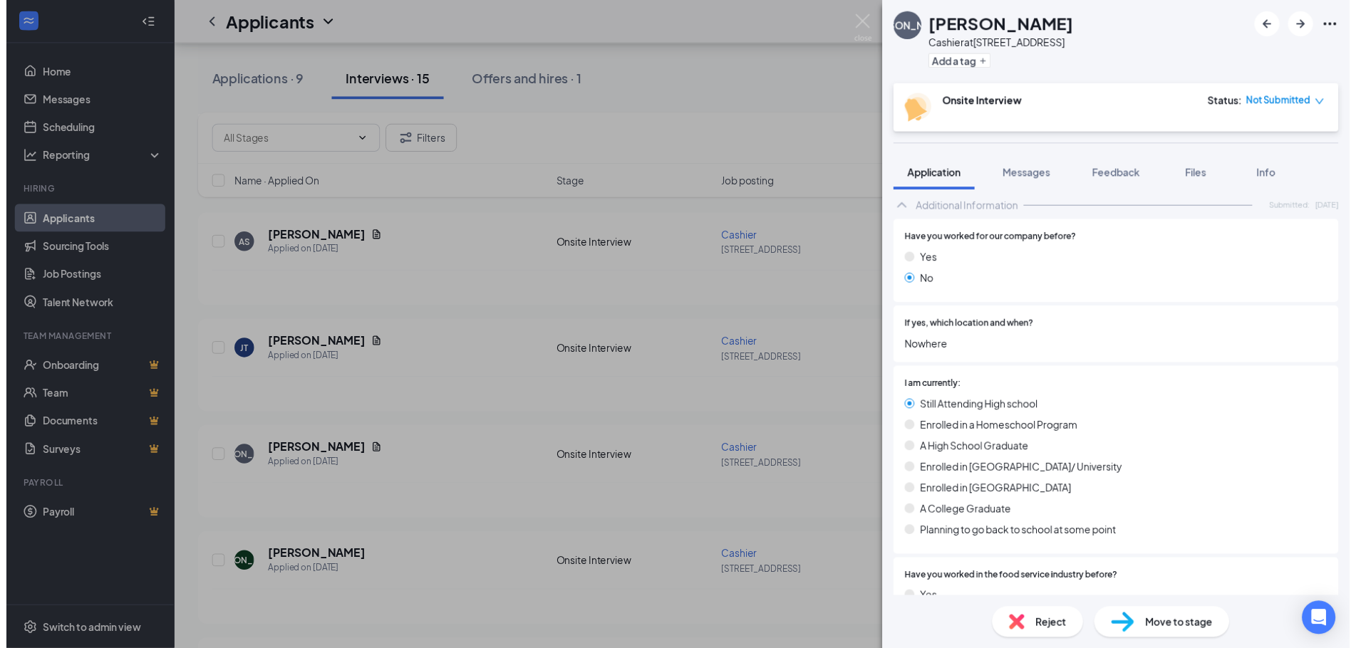
scroll to position [539, 0]
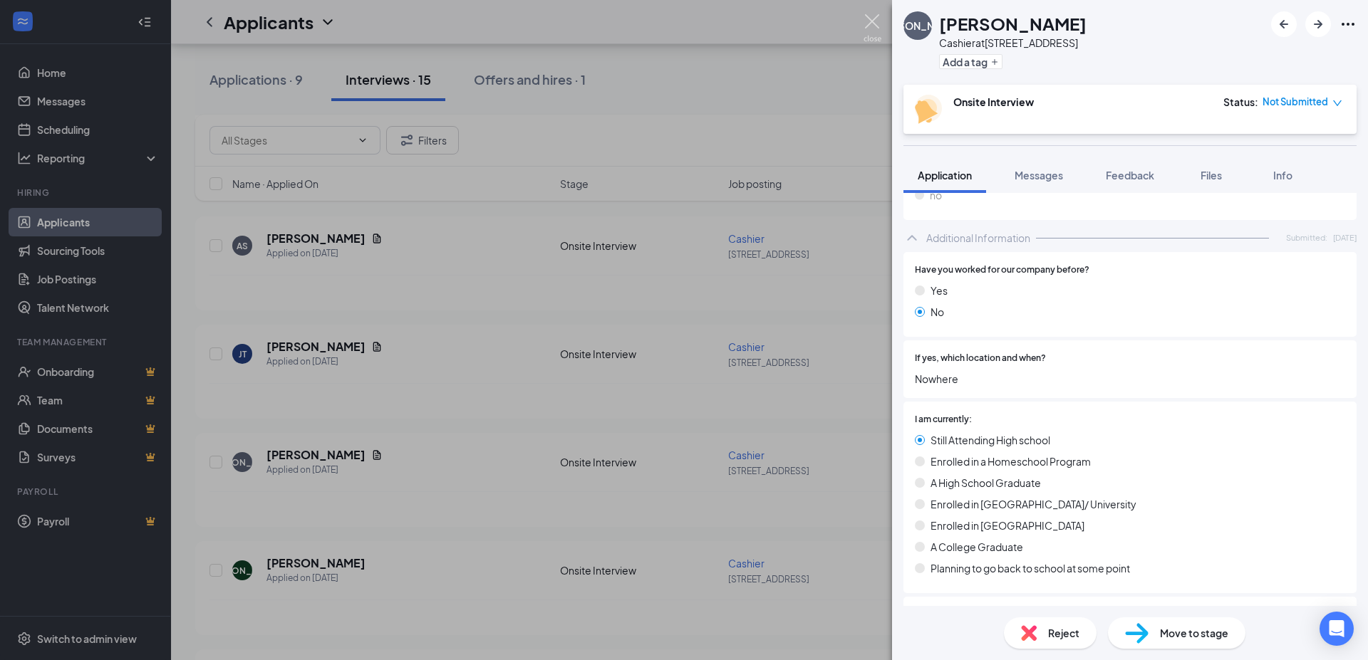
click at [871, 21] on img at bounding box center [872, 28] width 18 height 28
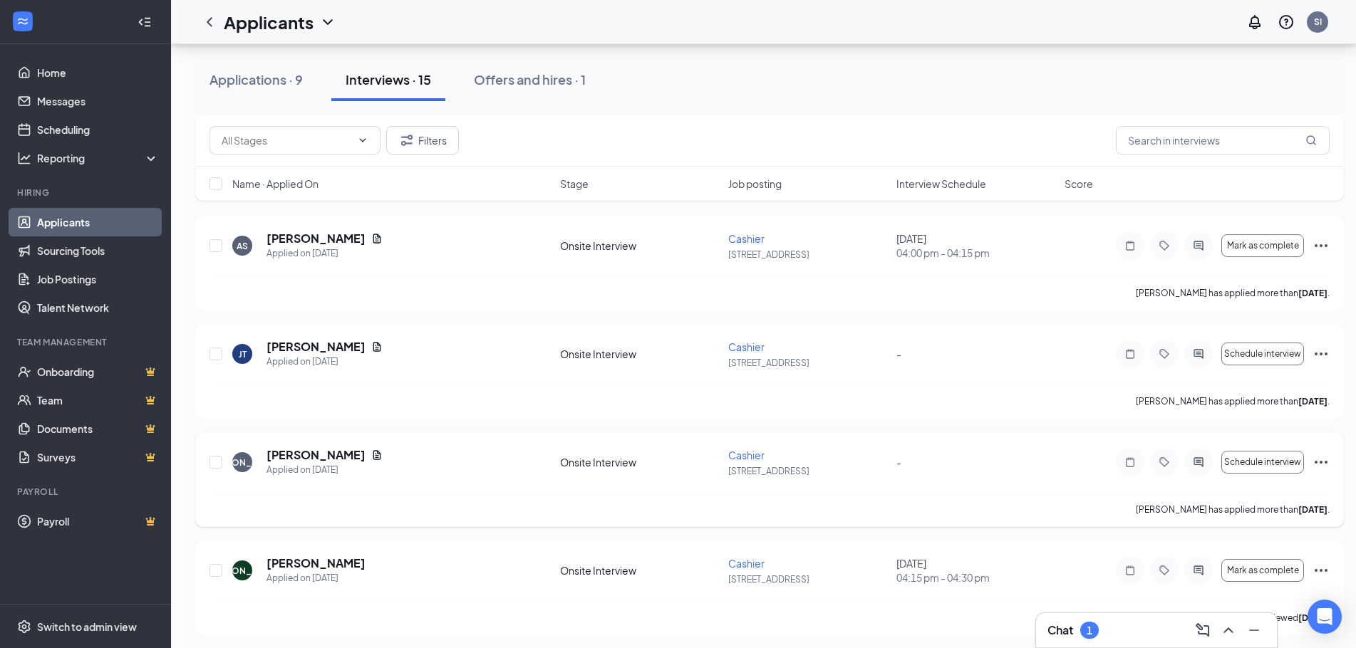
click at [1323, 464] on icon "Ellipses" at bounding box center [1320, 462] width 17 height 17
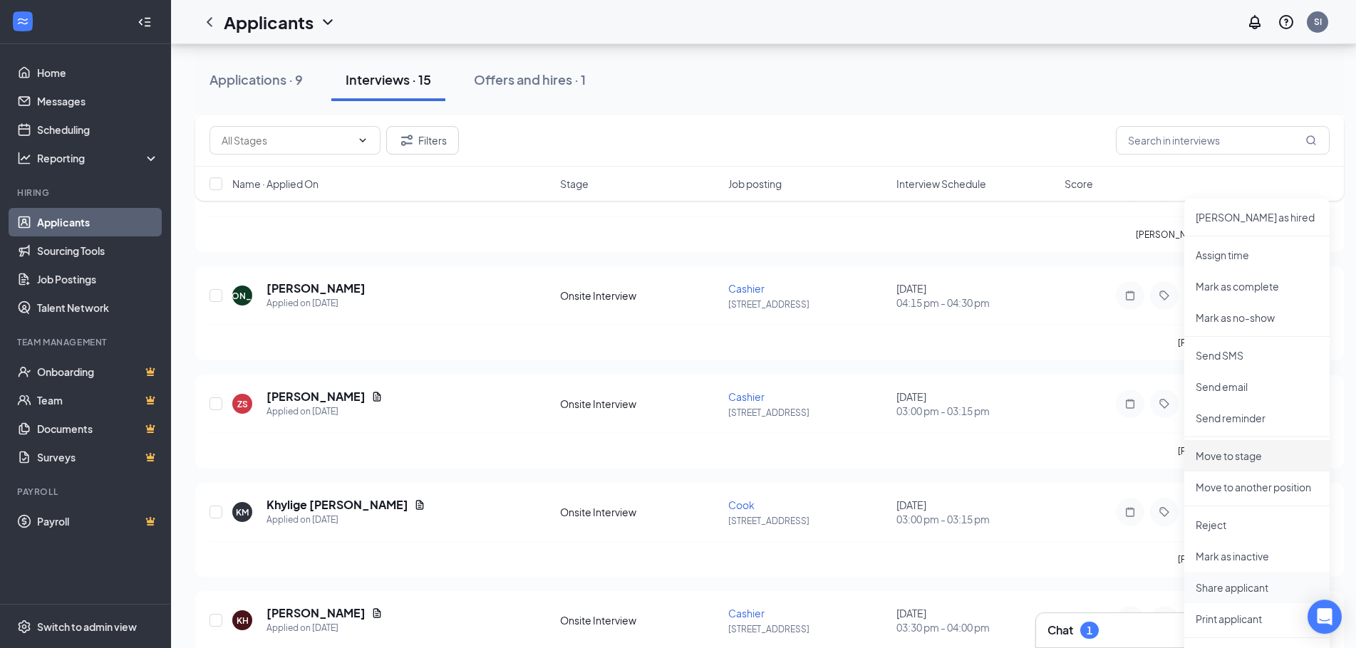
scroll to position [891, 0]
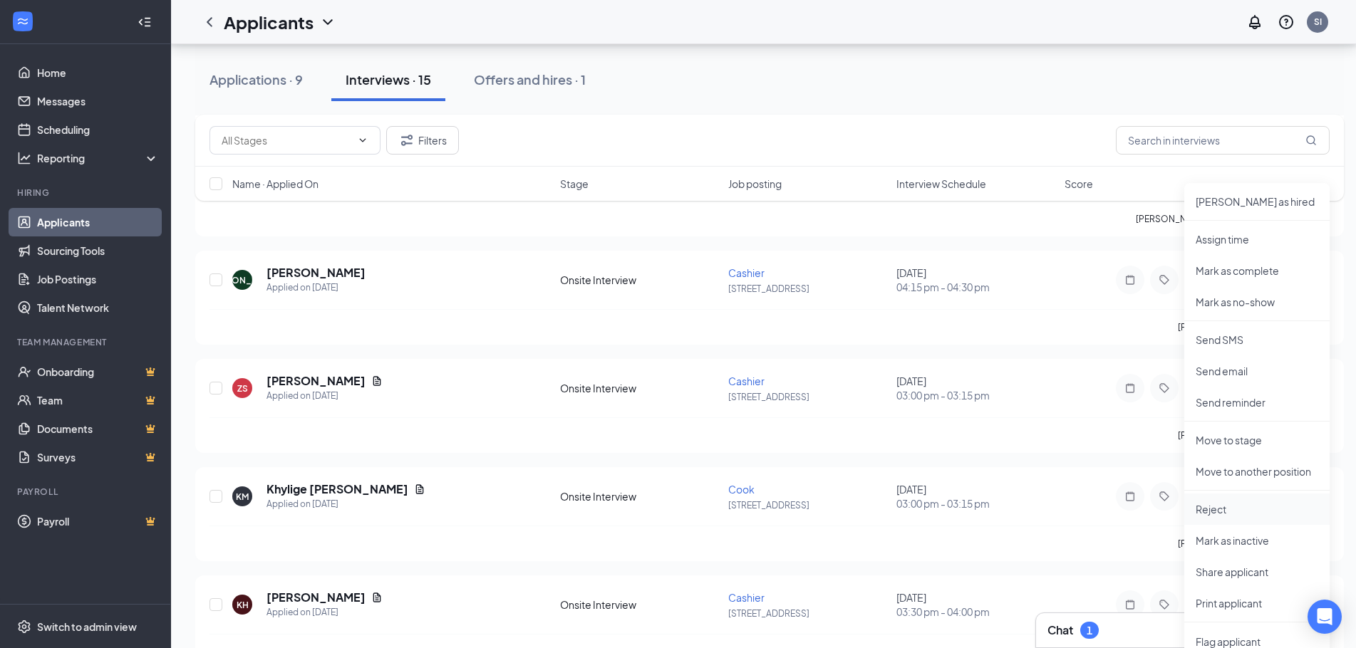
click at [1245, 522] on li "Reject" at bounding box center [1256, 509] width 145 height 31
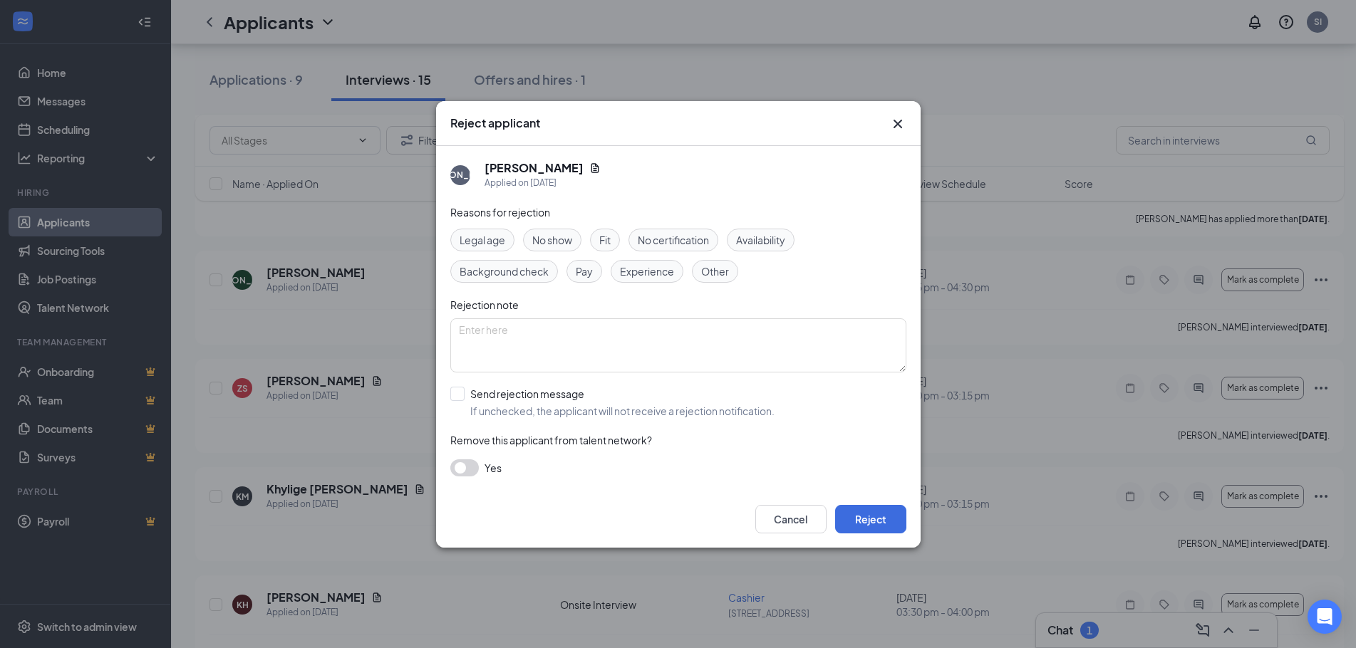
click at [763, 238] on span "Availability" at bounding box center [760, 240] width 49 height 16
click at [873, 527] on button "Reject" at bounding box center [870, 519] width 71 height 28
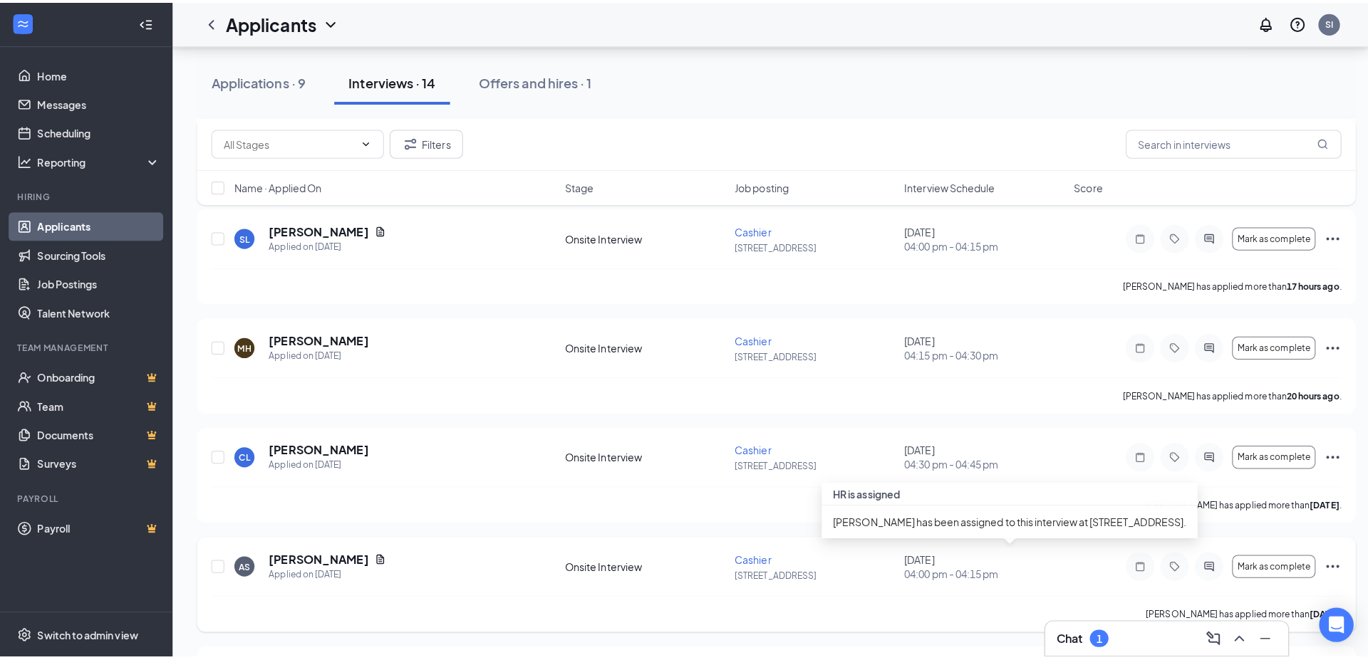
scroll to position [19, 0]
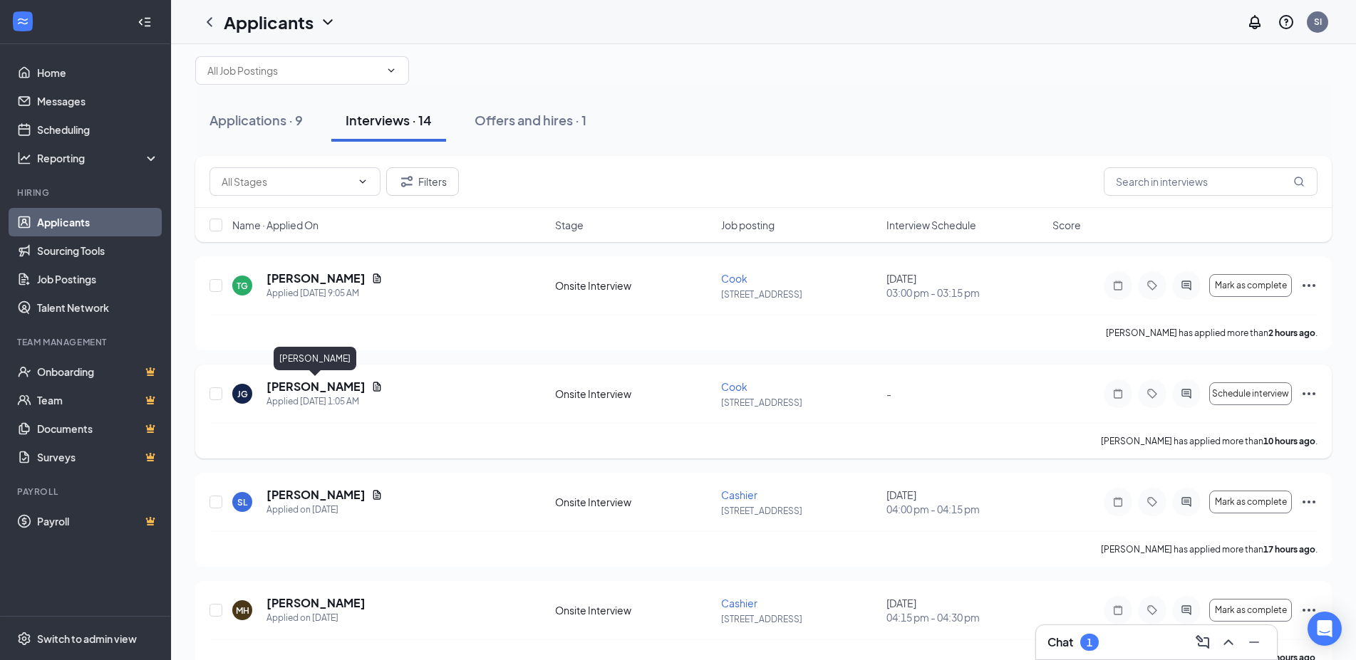
click at [319, 392] on h5 "[PERSON_NAME]" at bounding box center [315, 387] width 99 height 16
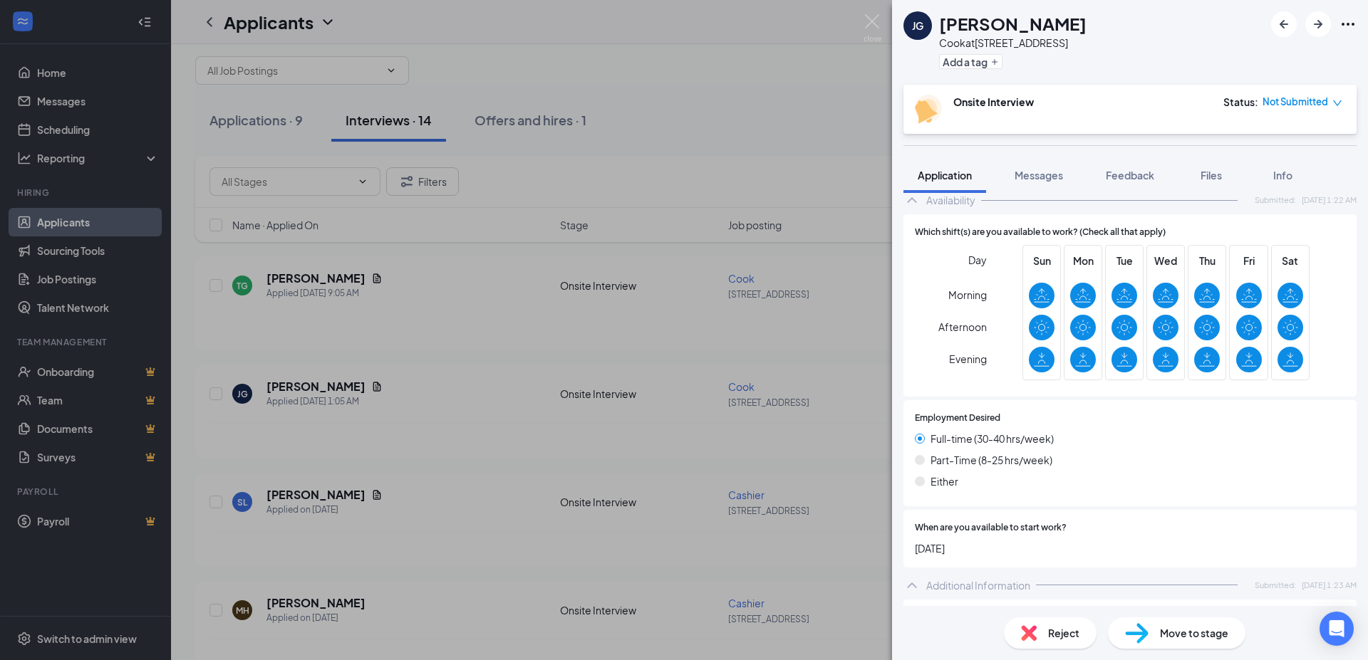
scroll to position [214, 0]
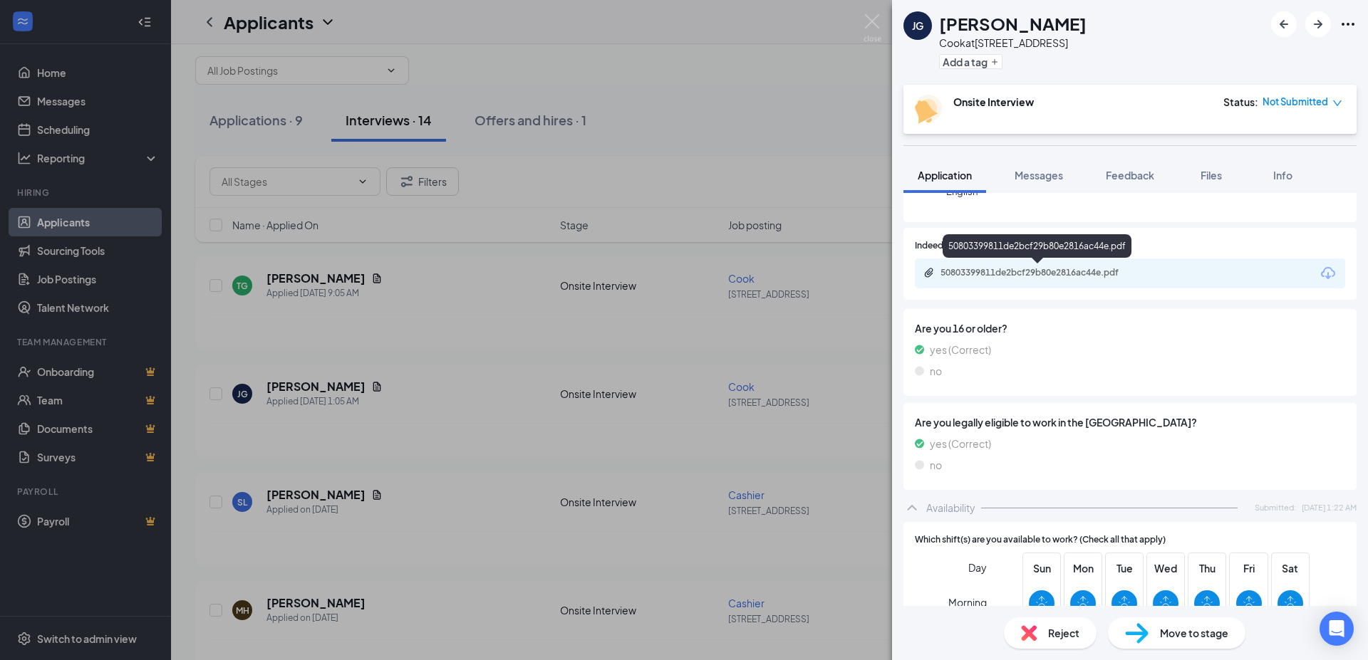
click at [1064, 273] on div "50803399811de2bcf29b80e2816ac44e.pdf" at bounding box center [1039, 272] width 199 height 11
